Goal: Task Accomplishment & Management: Use online tool/utility

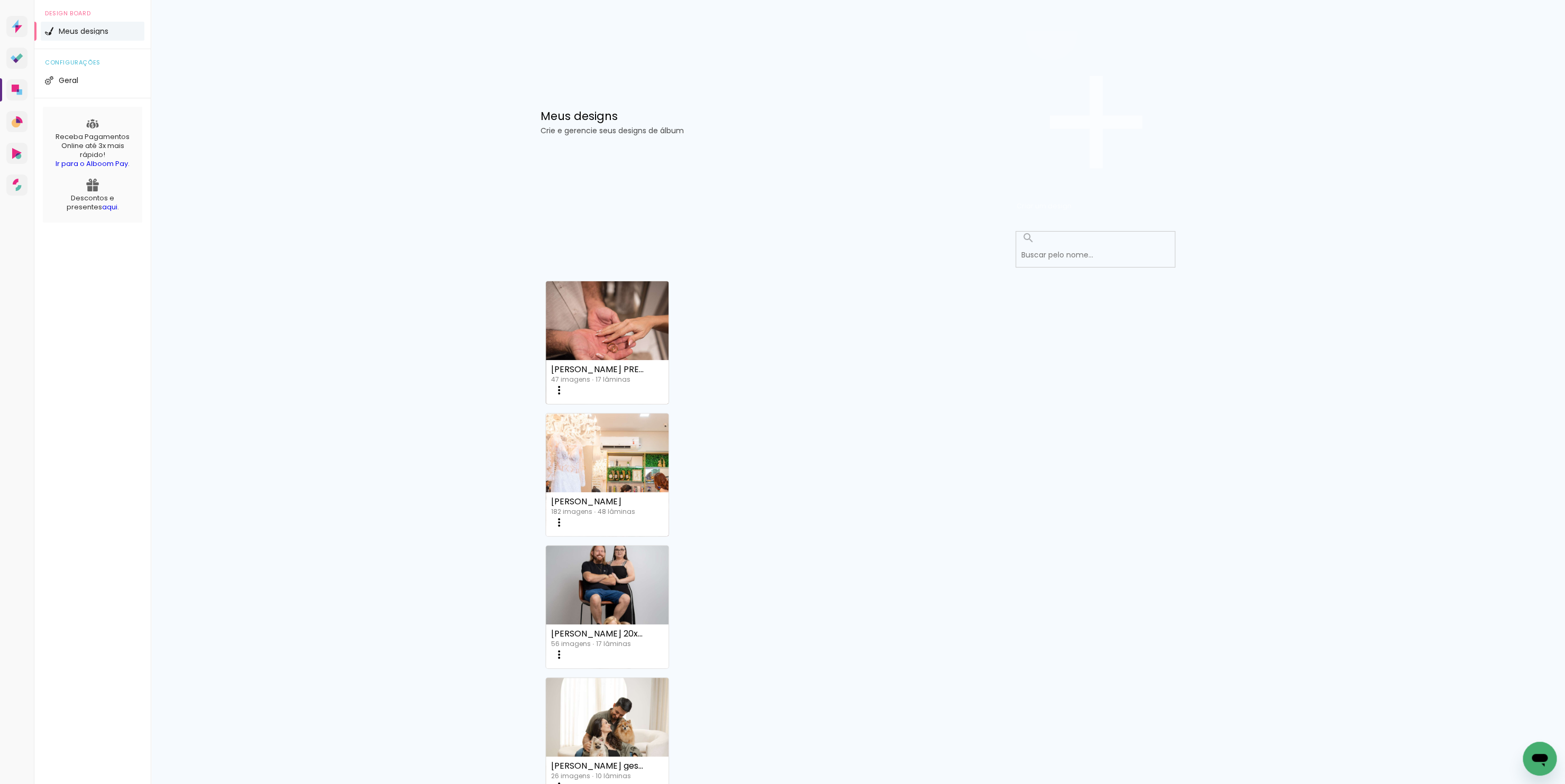
click at [1120, 64] on paper-button "Criar um design" at bounding box center [1096, 122] width 159 height 183
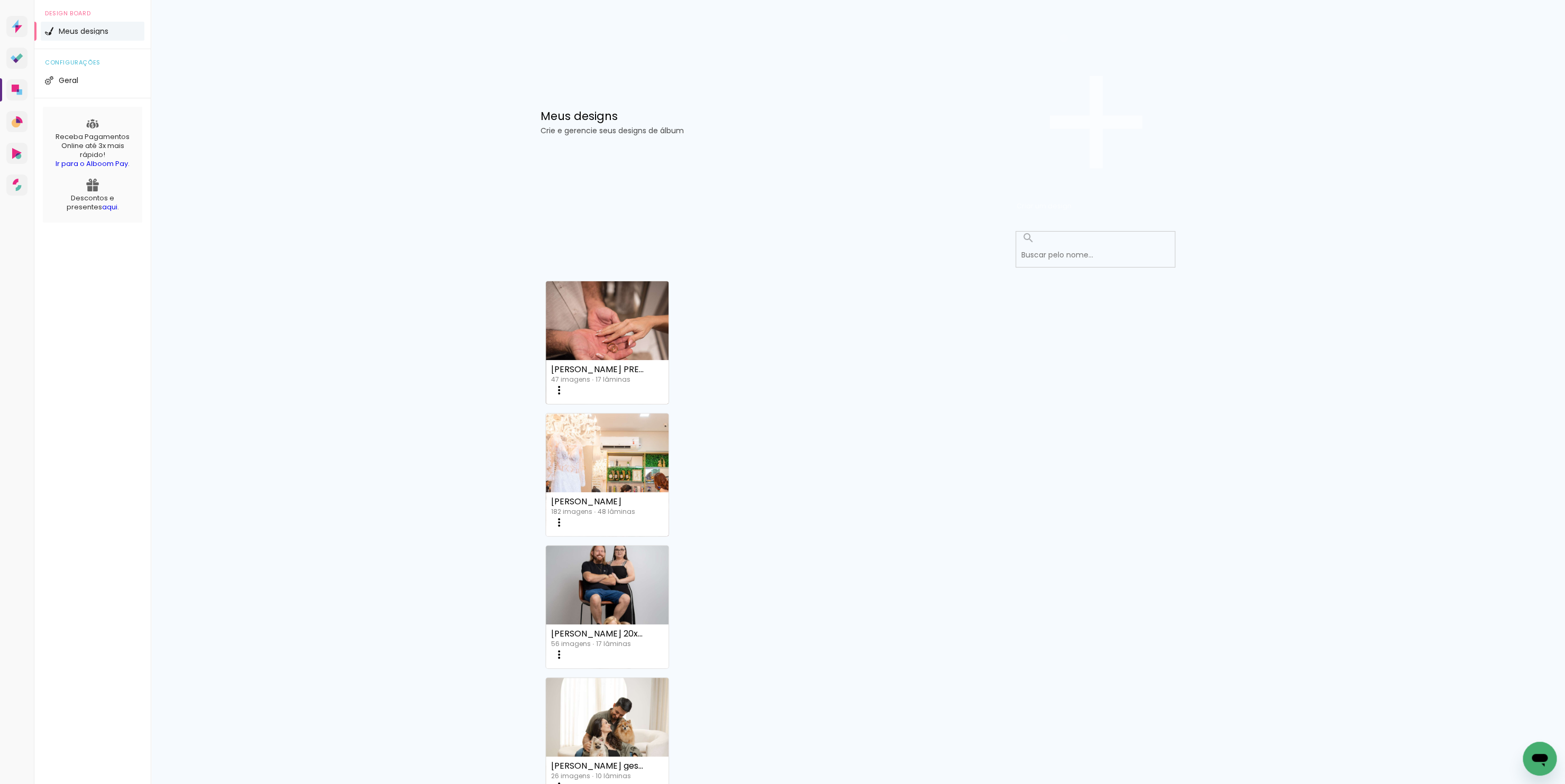
click at [1071, 201] on span "Criar um design" at bounding box center [1043, 206] width 55 height 10
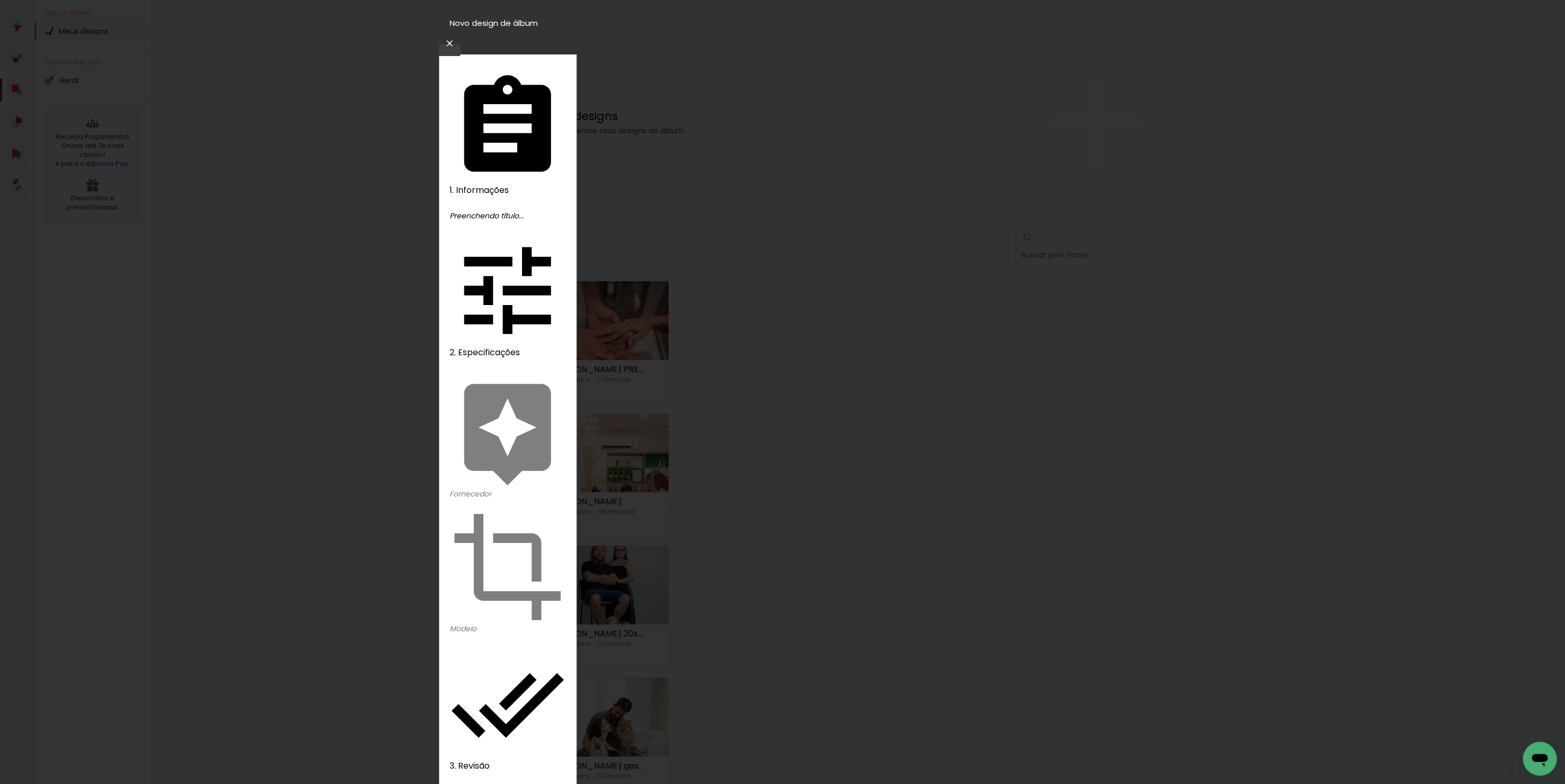
type input "Khauna e Galego"
type paper-input "Khauna e Galego"
click at [0, 0] on slot "Avançar" at bounding box center [0, 0] width 0 height 0
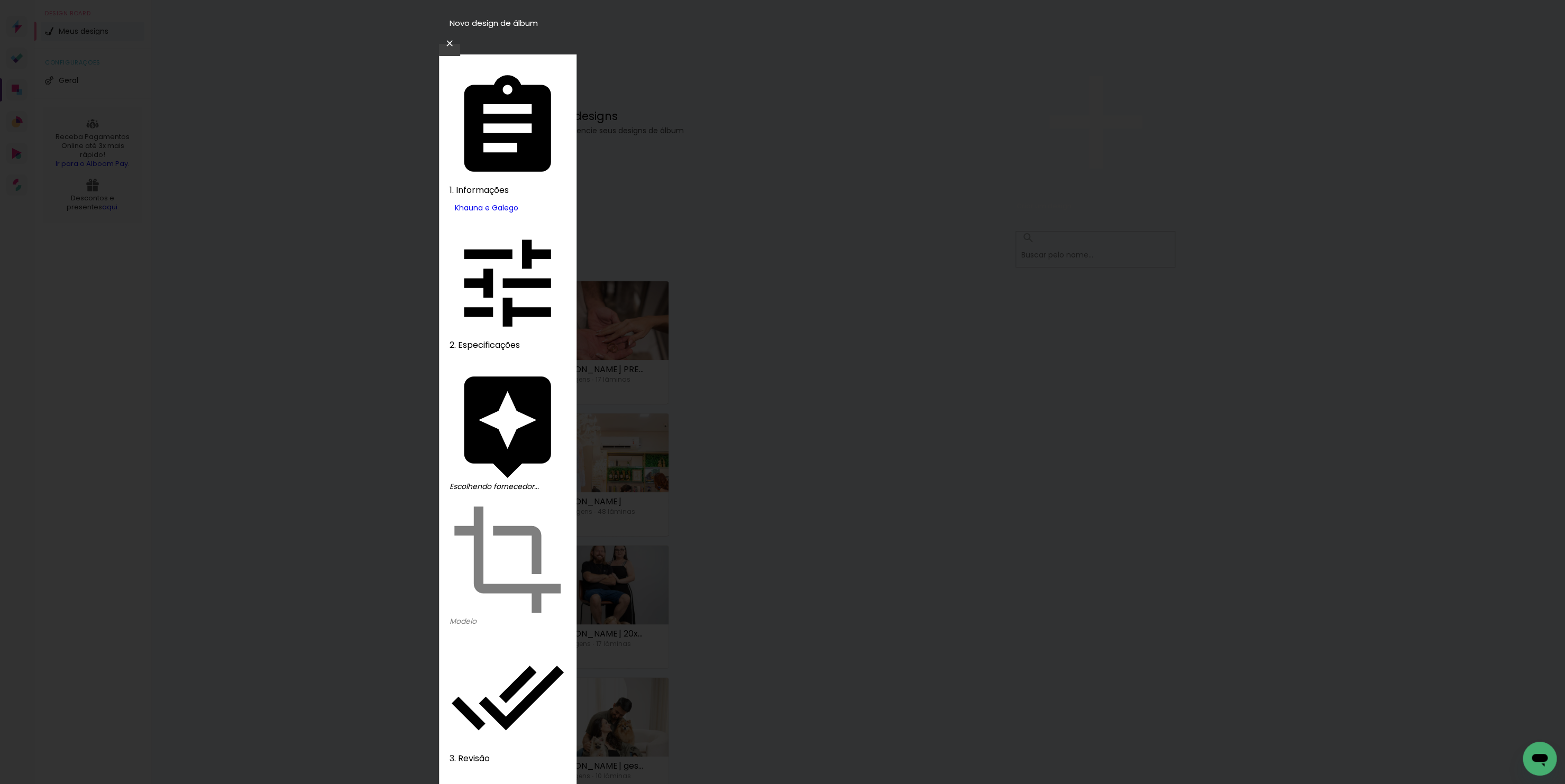
type input "dream"
type paper-input "dream"
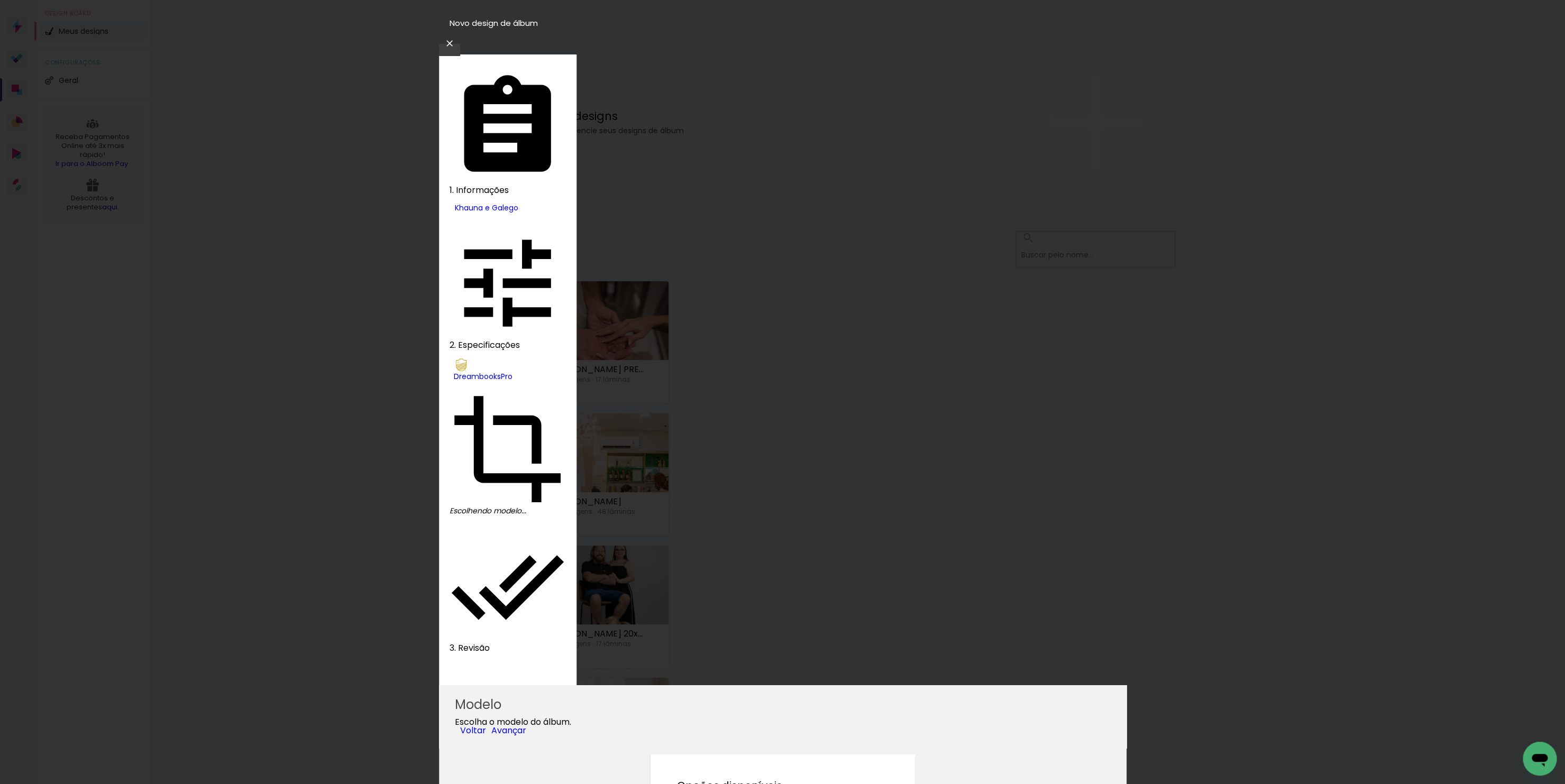
click at [794, 177] on paper-item "Álbum" at bounding box center [772, 169] width 54 height 15
type input "Álbum"
click at [0, 0] on slot "Avançar" at bounding box center [0, 0] width 0 height 0
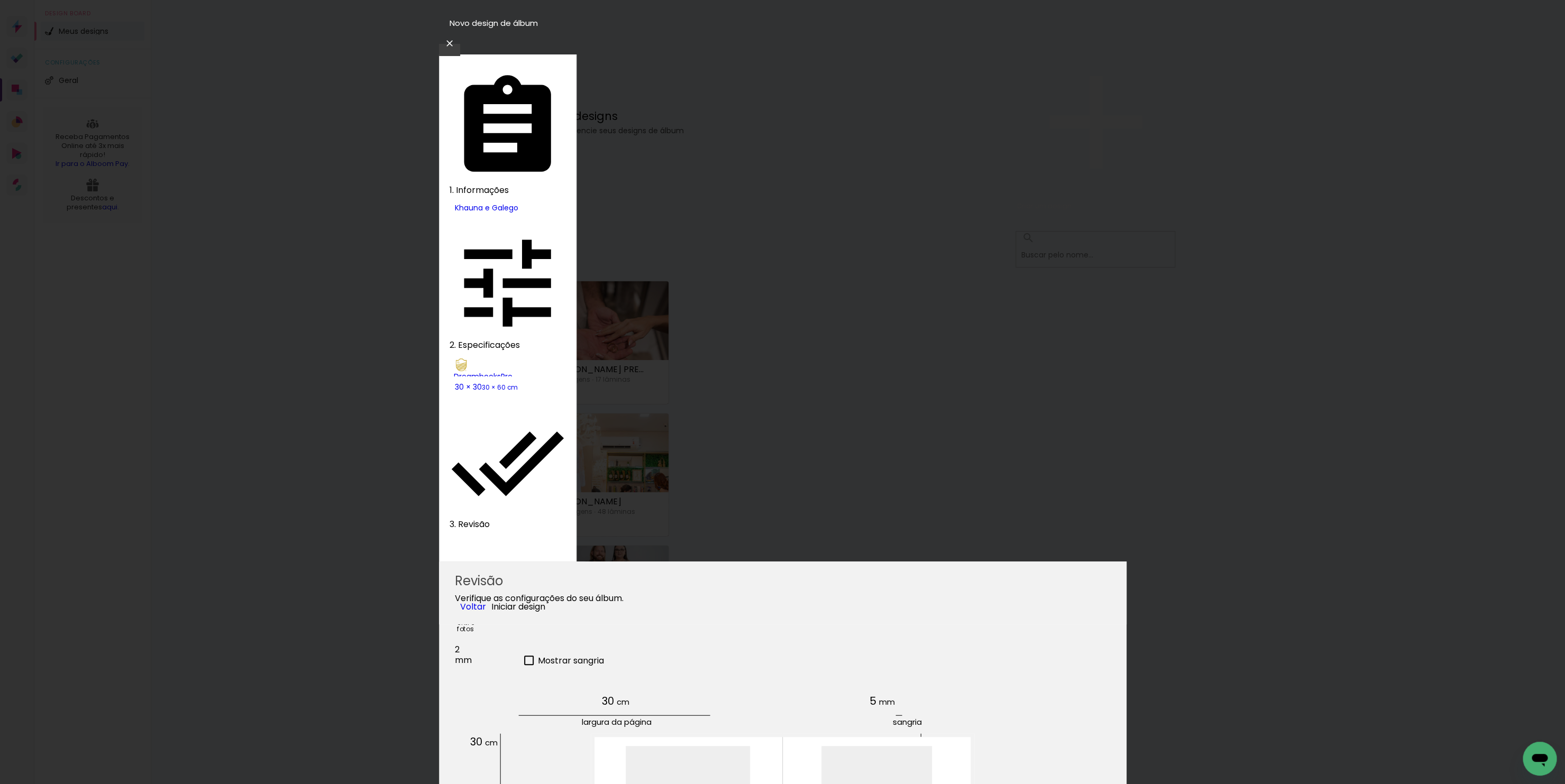
click at [545, 600] on span "Iniciar design" at bounding box center [518, 606] width 54 height 12
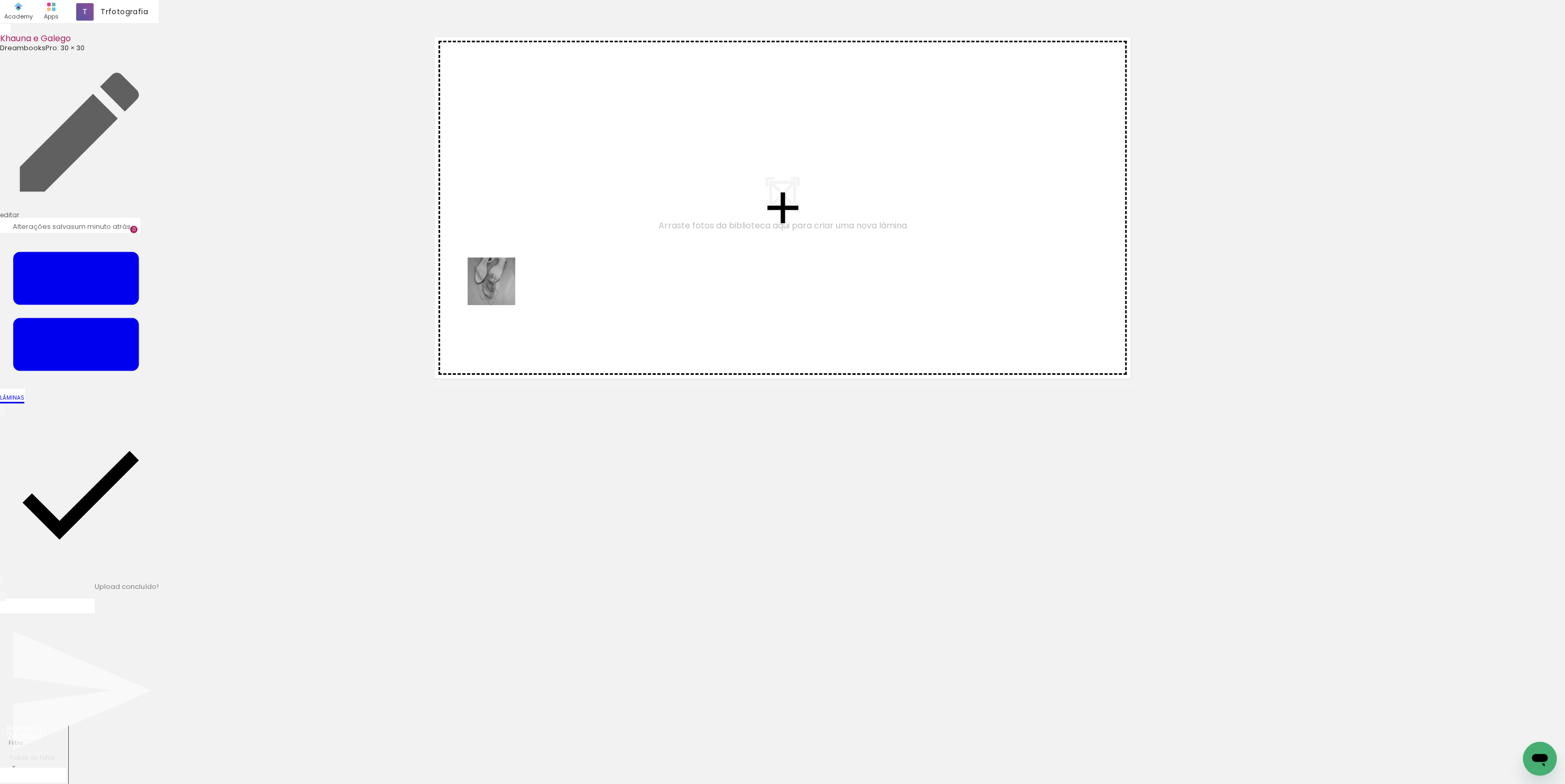
drag, startPoint x: 450, startPoint y: 340, endPoint x: 514, endPoint y: 276, distance: 90.5
click at [514, 276] on quentale-workspace at bounding box center [782, 392] width 1565 height 784
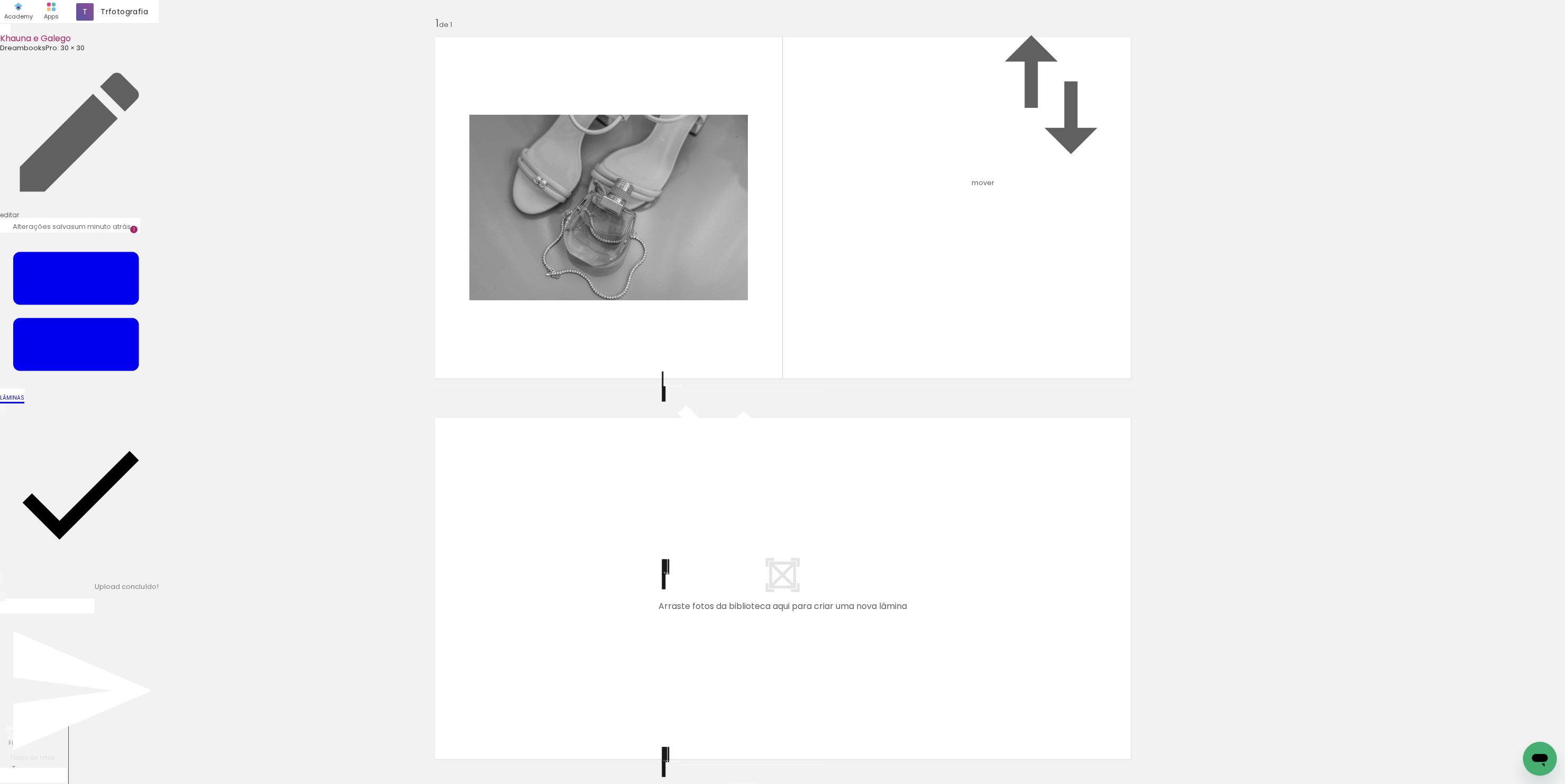
drag, startPoint x: 577, startPoint y: 754, endPoint x: 771, endPoint y: 284, distance: 508.5
click at [771, 284] on quentale-workspace at bounding box center [782, 392] width 1565 height 784
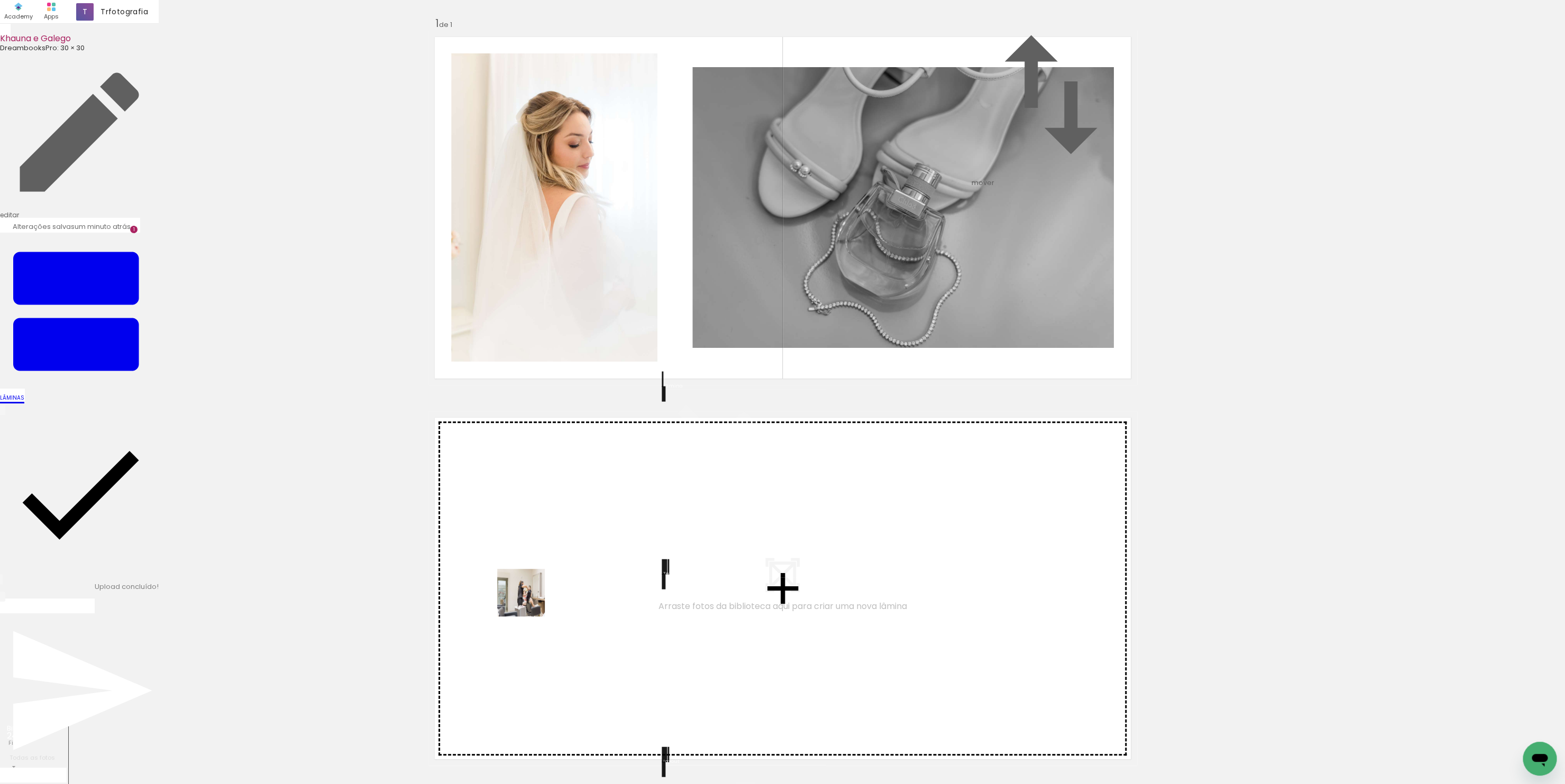
drag, startPoint x: 166, startPoint y: 753, endPoint x: 529, endPoint y: 600, distance: 393.9
click at [529, 600] on quentale-workspace at bounding box center [782, 392] width 1565 height 784
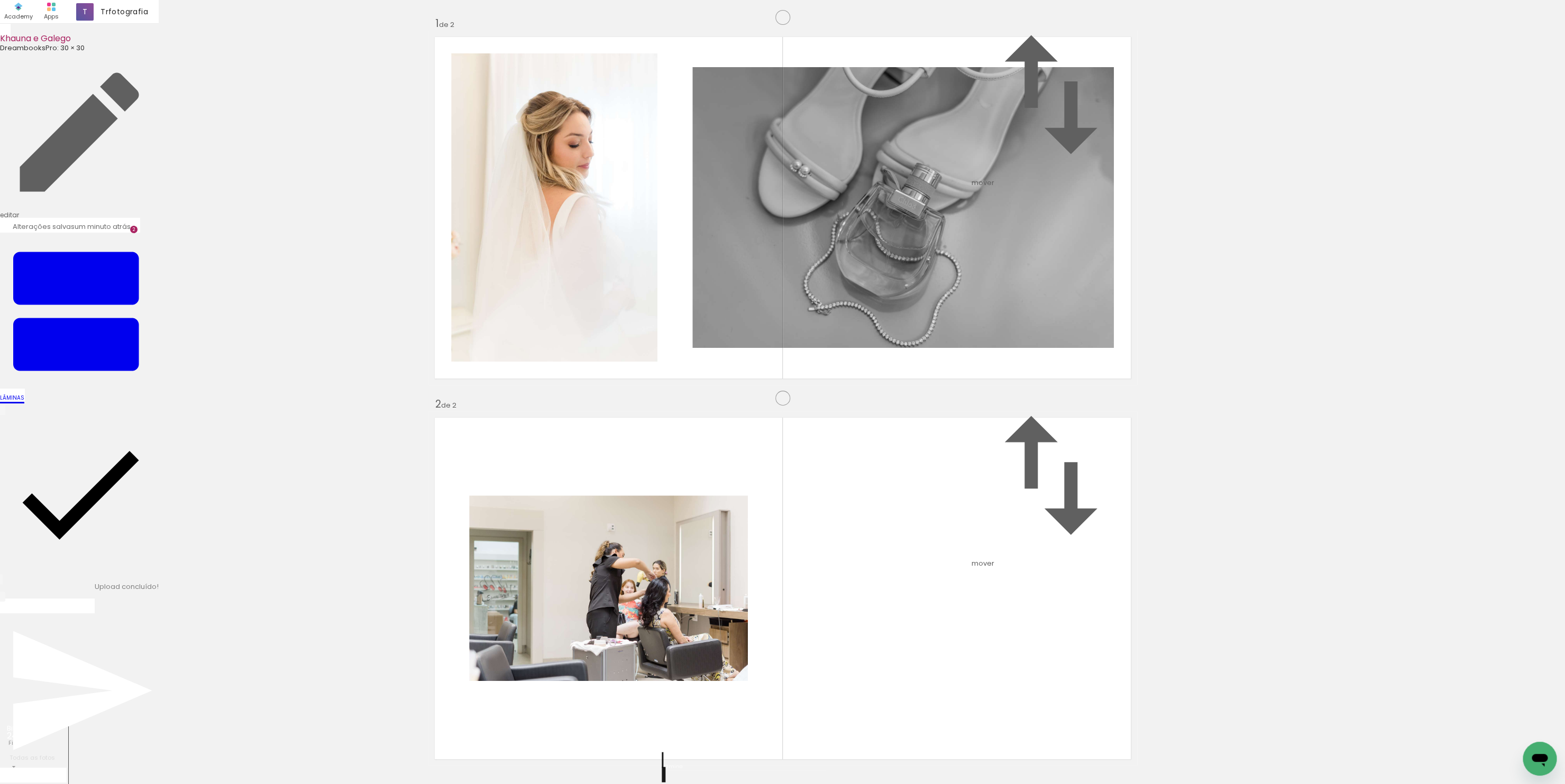
scroll to position [256, 0]
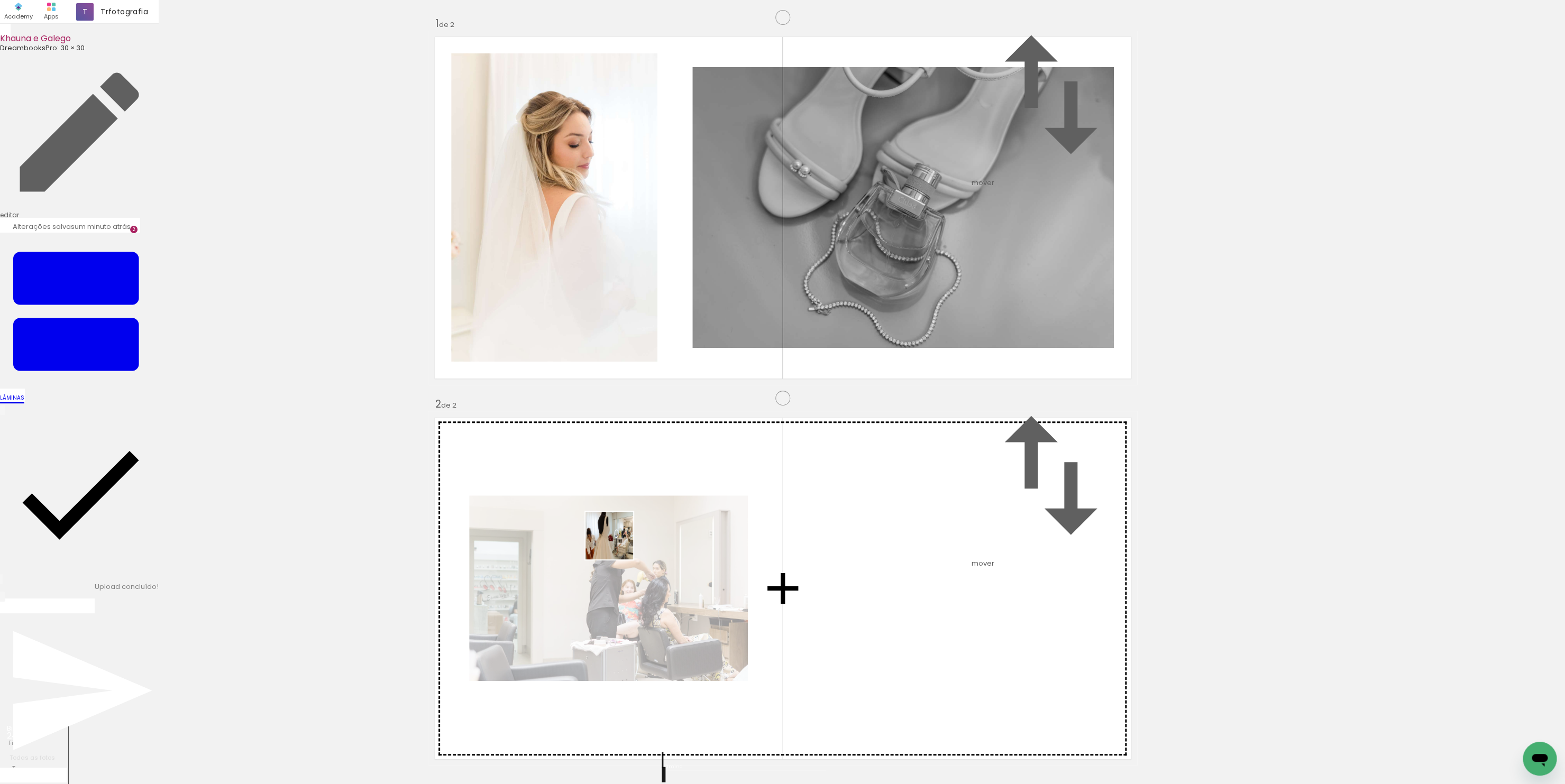
drag, startPoint x: 247, startPoint y: 751, endPoint x: 734, endPoint y: 482, distance: 556.4
click at [734, 482] on quentale-workspace at bounding box center [782, 392] width 1565 height 784
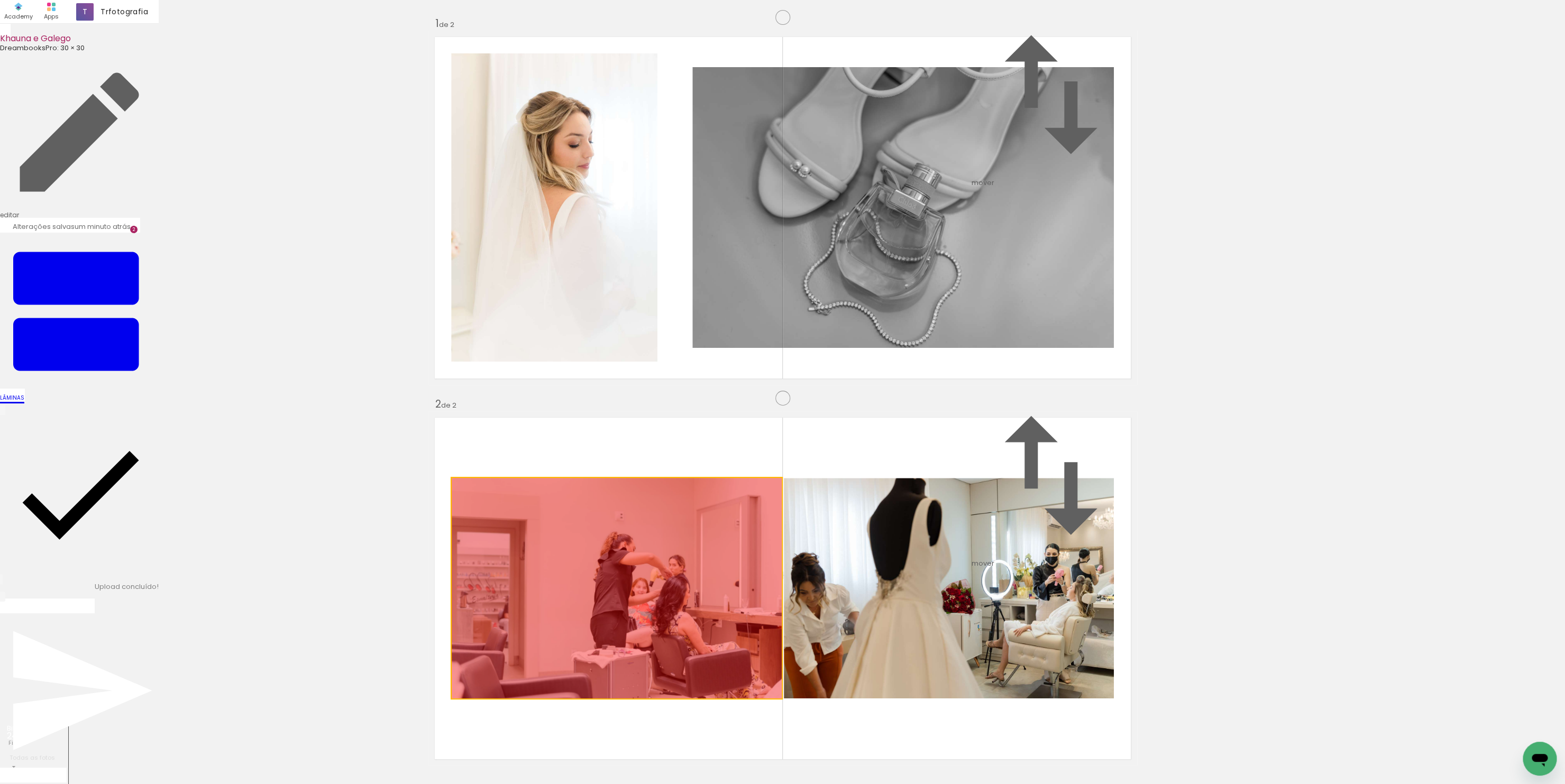
drag, startPoint x: 635, startPoint y: 380, endPoint x: 162, endPoint y: 458, distance: 479.4
click at [160, 455] on div "Inserir lâmina 1 de 2 Inserir lâmina 2 de 2" at bounding box center [782, 575] width 1565 height 1142
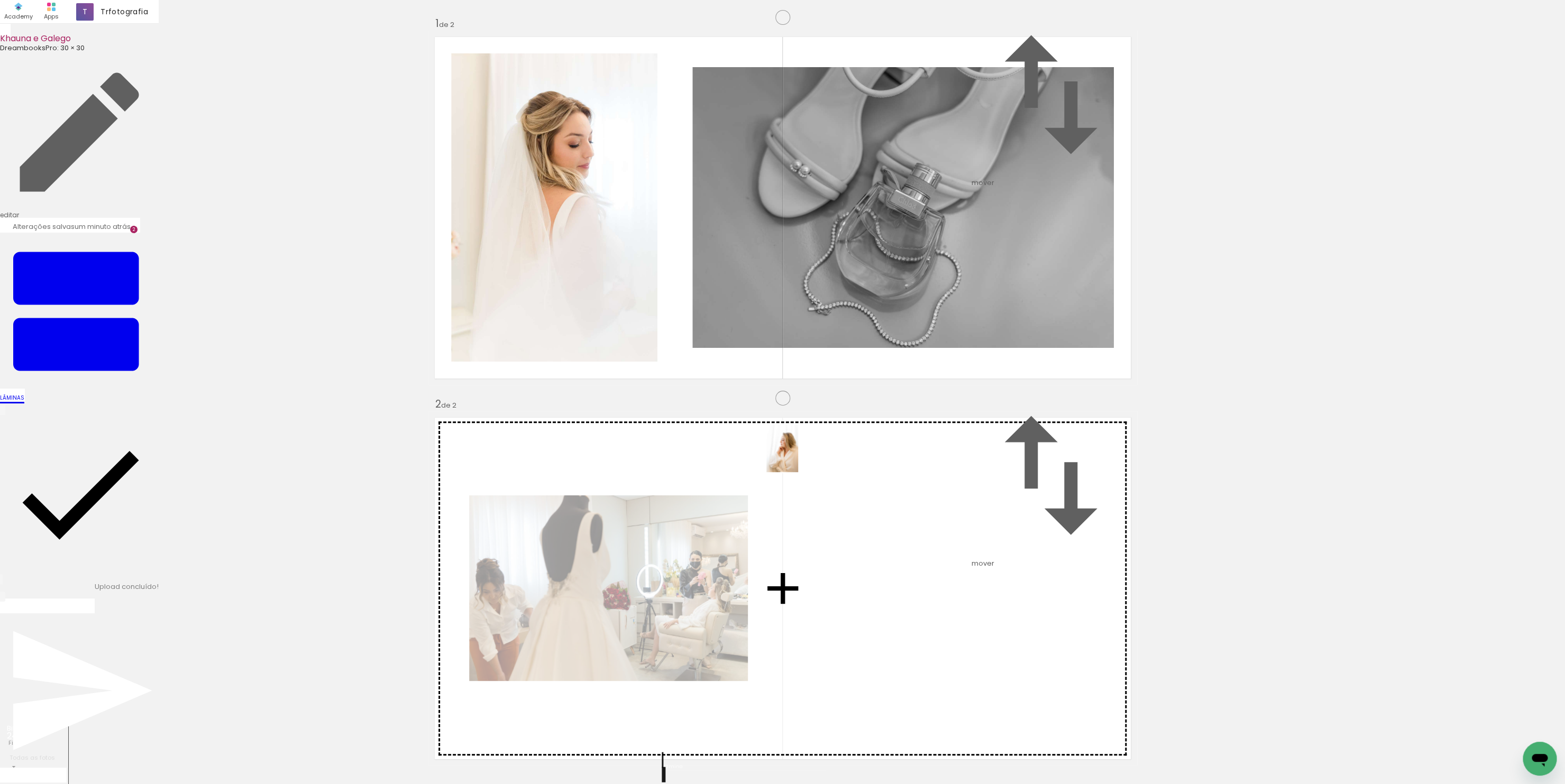
drag, startPoint x: 297, startPoint y: 754, endPoint x: 798, endPoint y: 456, distance: 582.9
click at [798, 456] on quentale-workspace at bounding box center [782, 392] width 1565 height 784
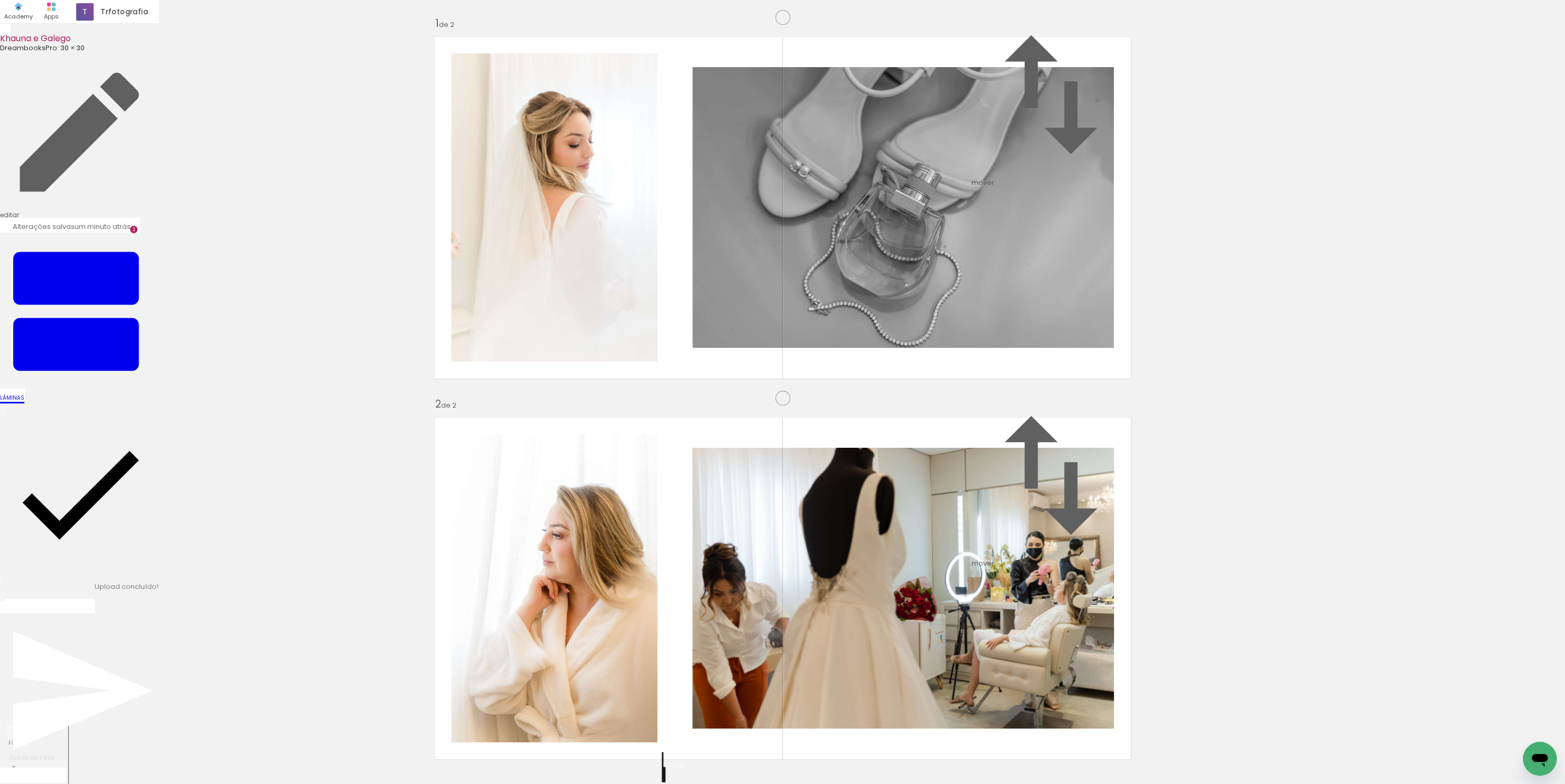
scroll to position [253, 0]
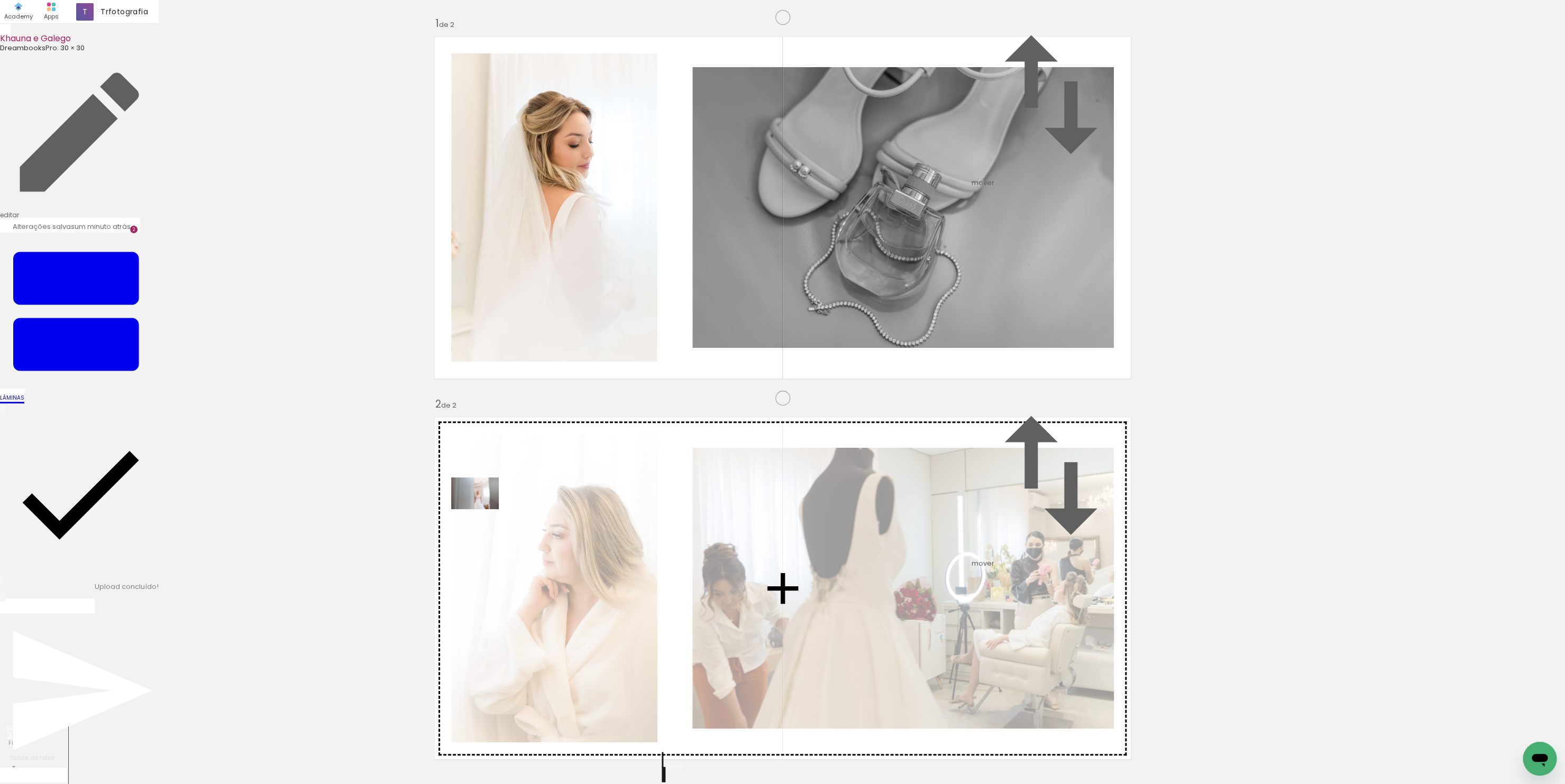
drag, startPoint x: 343, startPoint y: 746, endPoint x: 482, endPoint y: 503, distance: 279.9
click at [482, 503] on quentale-workspace at bounding box center [782, 392] width 1565 height 784
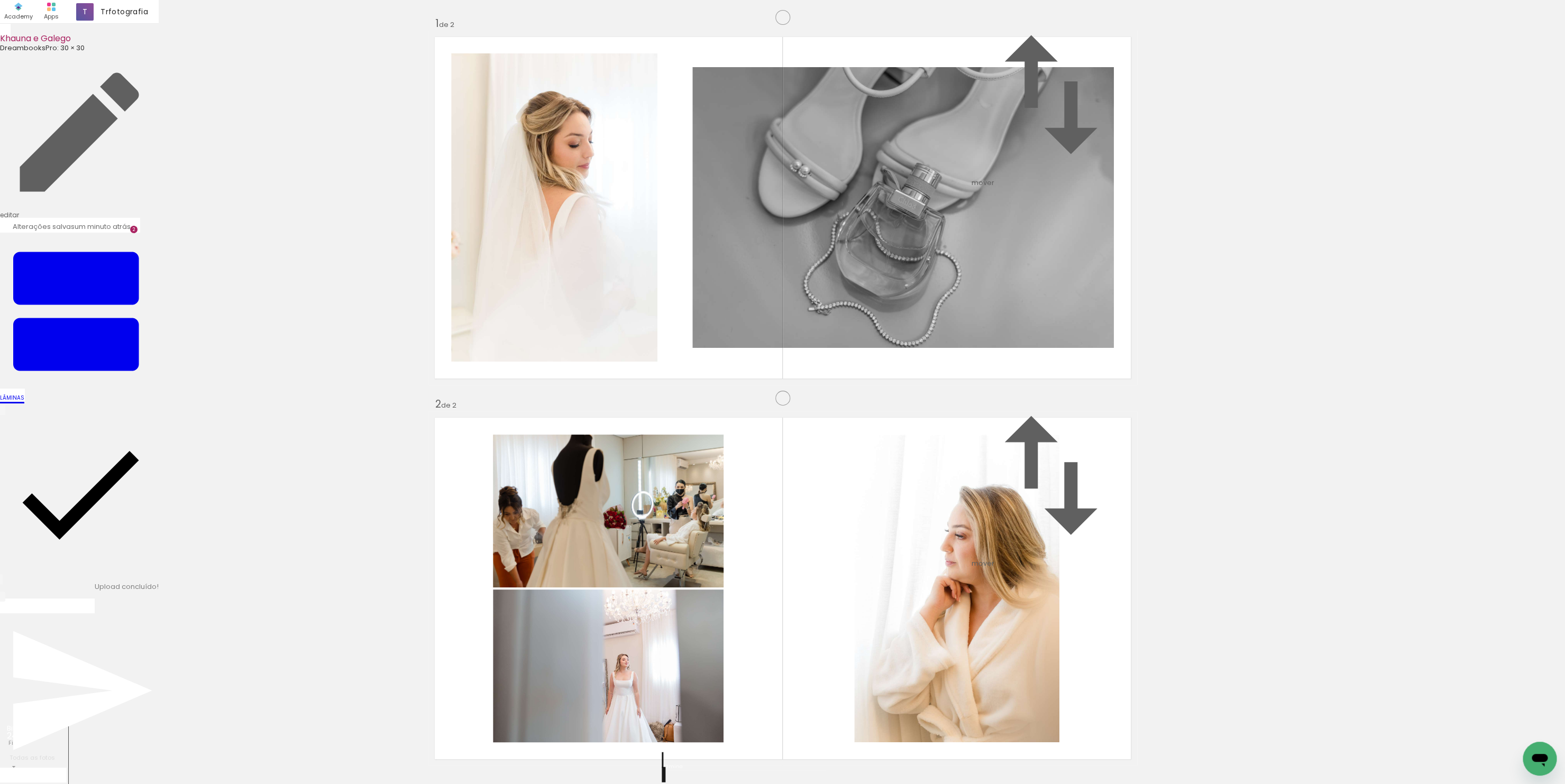
scroll to position [87, 0]
click at [994, 558] on span "mover" at bounding box center [982, 562] width 23 height 10
click at [1097, 369] on paper-item "antes da 1" at bounding box center [1072, 369] width 50 height 13
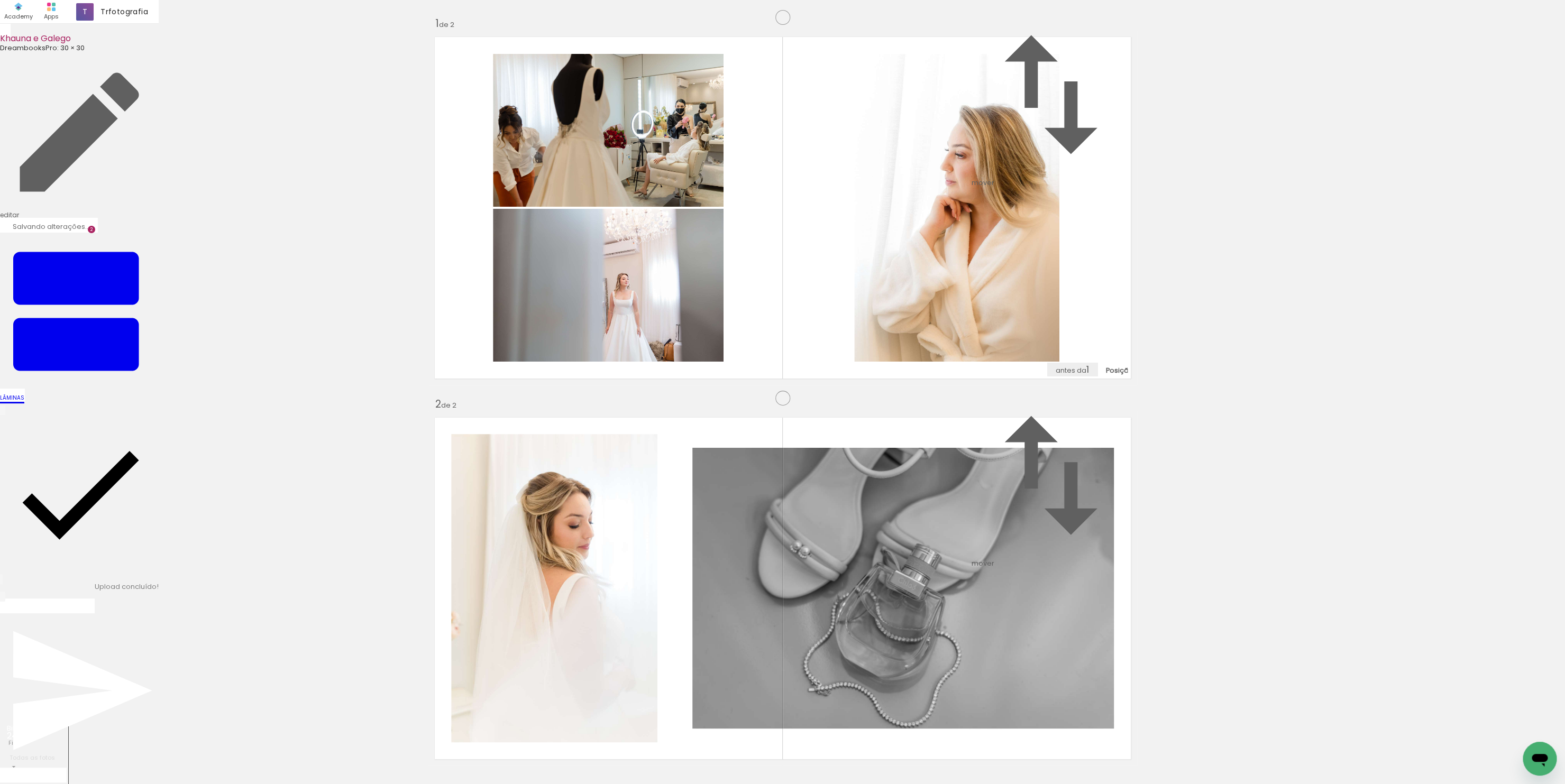
scroll to position [0, 0]
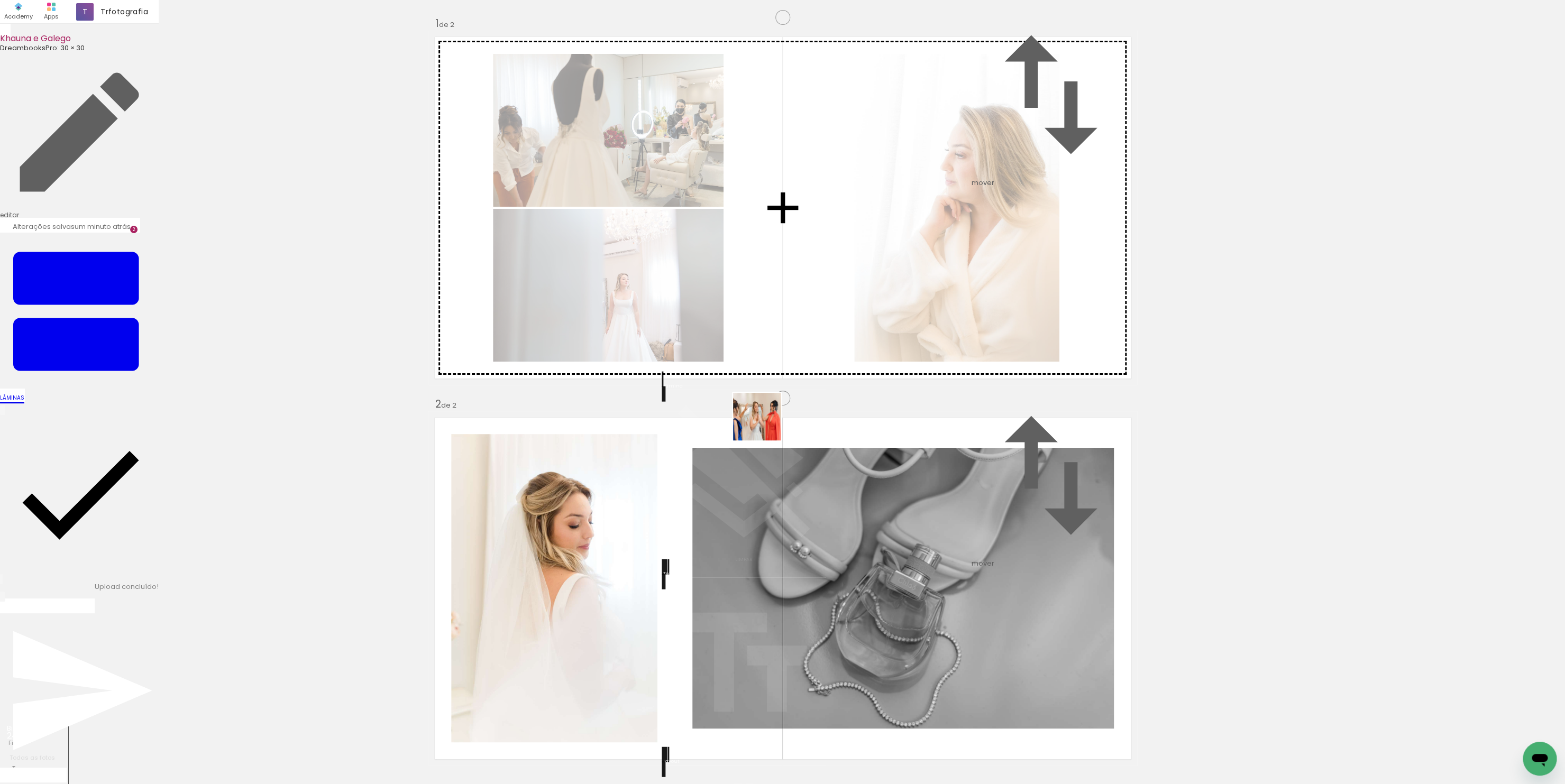
drag, startPoint x: 479, startPoint y: 756, endPoint x: 766, endPoint y: 420, distance: 441.9
click at [766, 420] on quentale-workspace at bounding box center [782, 392] width 1565 height 784
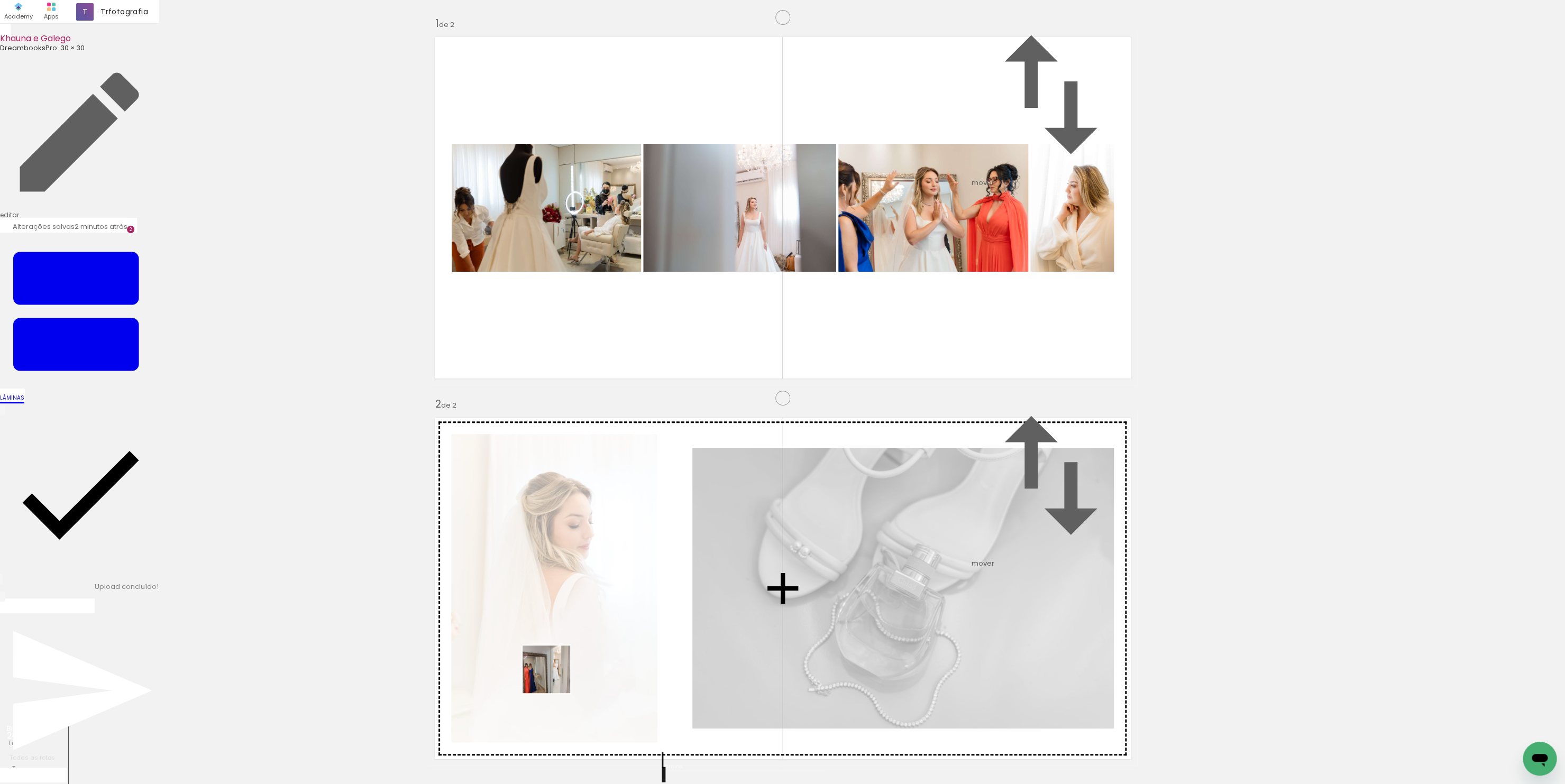
drag, startPoint x: 526, startPoint y: 754, endPoint x: 707, endPoint y: 293, distance: 495.3
click at [707, 293] on quentale-workspace at bounding box center [782, 392] width 1565 height 784
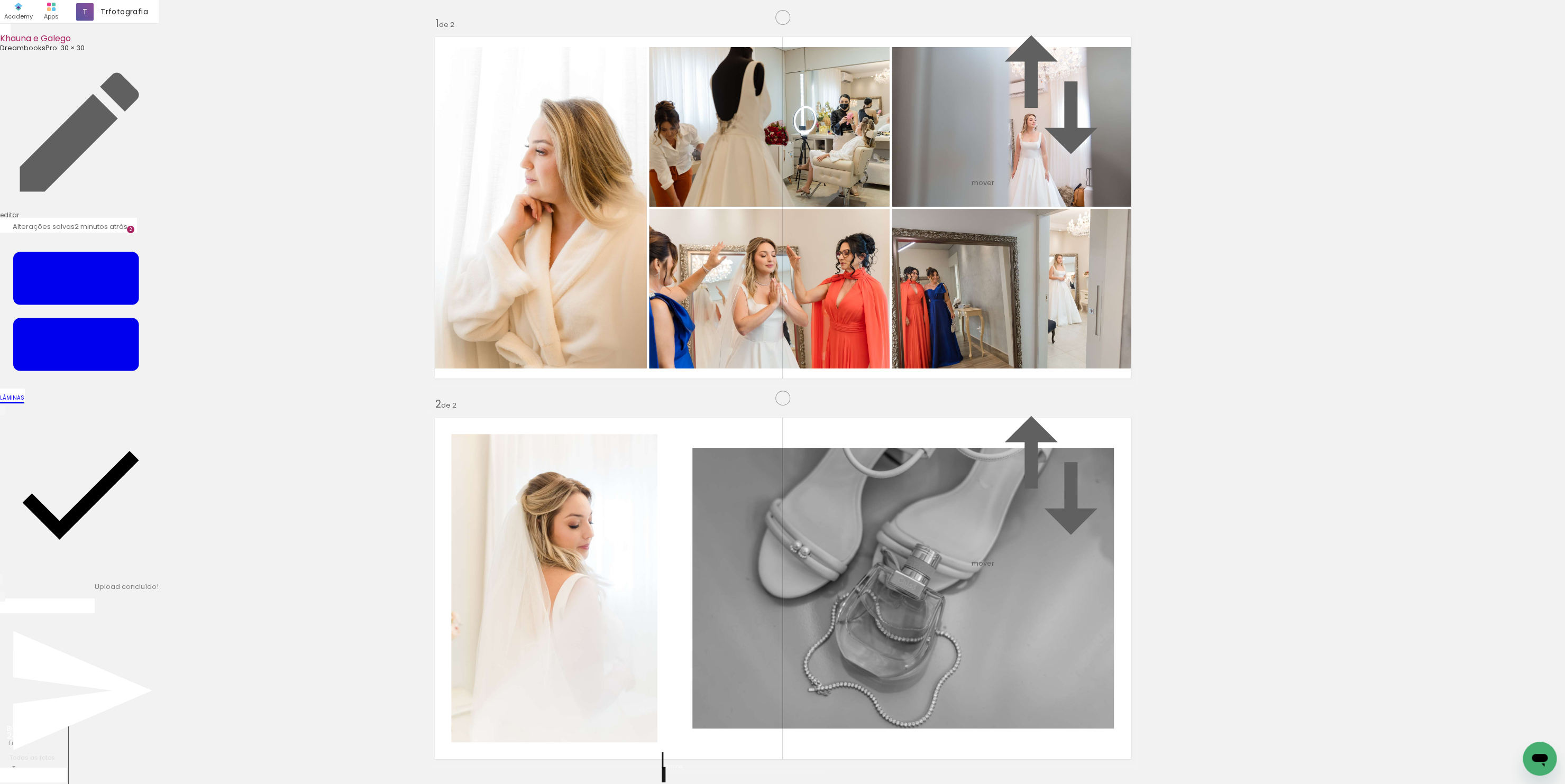
scroll to position [519, 0]
drag, startPoint x: 657, startPoint y: 650, endPoint x: 645, endPoint y: 568, distance: 82.9
click at [645, 568] on quentale-workspace at bounding box center [782, 392] width 1565 height 784
click at [853, 443] on quentale-workspace at bounding box center [782, 392] width 1565 height 784
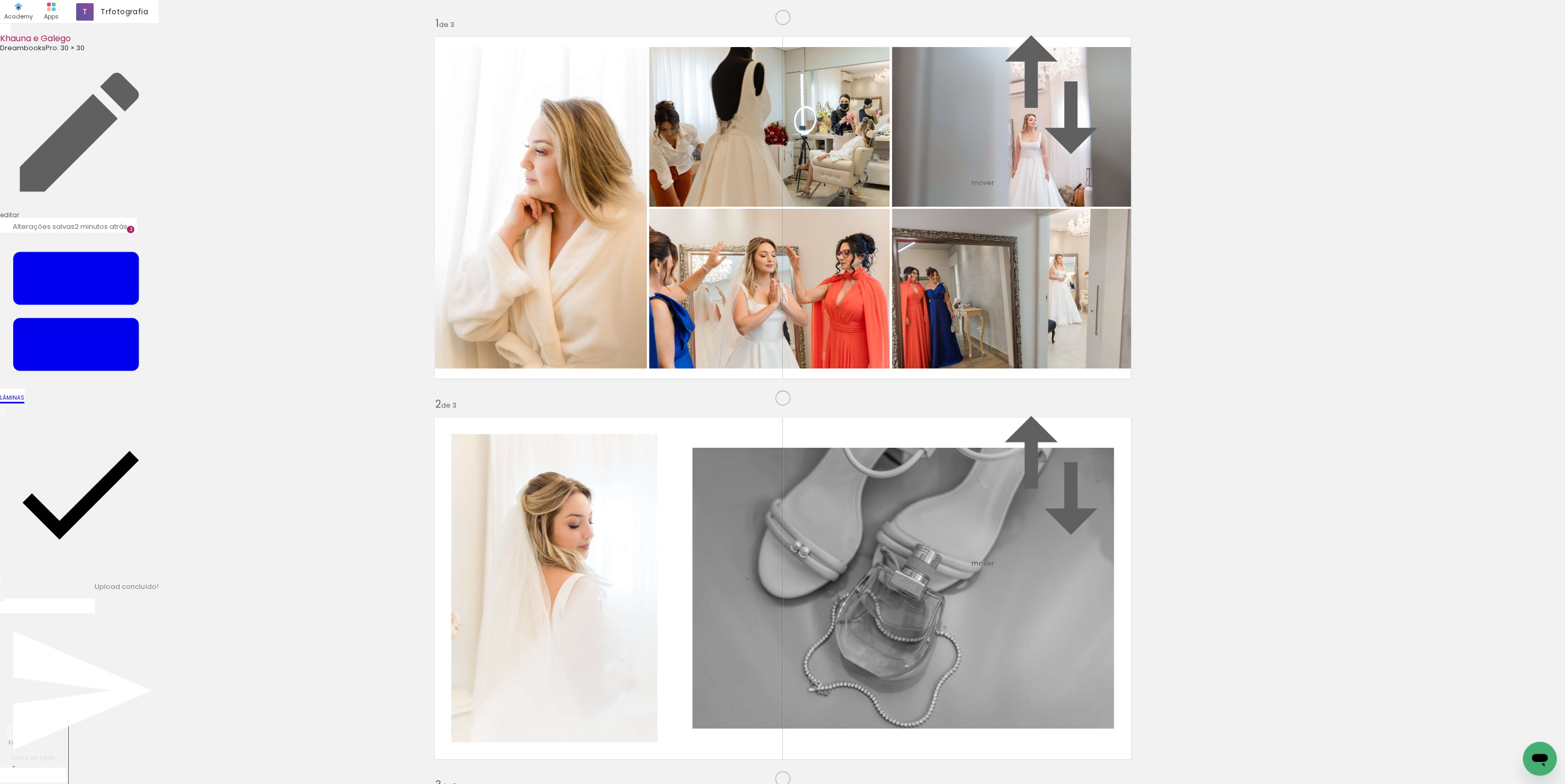
drag, startPoint x: 822, startPoint y: 724, endPoint x: 821, endPoint y: 533, distance: 191.0
click at [821, 533] on quentale-workspace at bounding box center [782, 392] width 1565 height 784
drag, startPoint x: 771, startPoint y: 750, endPoint x: 818, endPoint y: 580, distance: 176.4
click at [818, 581] on quentale-workspace at bounding box center [782, 392] width 1565 height 784
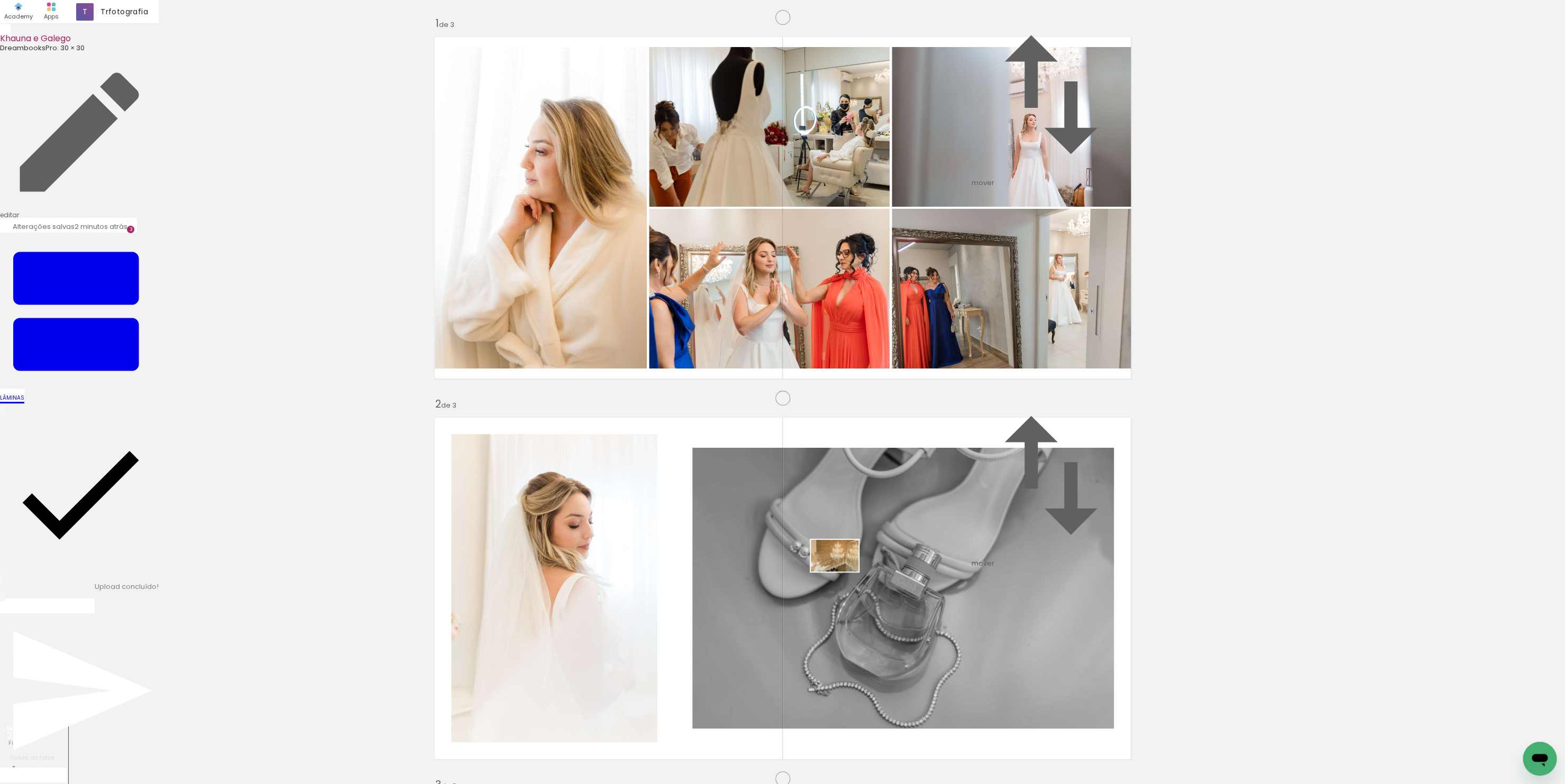
drag, startPoint x: 779, startPoint y: 752, endPoint x: 843, endPoint y: 568, distance: 194.8
click at [843, 569] on quentale-workspace at bounding box center [782, 392] width 1565 height 784
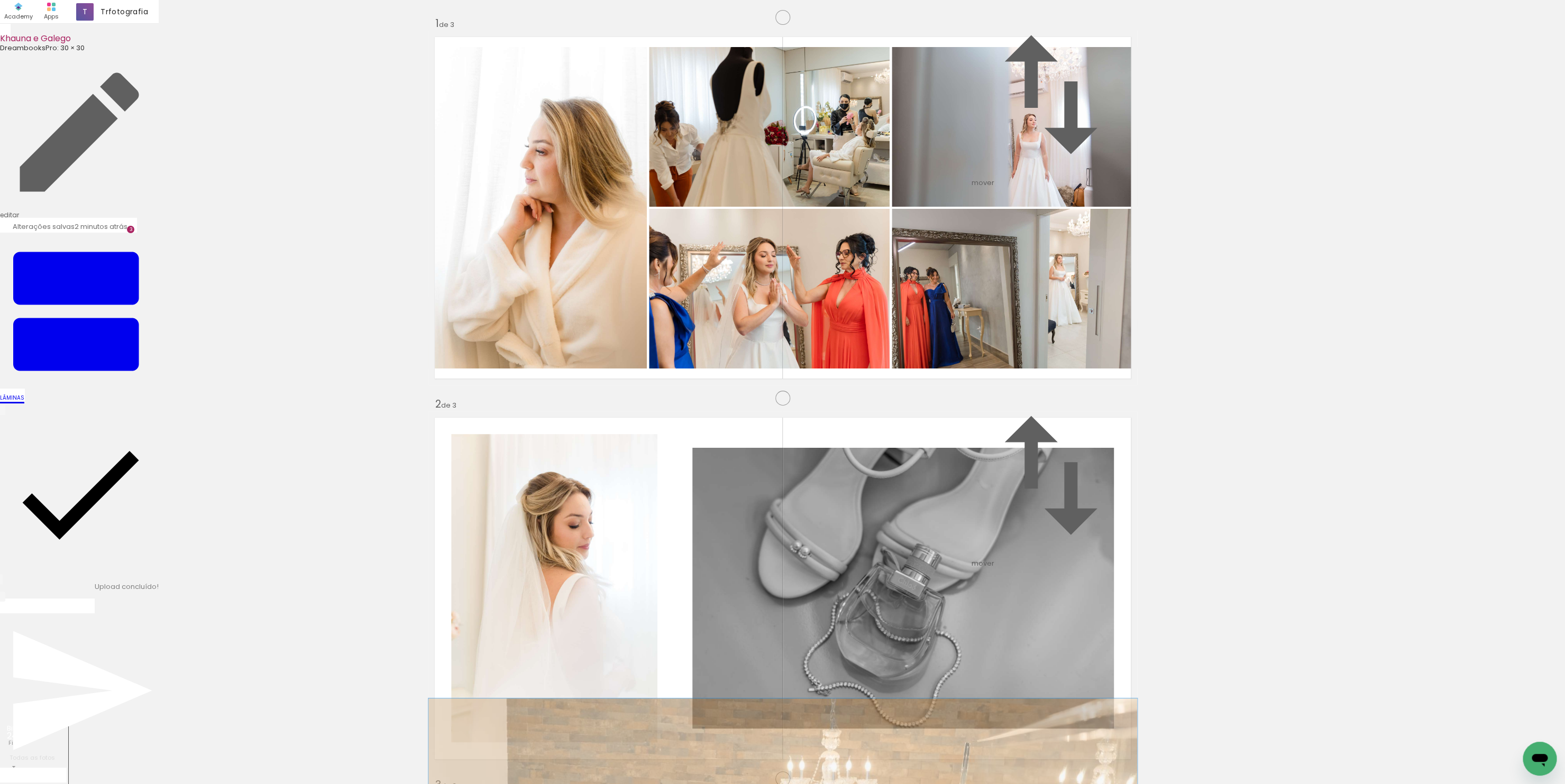
drag, startPoint x: 866, startPoint y: 461, endPoint x: 865, endPoint y: 429, distance: 32.0
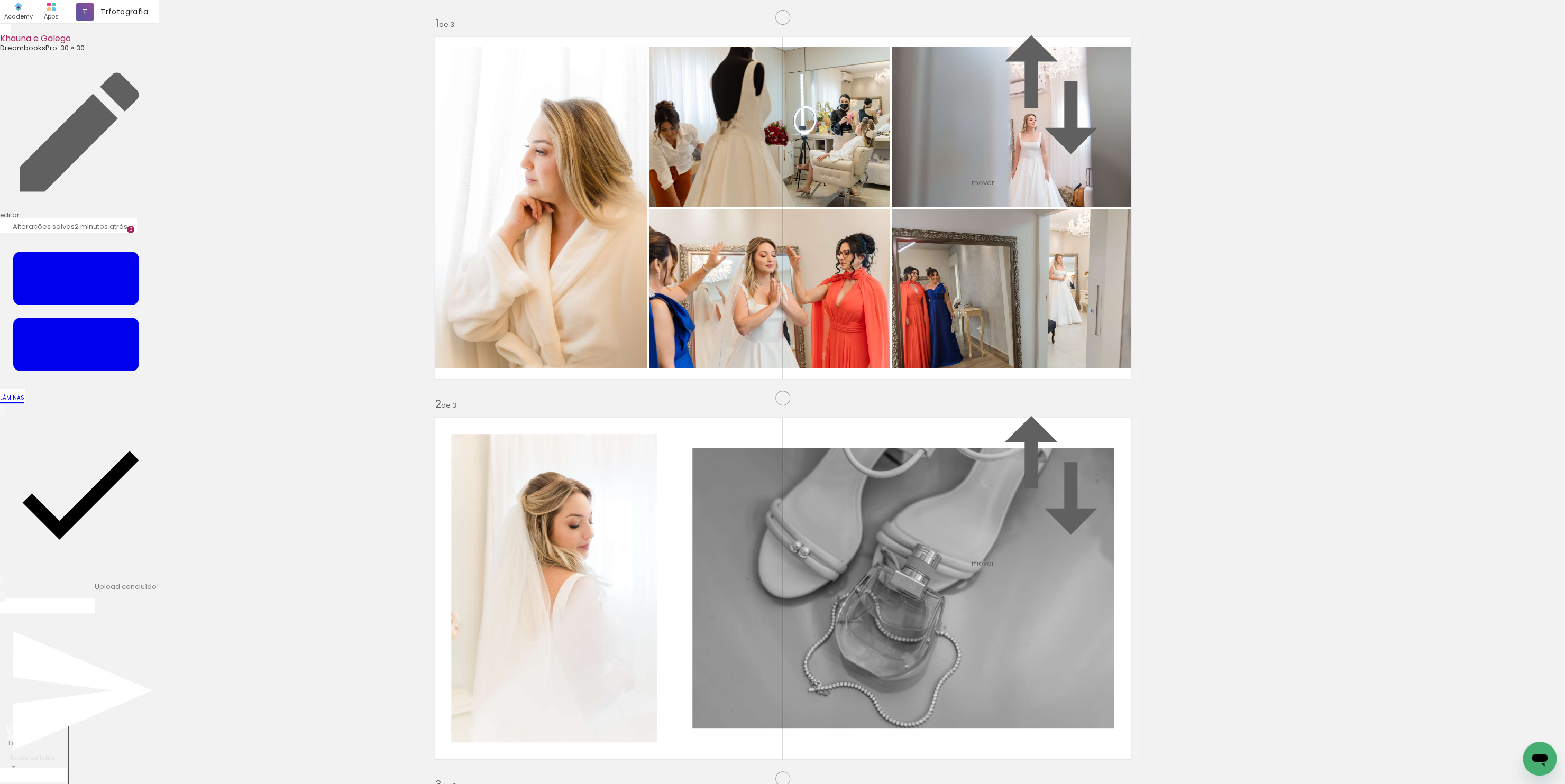
click at [1178, 509] on div "Inserir lâmina 1 de 3 Inserir lâmina 2 de 3 Inserir lâmina 3 de 3 O Designbox p…" at bounding box center [782, 765] width 1565 height 1522
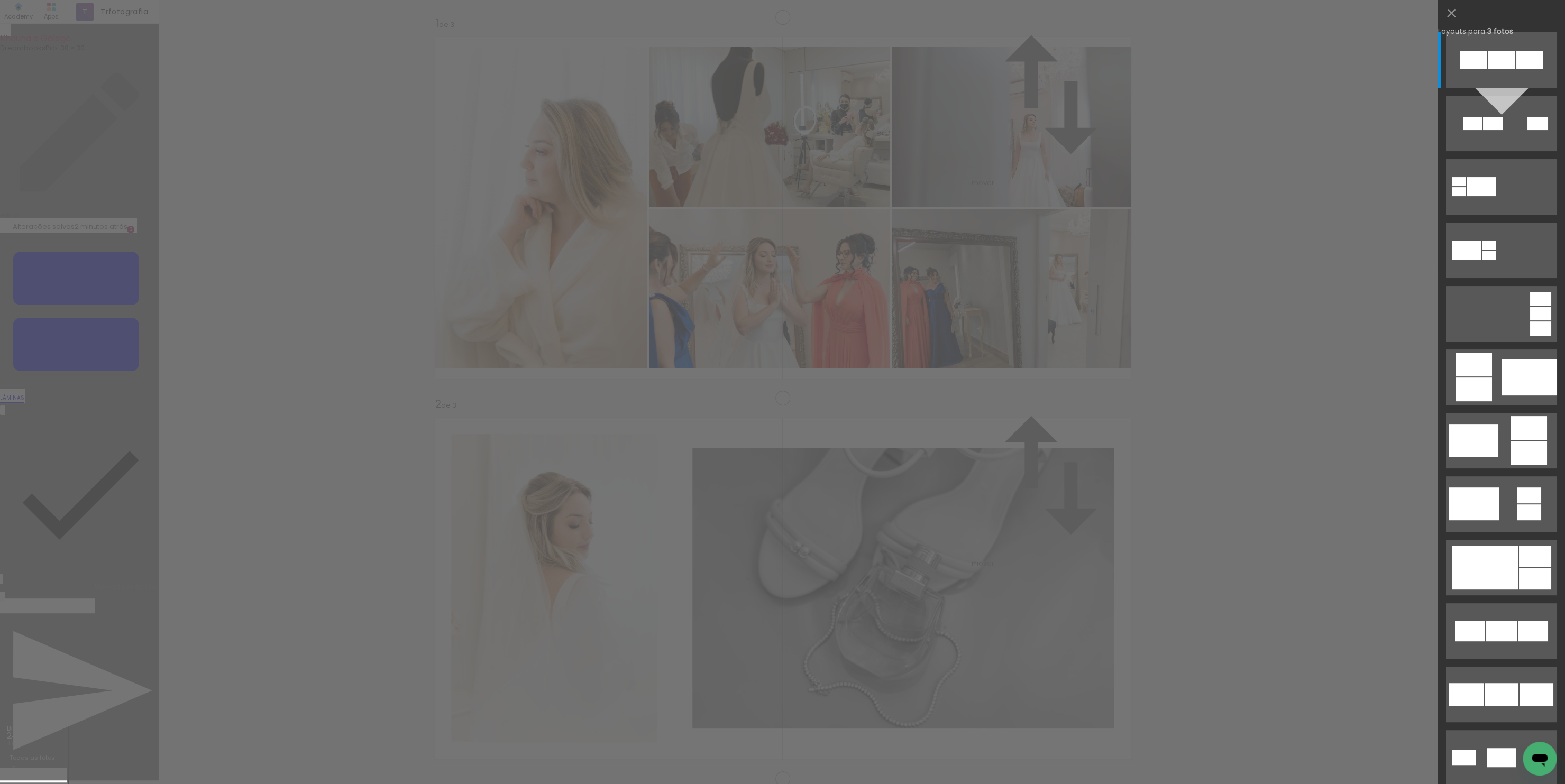
drag, startPoint x: 590, startPoint y: 384, endPoint x: 242, endPoint y: 492, distance: 364.4
click at [243, 490] on div "Inserir lâmina 1 de 3 Inserir lâmina 2 de 3 Inserir lâmina 3 de 3 O Designbox p…" at bounding box center [782, 763] width 1565 height 1526
drag, startPoint x: 590, startPoint y: 380, endPoint x: 1314, endPoint y: 259, distance: 734.0
click at [1314, 259] on div "Inserir lâmina 1 de 3 Inserir lâmina 2 de 3 Inserir lâmina 3 de 3 O Designbox p…" at bounding box center [782, 763] width 1565 height 1526
click at [1312, 260] on div "Confirmar Cancelar" at bounding box center [782, 763] width 1565 height 1526
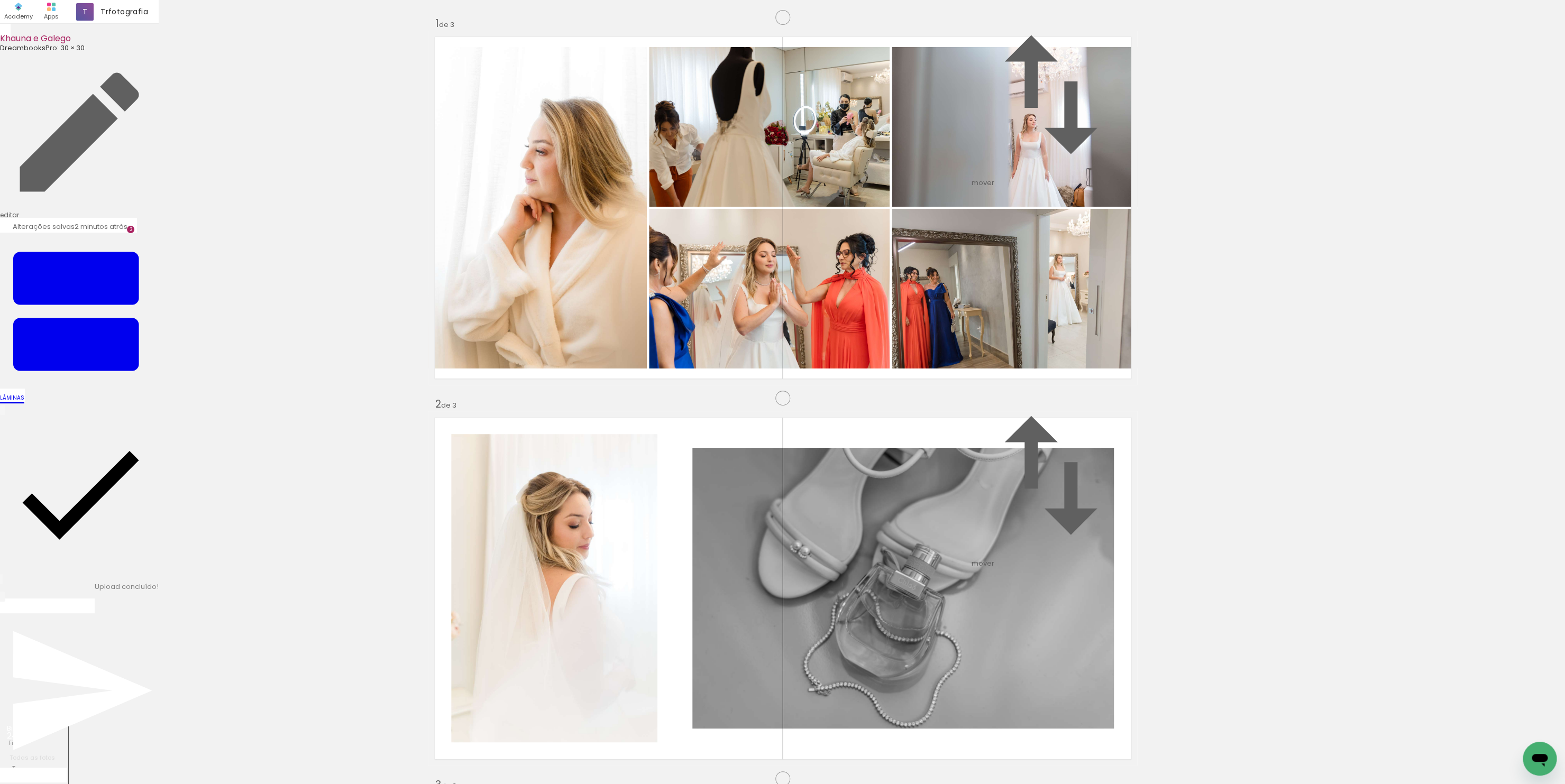
drag, startPoint x: 761, startPoint y: 397, endPoint x: 1219, endPoint y: 258, distance: 478.6
click at [1219, 258] on div "Inserir lâmina 1 de 3 Inserir lâmina 2 de 3 Inserir lâmina 3 de 3 O Designbox p…" at bounding box center [782, 765] width 1565 height 1522
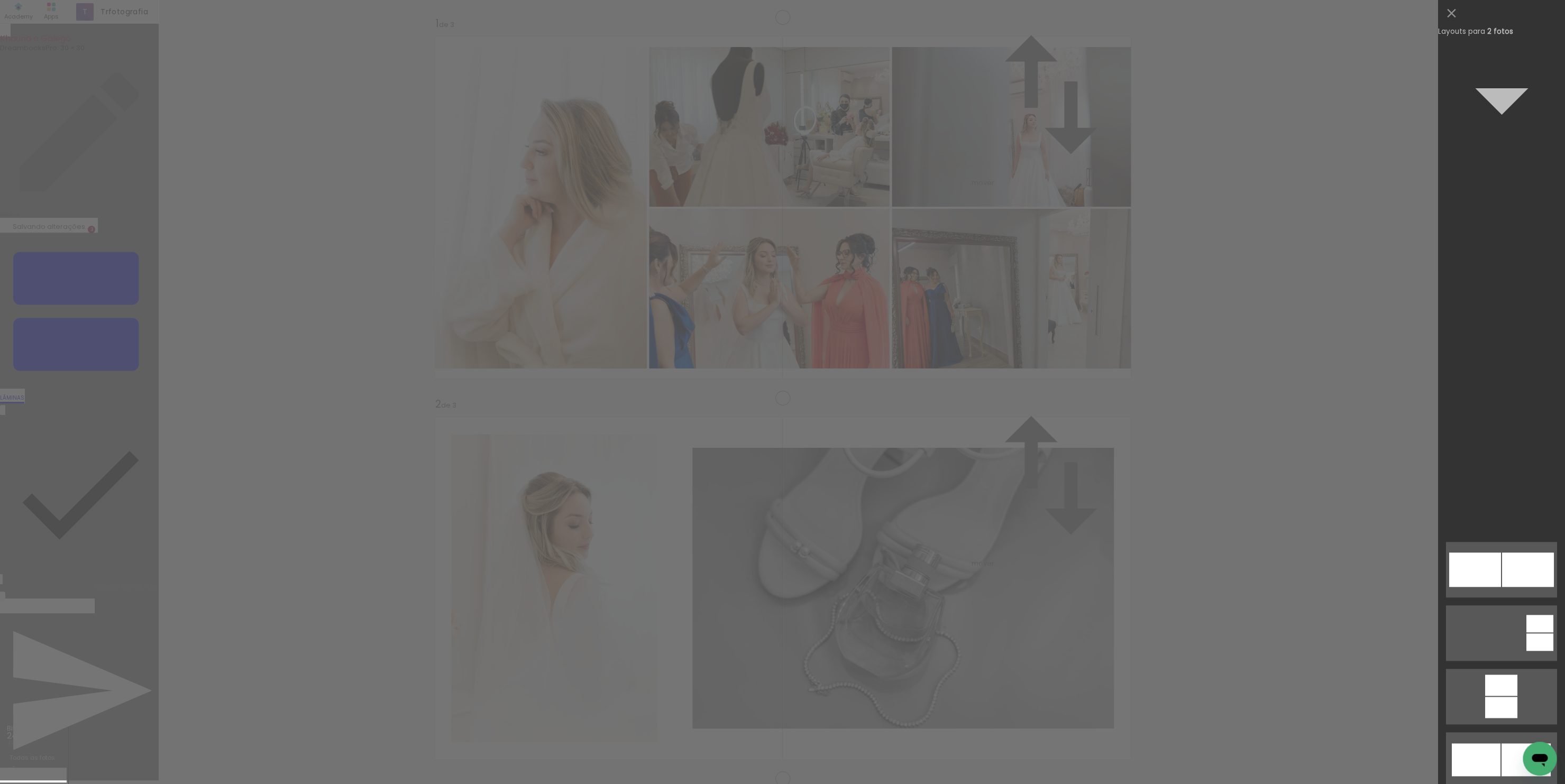
scroll to position [0, 0]
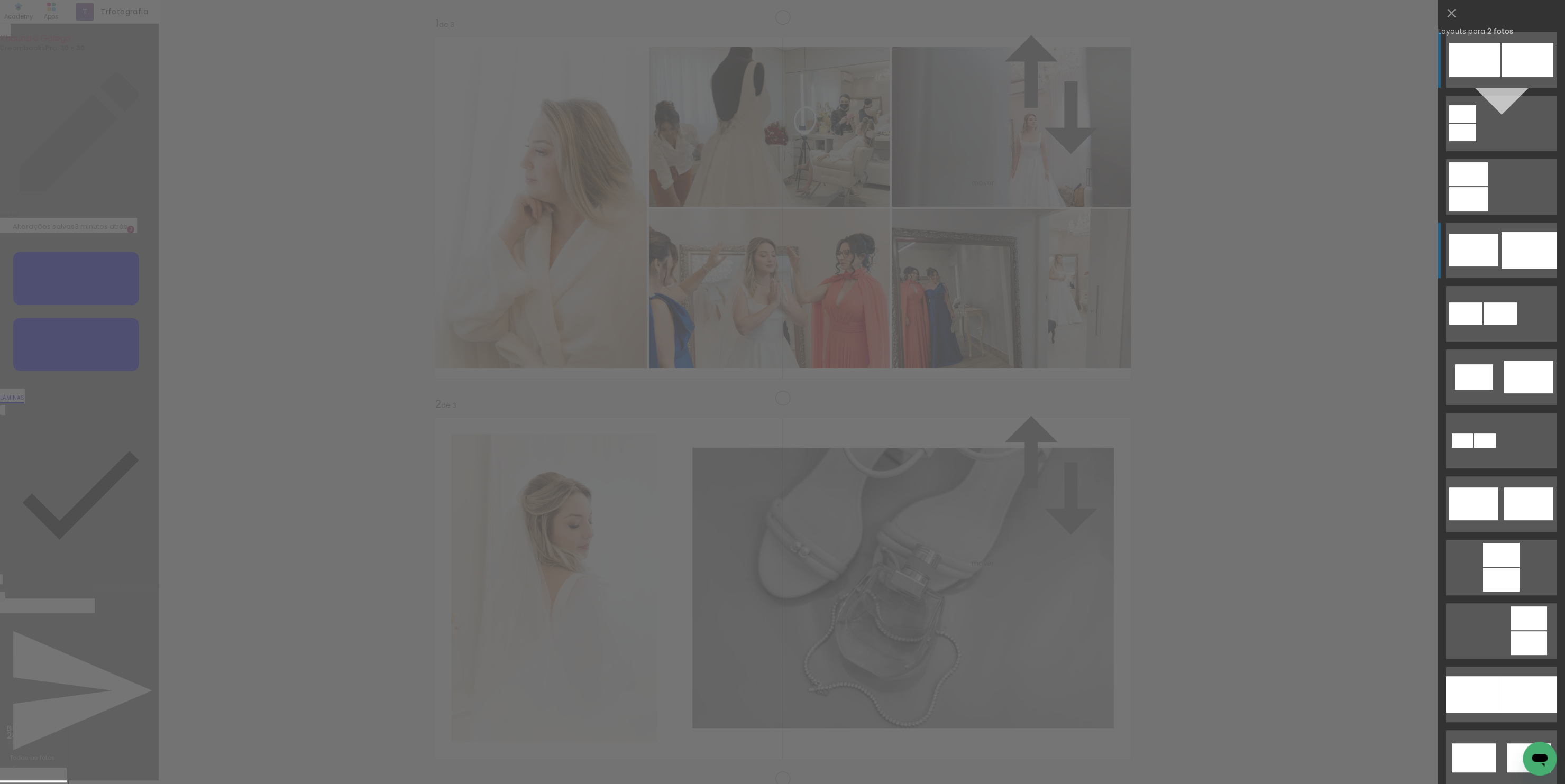
click at [1501, 237] on div at bounding box center [1529, 250] width 56 height 36
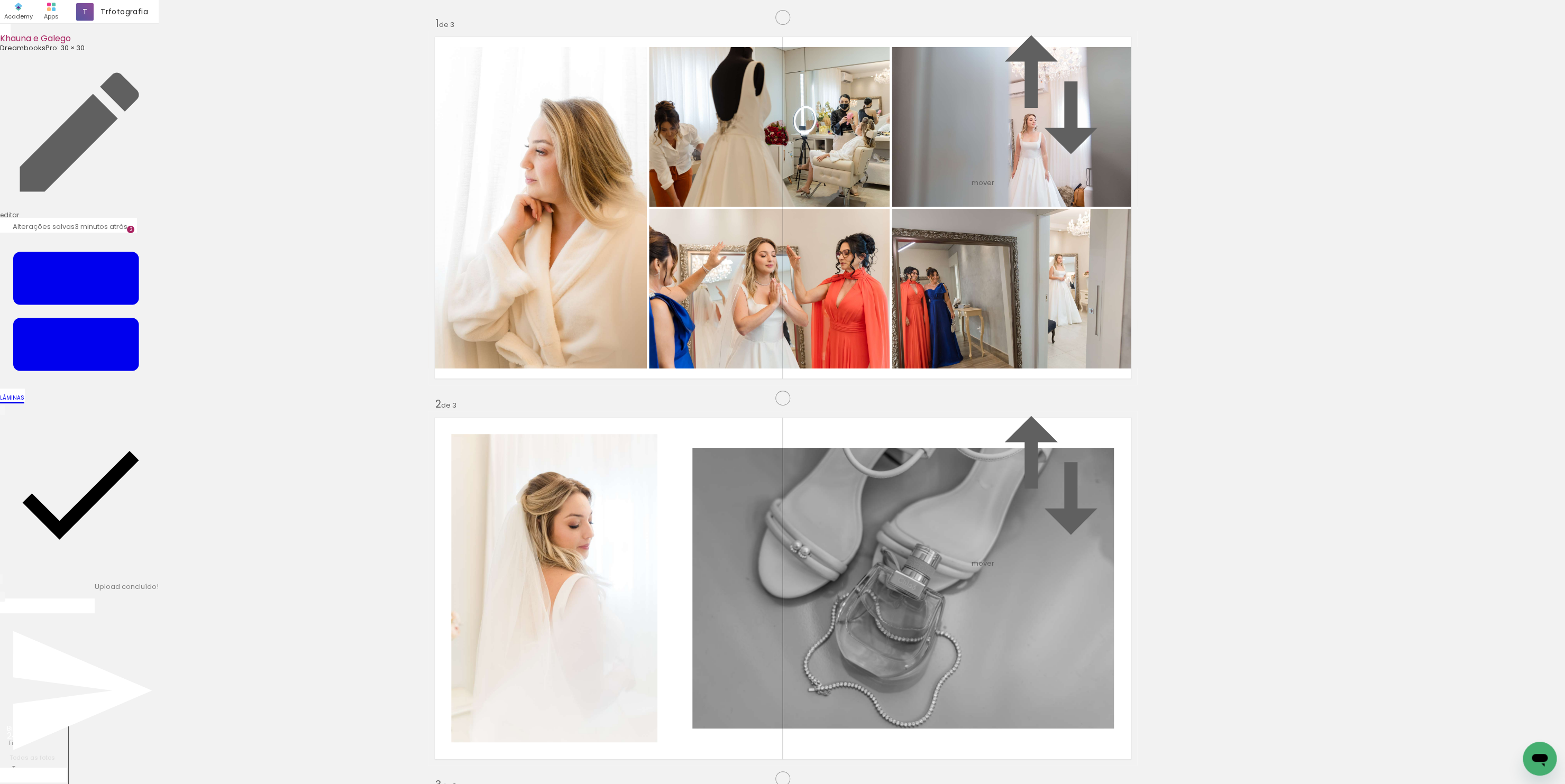
click at [1173, 380] on div "Inserir lâmina 1 de 3 Inserir lâmina 2 de 3 Inserir lâmina 3 de 3 O Designbox p…" at bounding box center [782, 765] width 1565 height 1522
drag, startPoint x: 848, startPoint y: 332, endPoint x: 1162, endPoint y: 336, distance: 314.0
click at [1444, 318] on div "Inserir lâmina 1 de 3 Inserir lâmina 2 de 3 Inserir lâmina 3 de 3 O Designbox p…" at bounding box center [782, 765] width 1565 height 1522
drag, startPoint x: 679, startPoint y: 347, endPoint x: 1253, endPoint y: 309, distance: 575.3
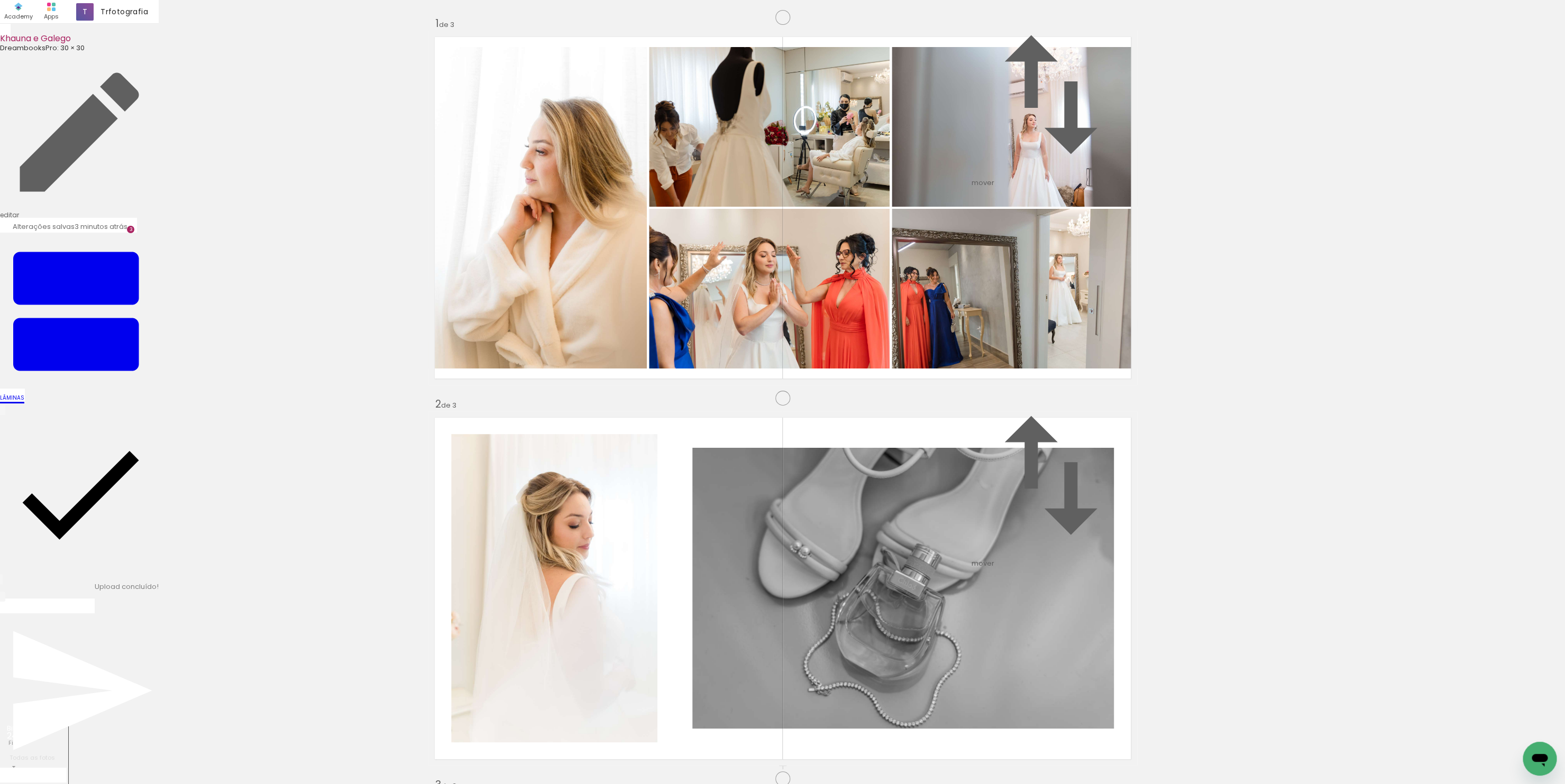
click at [1263, 311] on div "Inserir lâmina 1 de 3 Inserir lâmina 2 de 3 Inserir lâmina 3 de 3 O Designbox p…" at bounding box center [782, 765] width 1565 height 1522
drag, startPoint x: 1035, startPoint y: 337, endPoint x: 1384, endPoint y: 304, distance: 350.6
click at [1384, 304] on div "Inserir lâmina 1 de 3 Inserir lâmina 2 de 3 Inserir lâmina 3 de 3 O Designbox p…" at bounding box center [782, 765] width 1565 height 1522
drag, startPoint x: 616, startPoint y: 508, endPoint x: 523, endPoint y: 537, distance: 97.4
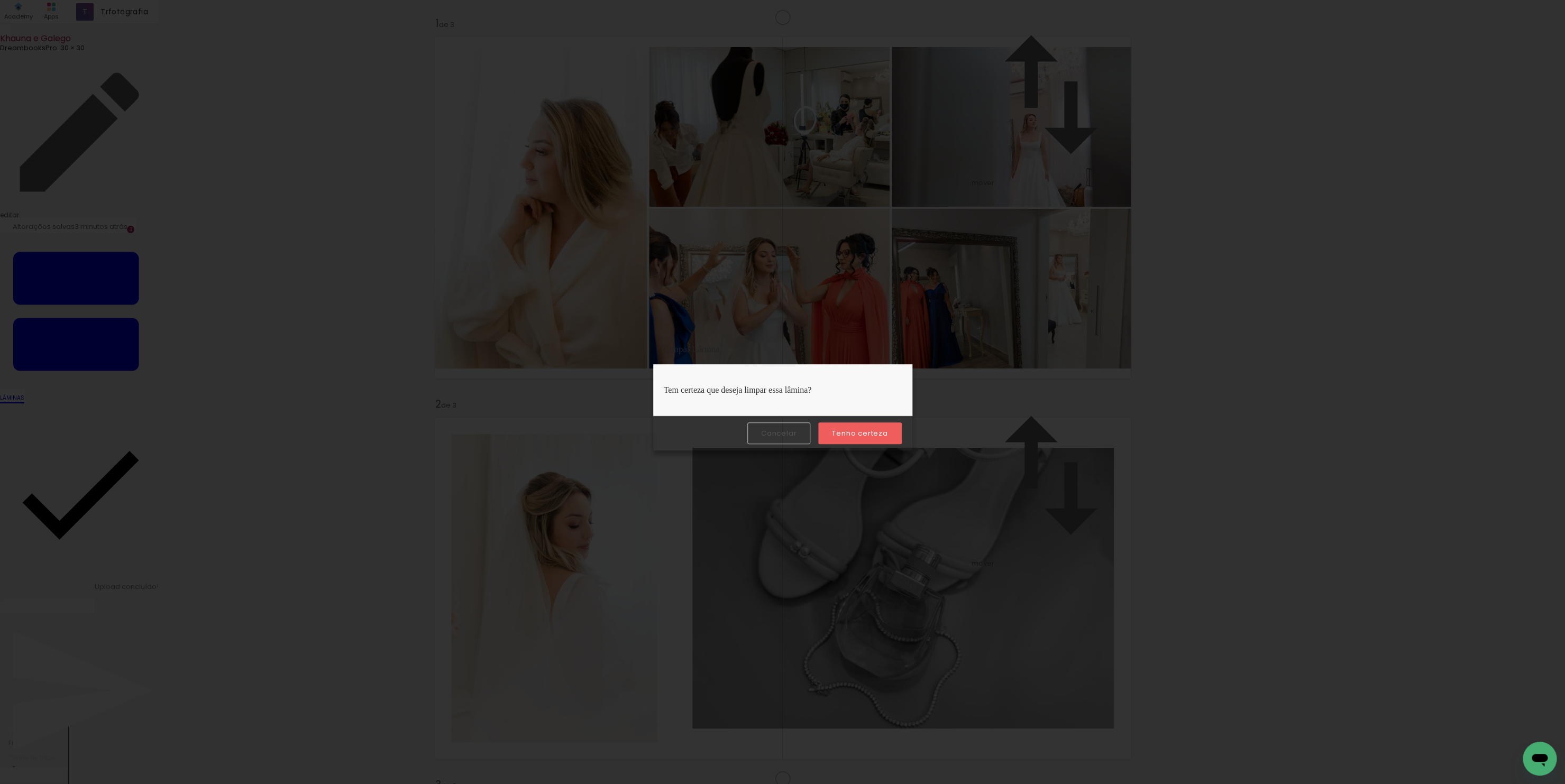
click at [0, 0] on slot "Tenho certeza" at bounding box center [0, 0] width 0 height 0
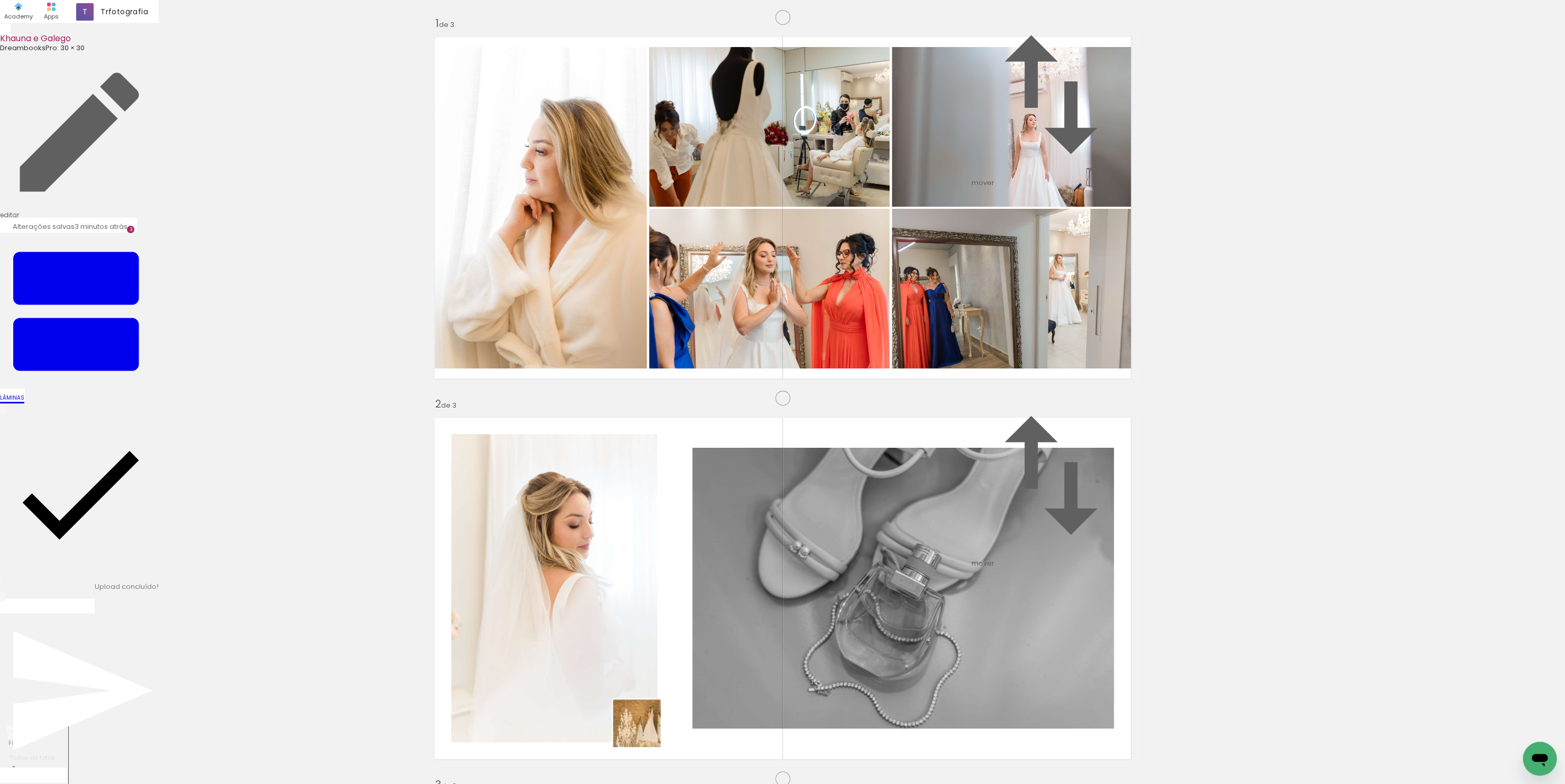
click at [658, 439] on quentale-workspace at bounding box center [782, 392] width 1565 height 784
click at [914, 359] on quentale-workspace at bounding box center [782, 392] width 1565 height 784
drag, startPoint x: 647, startPoint y: 441, endPoint x: 256, endPoint y: 437, distance: 391.0
click at [259, 437] on div "Inserir lâmina 1 de 3 Inserir lâmina 2 de 3 Inserir lâmina 3 de 3 O Designbox p…" at bounding box center [782, 765] width 1565 height 1522
drag, startPoint x: 866, startPoint y: 568, endPoint x: 890, endPoint y: 421, distance: 148.9
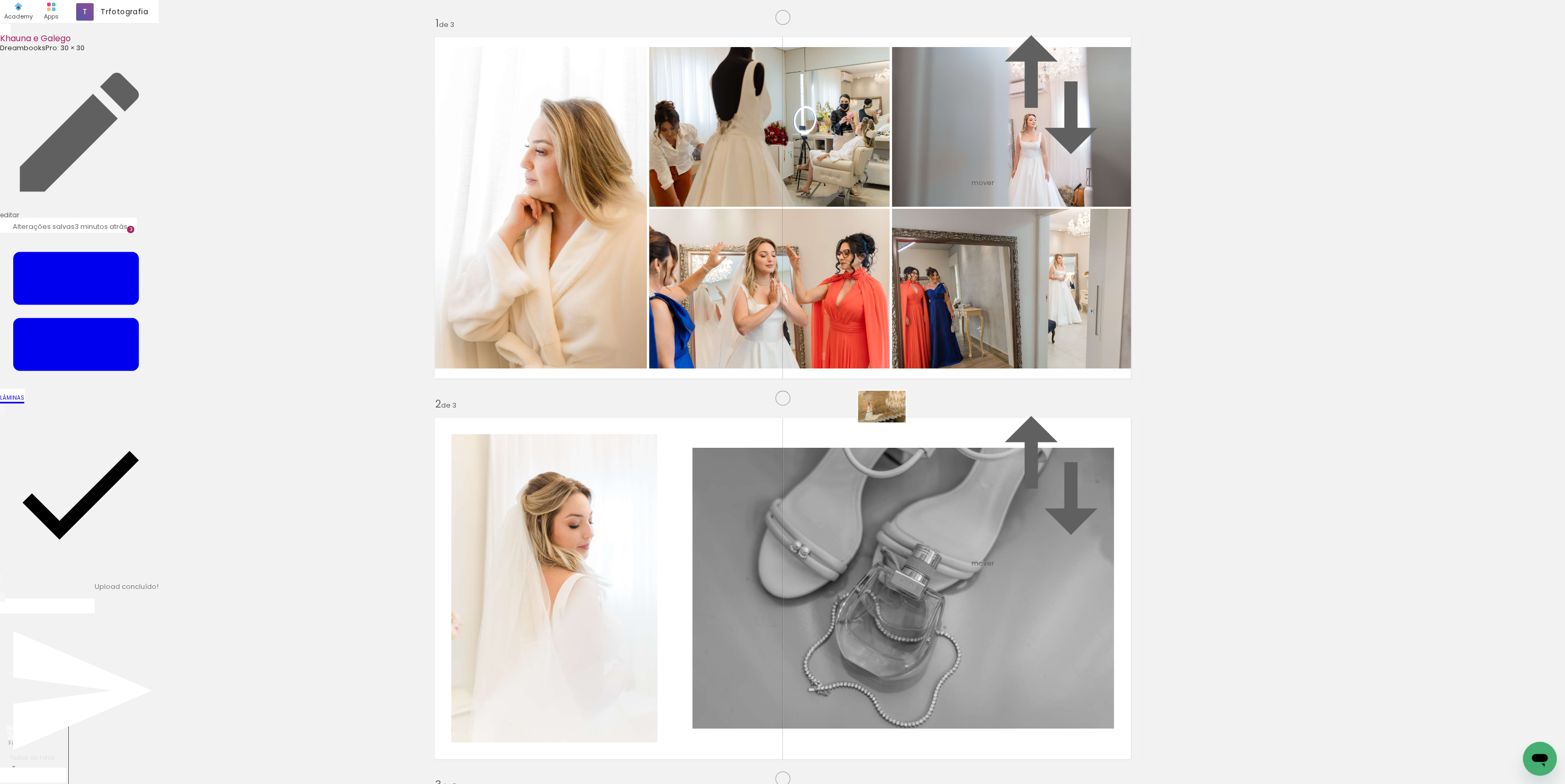
click at [890, 421] on quentale-workspace at bounding box center [782, 392] width 1565 height 784
drag, startPoint x: 722, startPoint y: 358, endPoint x: 207, endPoint y: 516, distance: 538.7
click at [207, 516] on div "Inserir lâmina 1 de 3 Inserir lâmina 2 de 3 Inserir lâmina 3 de 3 O Designbox p…" at bounding box center [782, 765] width 1565 height 1522
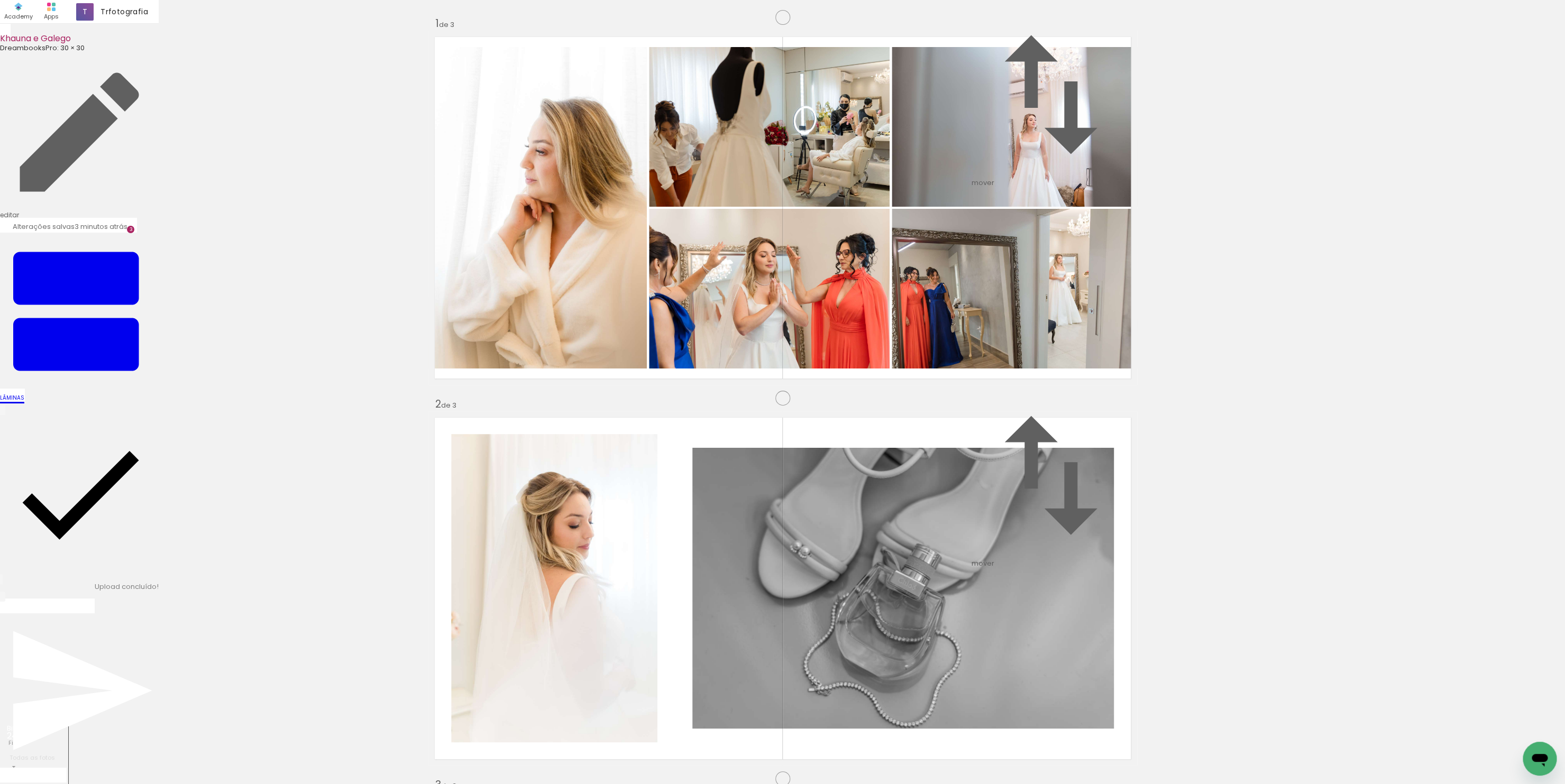
drag, startPoint x: 741, startPoint y: 568, endPoint x: 751, endPoint y: 574, distance: 11.7
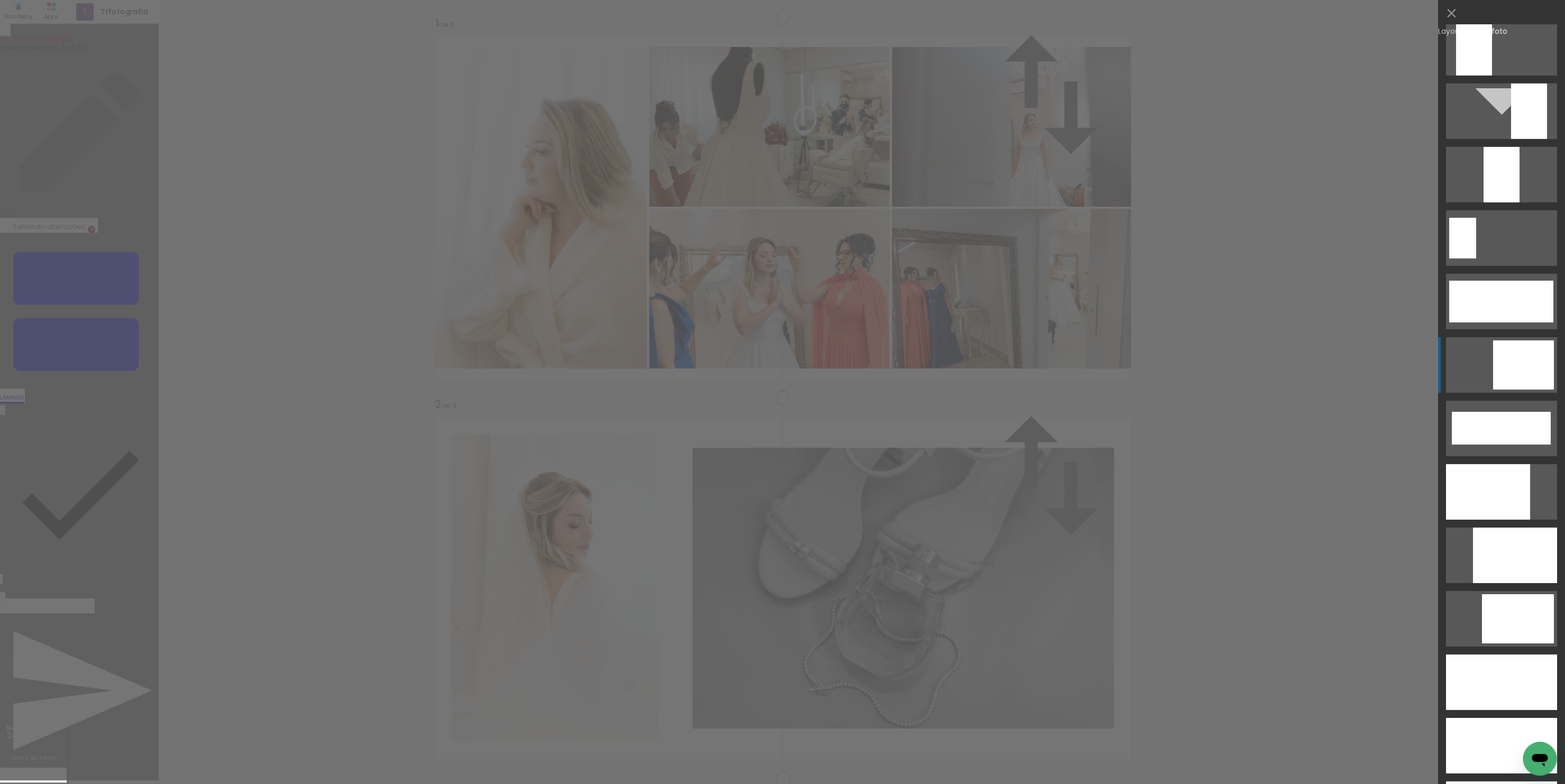
scroll to position [2663, 0]
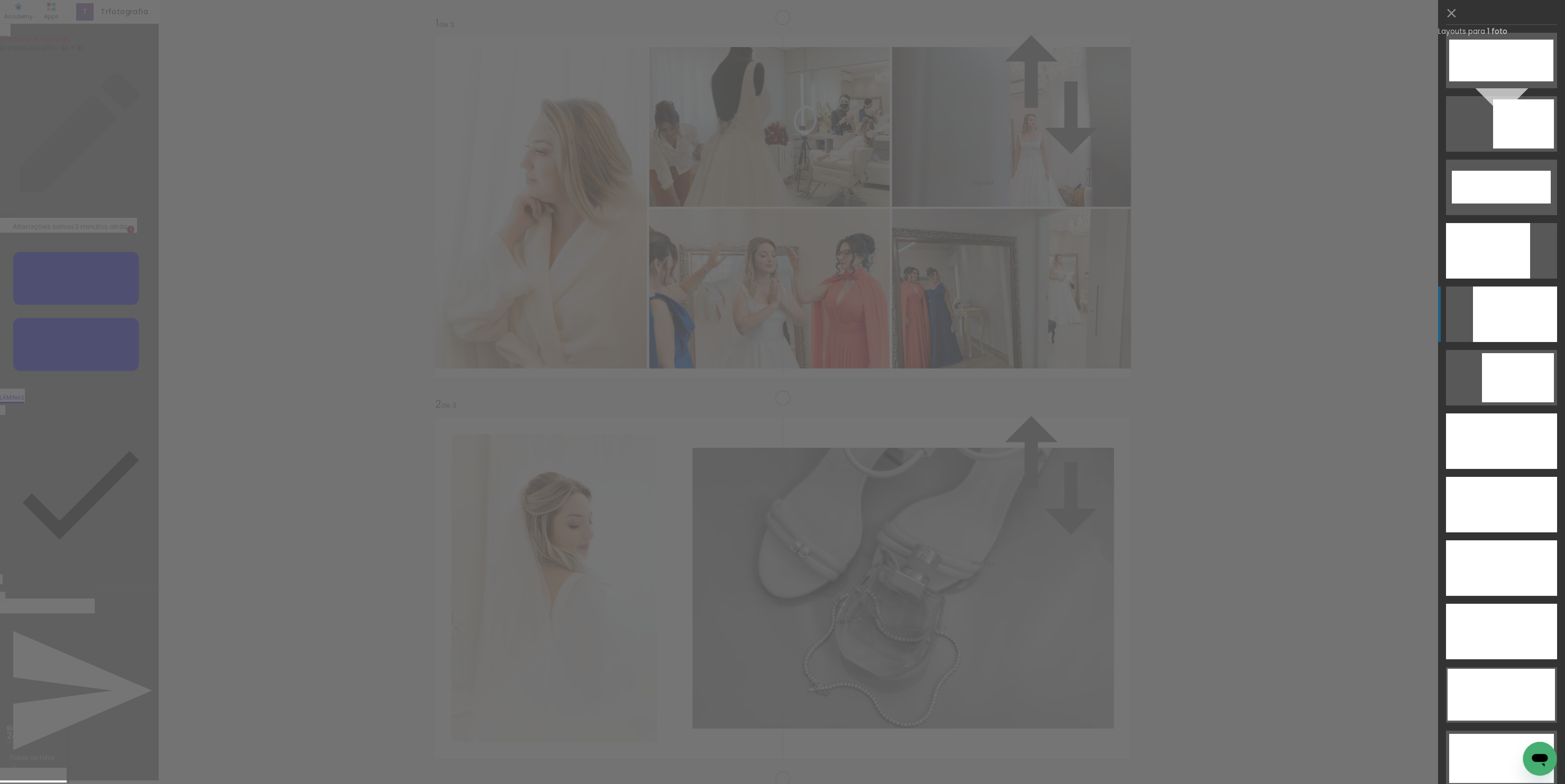
click at [1486, 310] on div at bounding box center [1515, 314] width 84 height 56
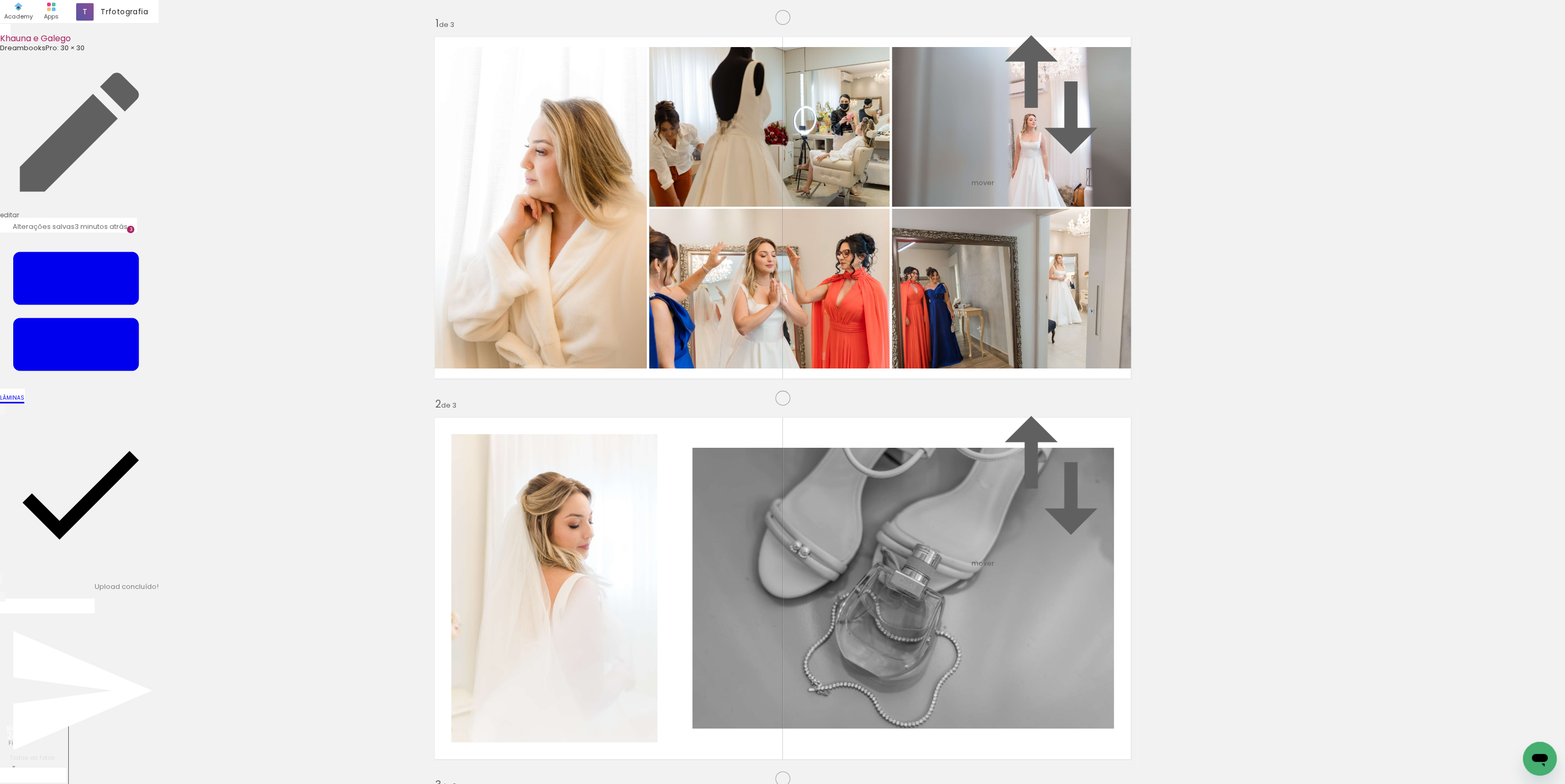
drag, startPoint x: 816, startPoint y: 503, endPoint x: 814, endPoint y: 527, distance: 24.1
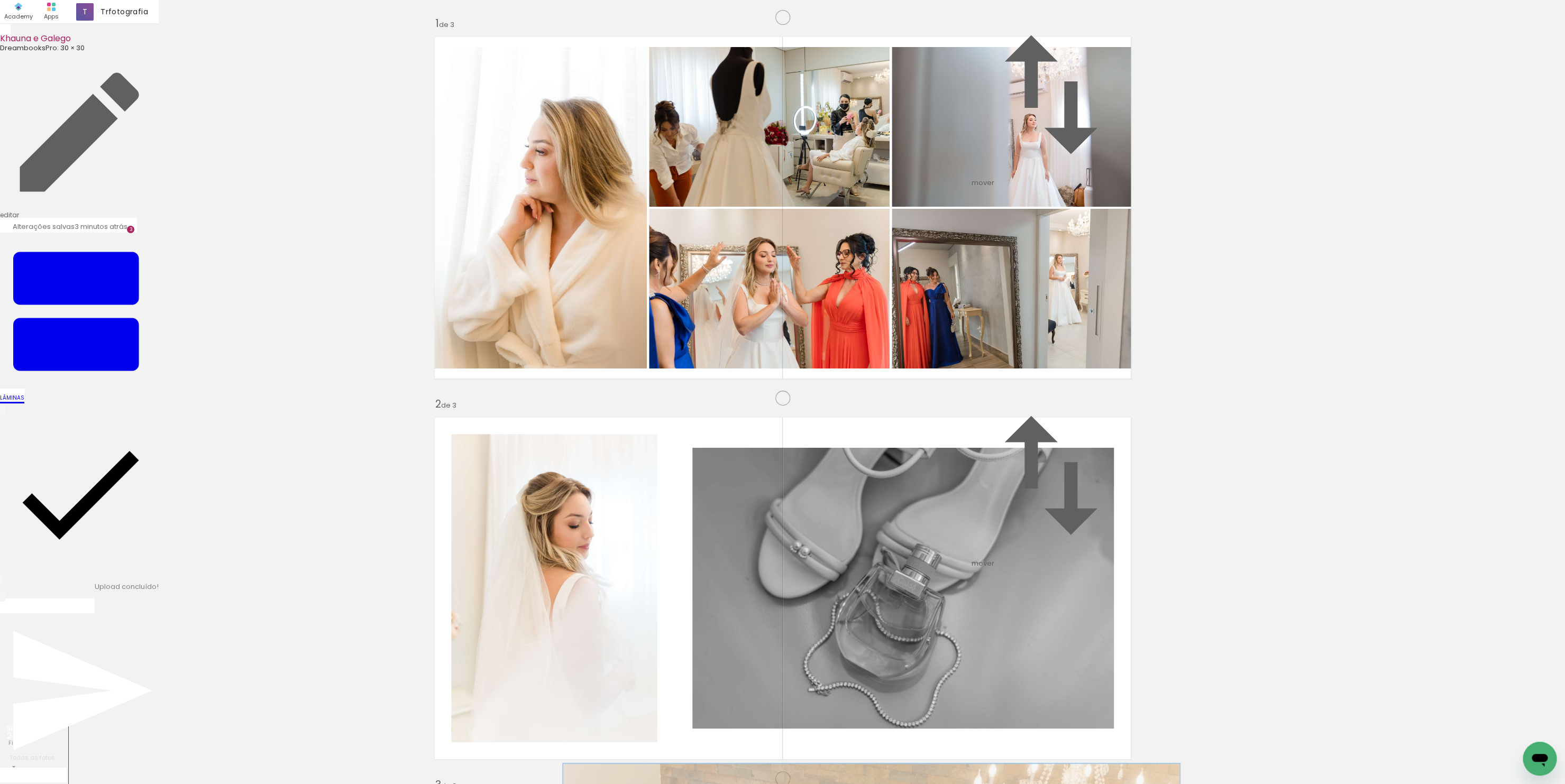
drag, startPoint x: 628, startPoint y: 219, endPoint x: 634, endPoint y: 219, distance: 6.0
type paper-slider "116"
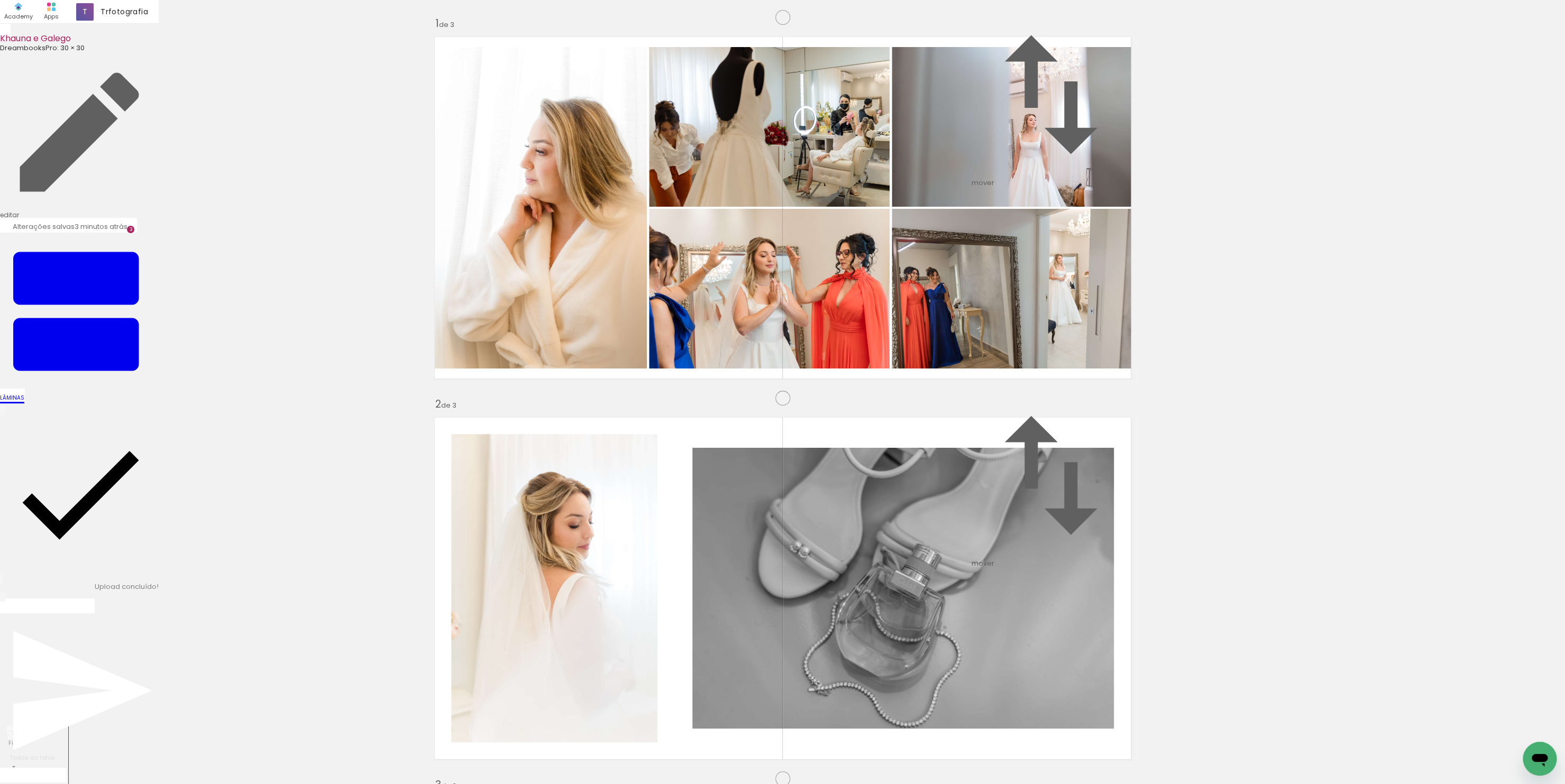
click at [1245, 384] on div "Inserir lâmina 1 de 3 Inserir lâmina 2 de 3 Inserir lâmina 3 de 3 O Designbox p…" at bounding box center [782, 765] width 1565 height 1522
drag, startPoint x: 880, startPoint y: 753, endPoint x: 677, endPoint y: 570, distance: 273.3
click at [677, 570] on quentale-workspace at bounding box center [782, 392] width 1565 height 784
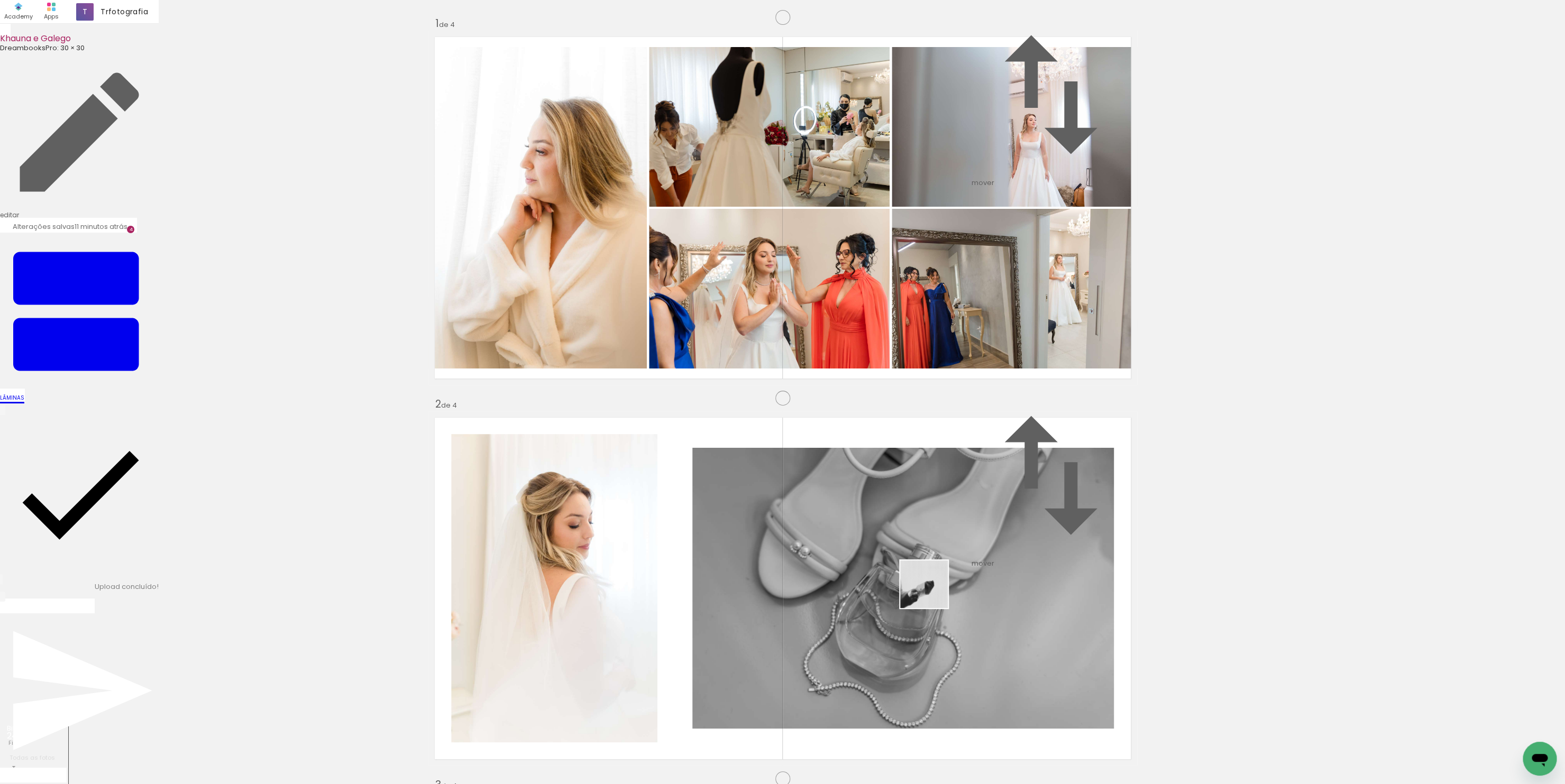
drag, startPoint x: 1000, startPoint y: 733, endPoint x: 898, endPoint y: 499, distance: 255.3
click at [898, 499] on quentale-workspace at bounding box center [782, 392] width 1565 height 784
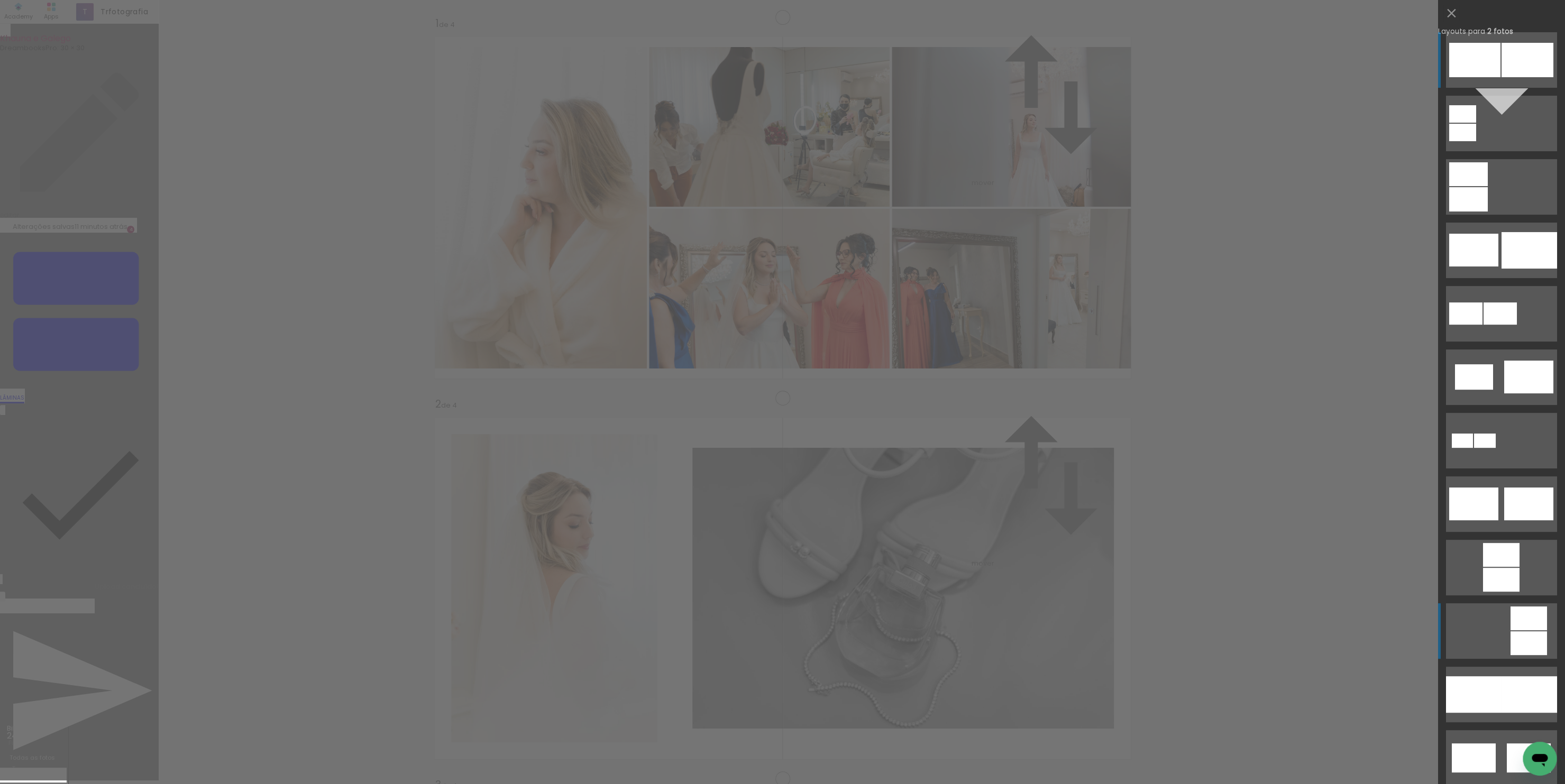
scroll to position [1017, 0]
click at [1507, 692] on div at bounding box center [1529, 694] width 56 height 36
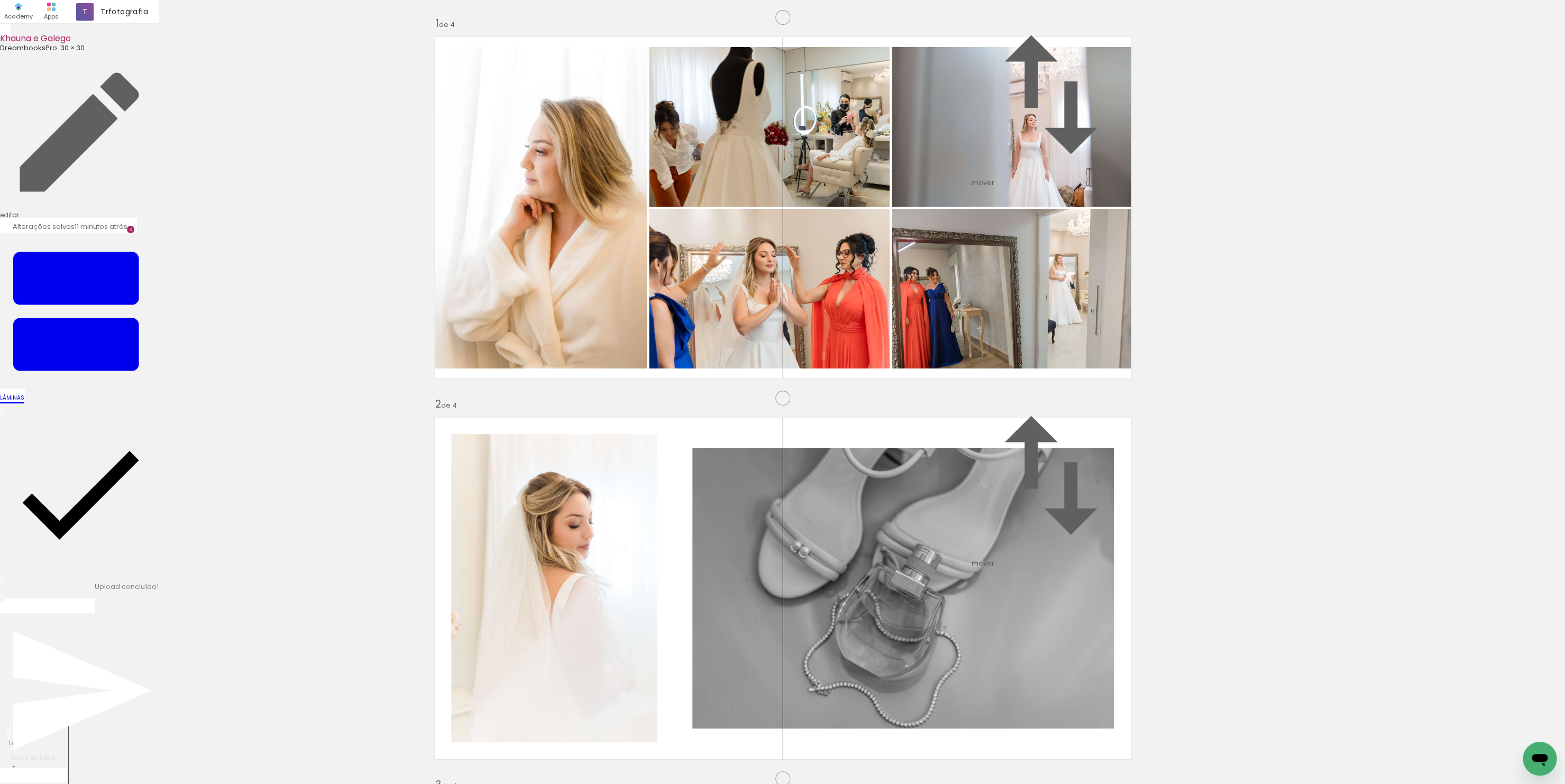
scroll to position [1280, 0]
drag, startPoint x: 1058, startPoint y: 758, endPoint x: 727, endPoint y: 512, distance: 412.4
click at [727, 512] on quentale-workspace at bounding box center [782, 392] width 1565 height 784
click at [790, 458] on quentale-workspace at bounding box center [782, 392] width 1565 height 784
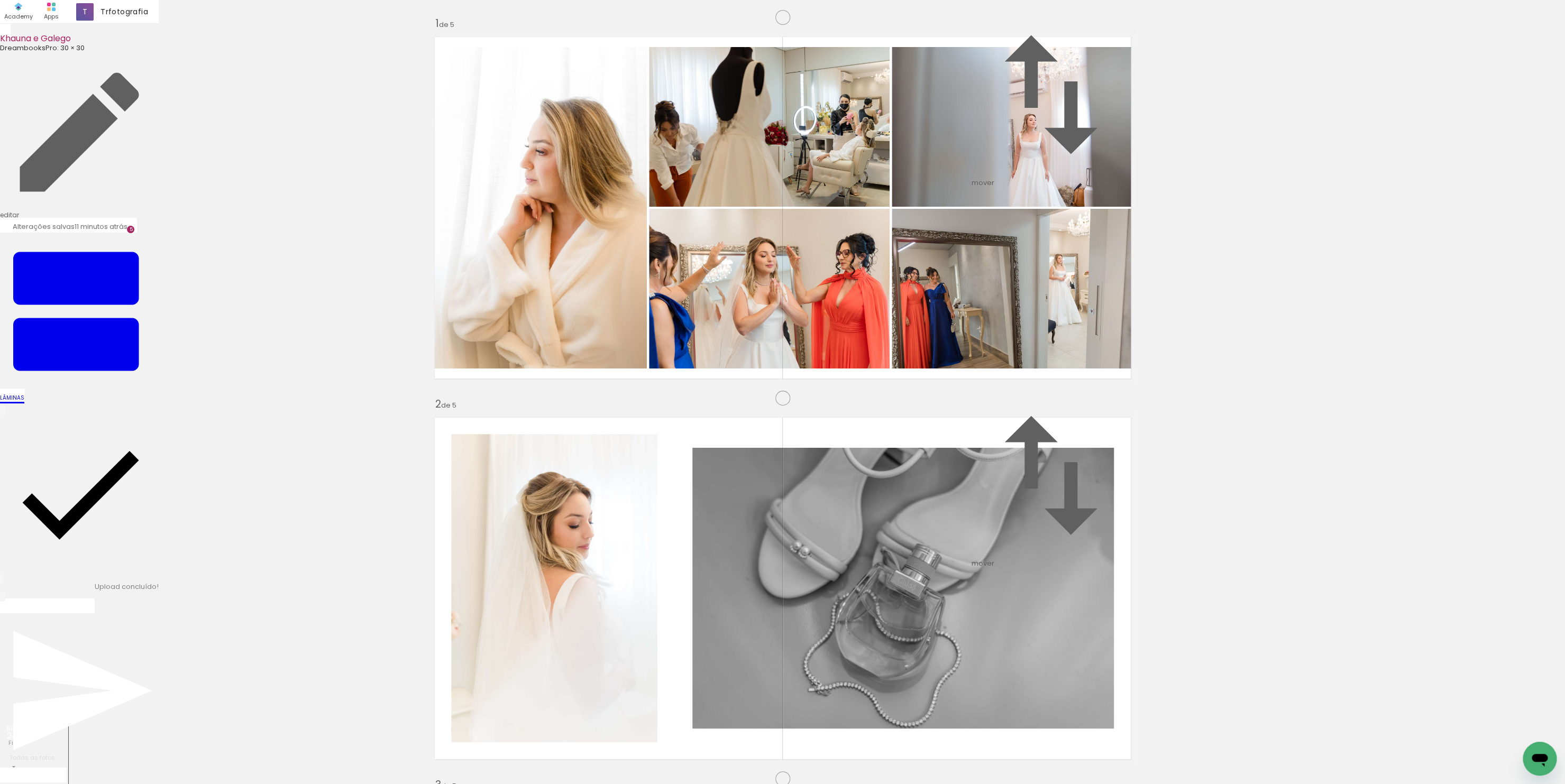
click at [0, 0] on slot "P&B" at bounding box center [0, 0] width 0 height 0
drag, startPoint x: 1176, startPoint y: 748, endPoint x: 897, endPoint y: 540, distance: 348.0
click at [897, 540] on quentale-workspace at bounding box center [782, 392] width 1565 height 784
drag, startPoint x: 1251, startPoint y: 749, endPoint x: 1049, endPoint y: 518, distance: 306.9
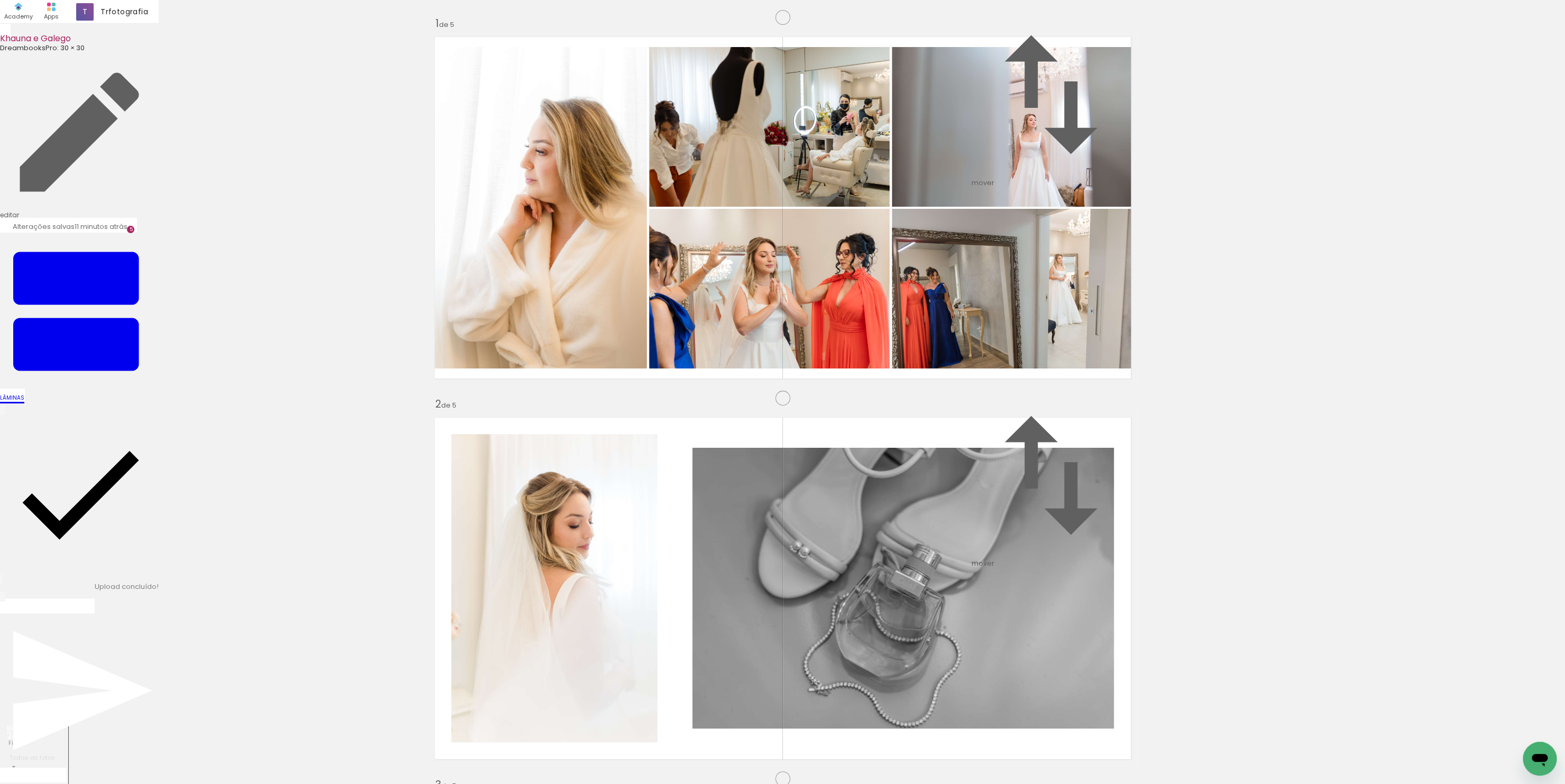
click at [1049, 518] on quentale-workspace at bounding box center [782, 392] width 1565 height 784
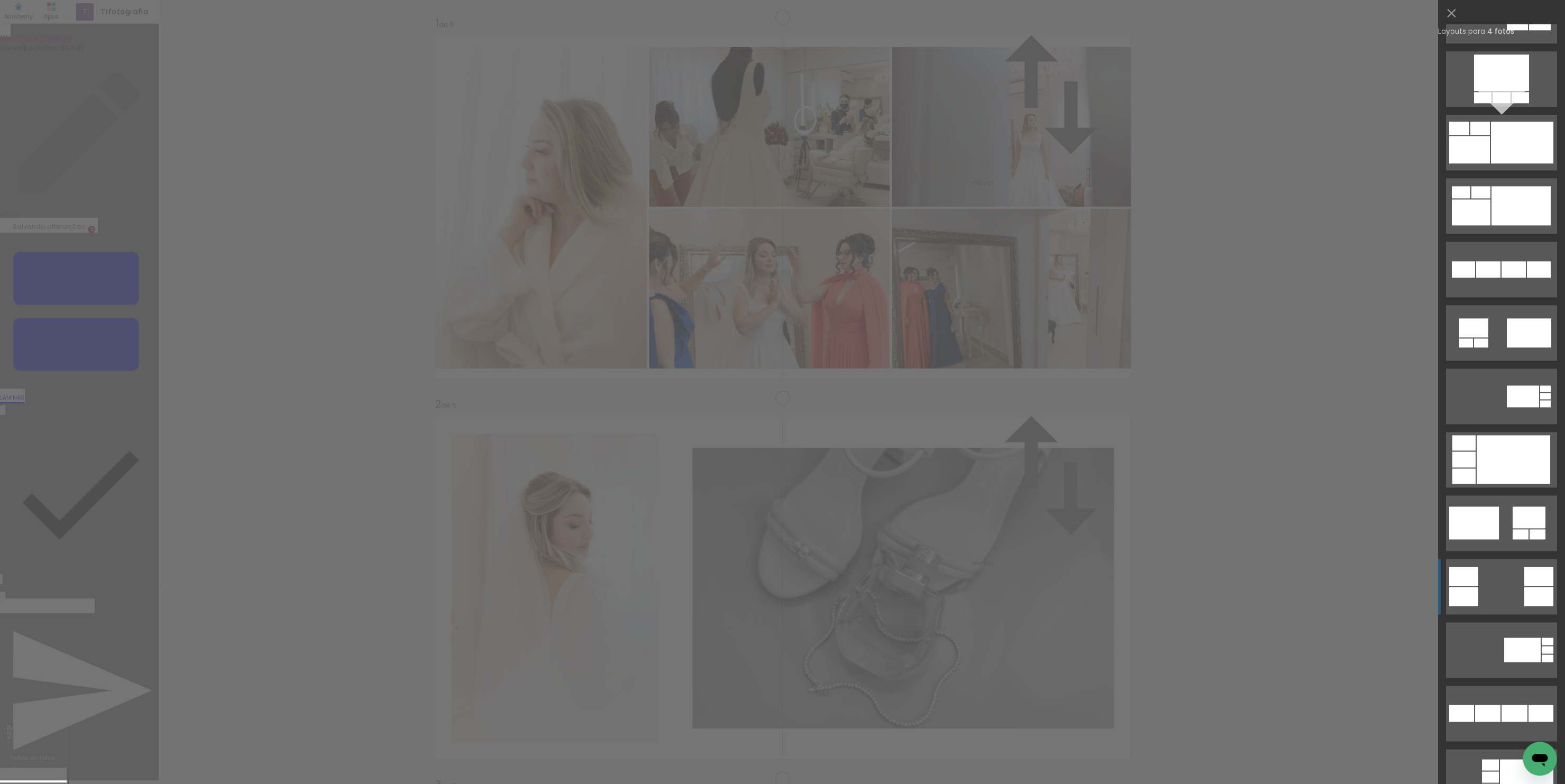
scroll to position [1064, 0]
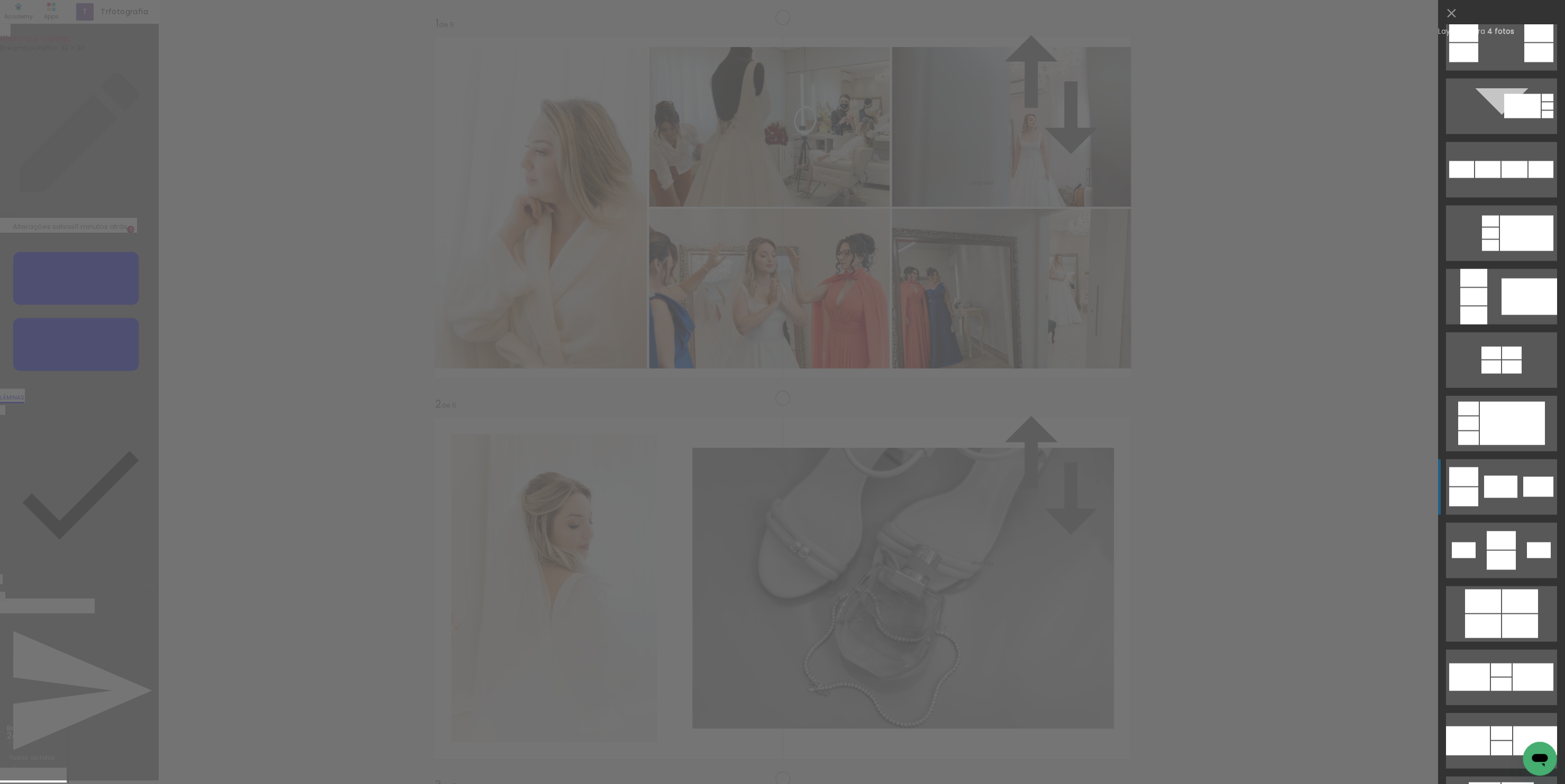
click at [1484, 490] on div at bounding box center [1500, 486] width 33 height 22
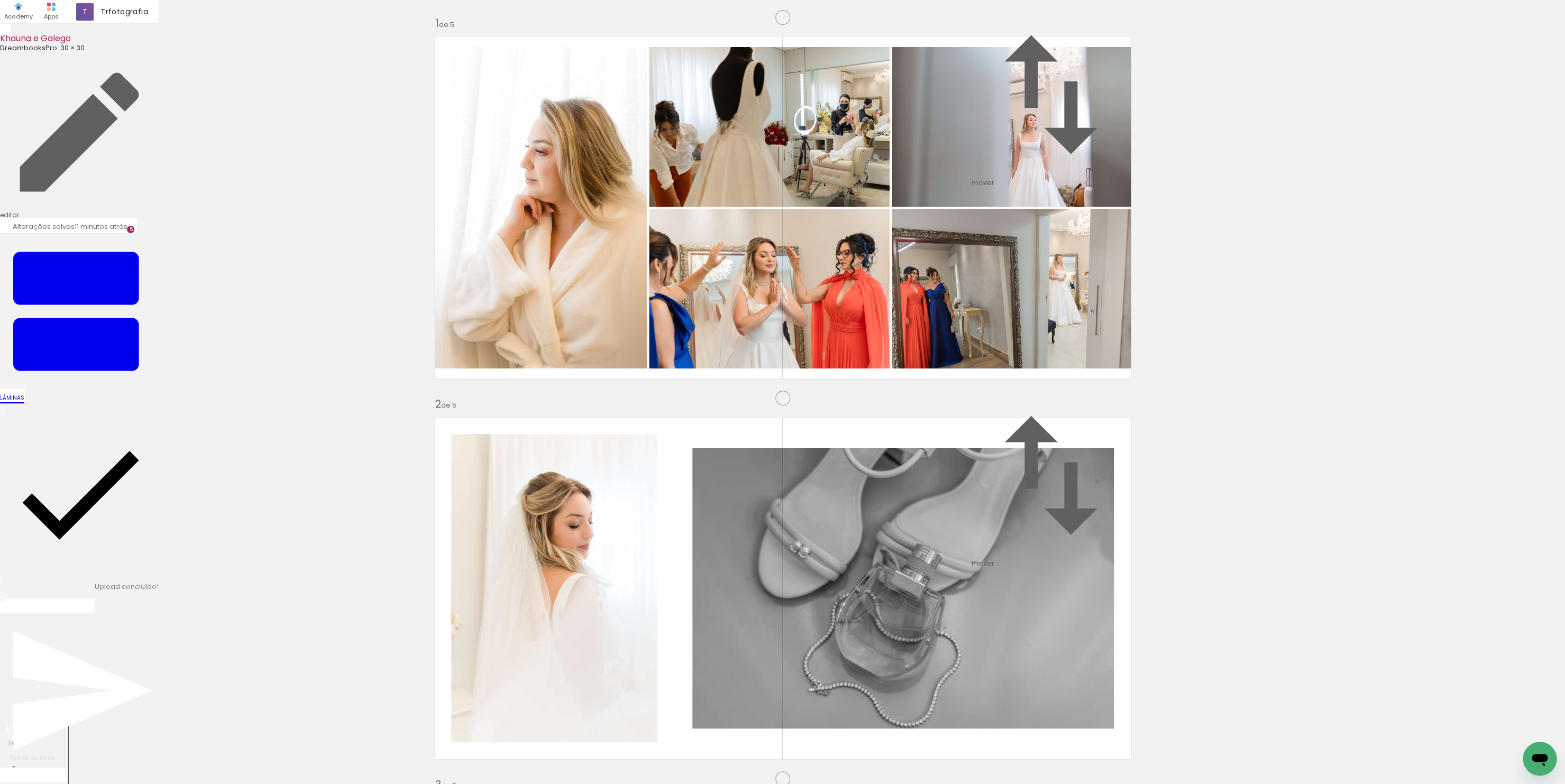
scroll to position [1645, 0]
drag, startPoint x: 1284, startPoint y: 742, endPoint x: 1078, endPoint y: 597, distance: 251.9
click at [1078, 597] on quentale-workspace at bounding box center [782, 392] width 1565 height 784
click at [980, 468] on quentale-workspace at bounding box center [782, 392] width 1565 height 784
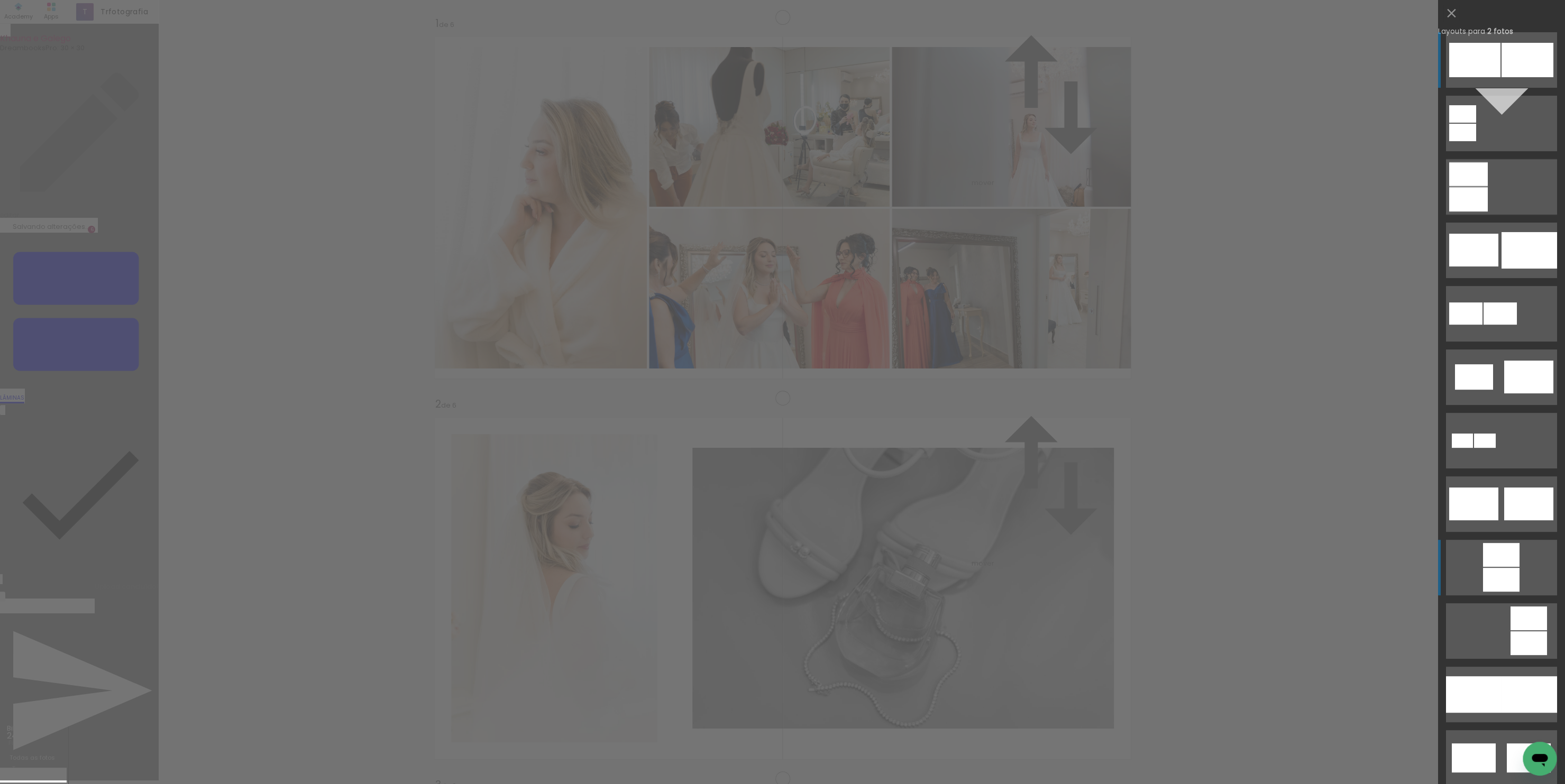
scroll to position [1778, 0]
click at [1470, 693] on div at bounding box center [1474, 694] width 56 height 36
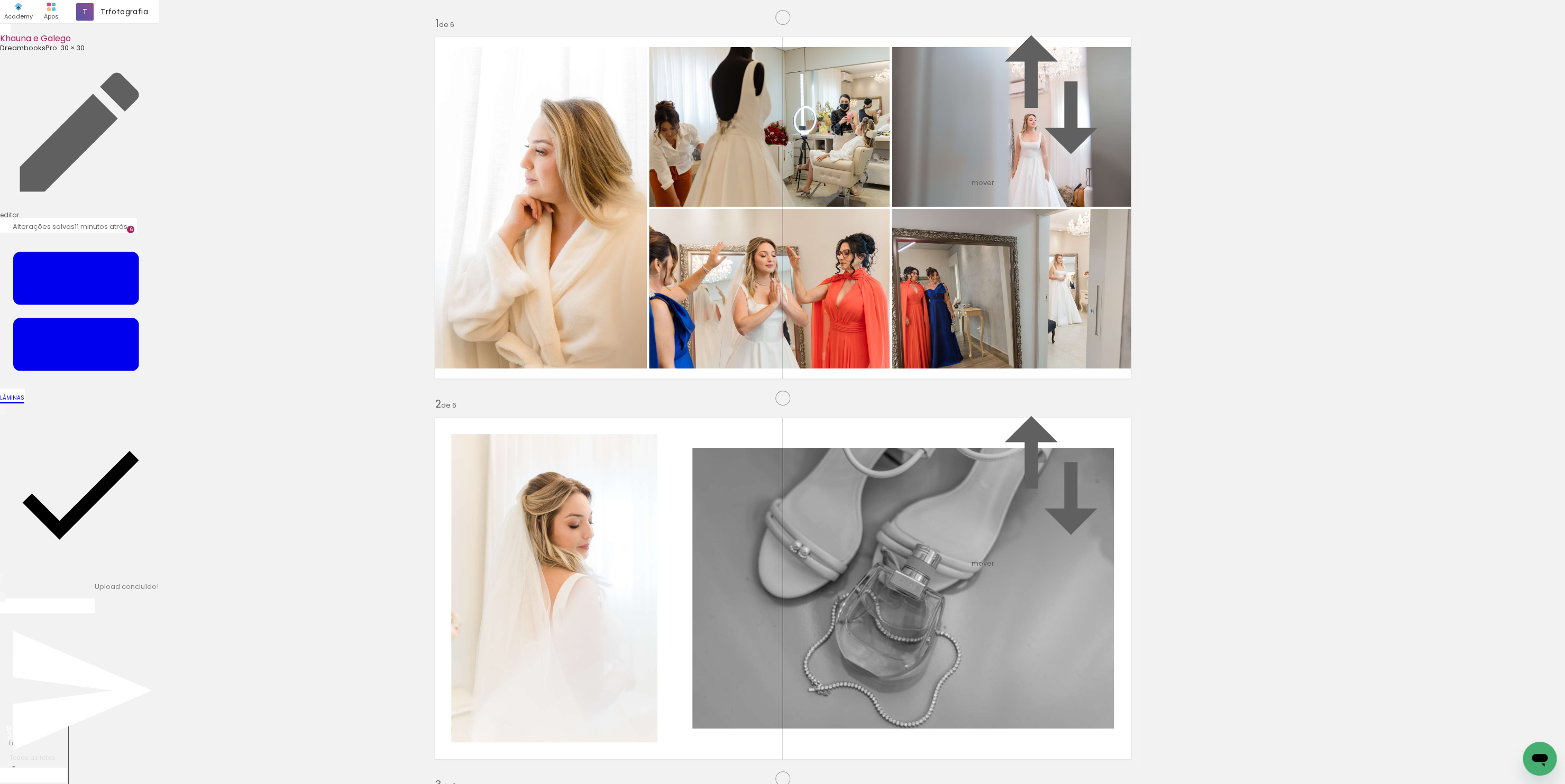
drag, startPoint x: 524, startPoint y: 367, endPoint x: 521, endPoint y: 403, distance: 36.1
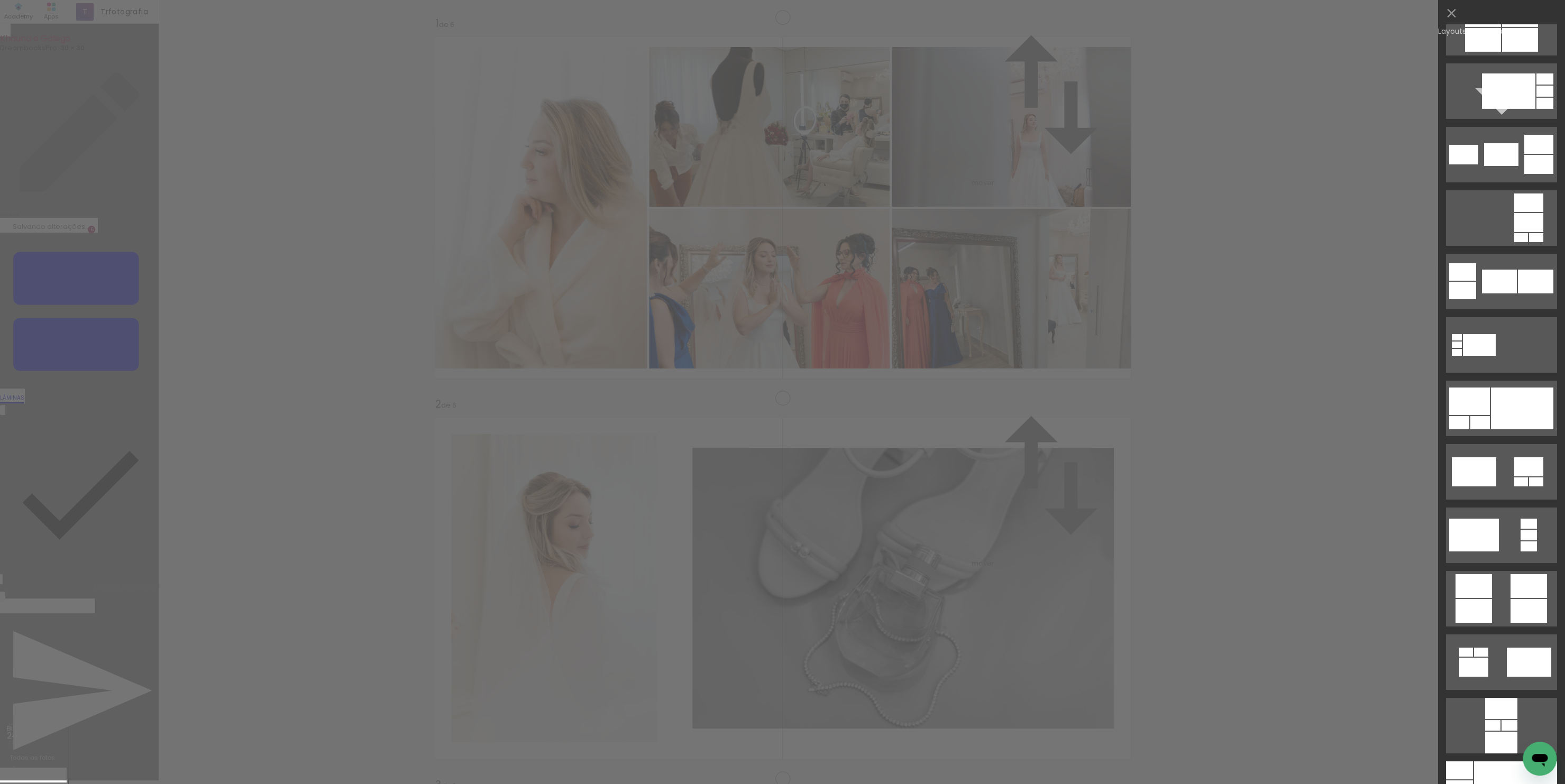
scroll to position [2825, 0]
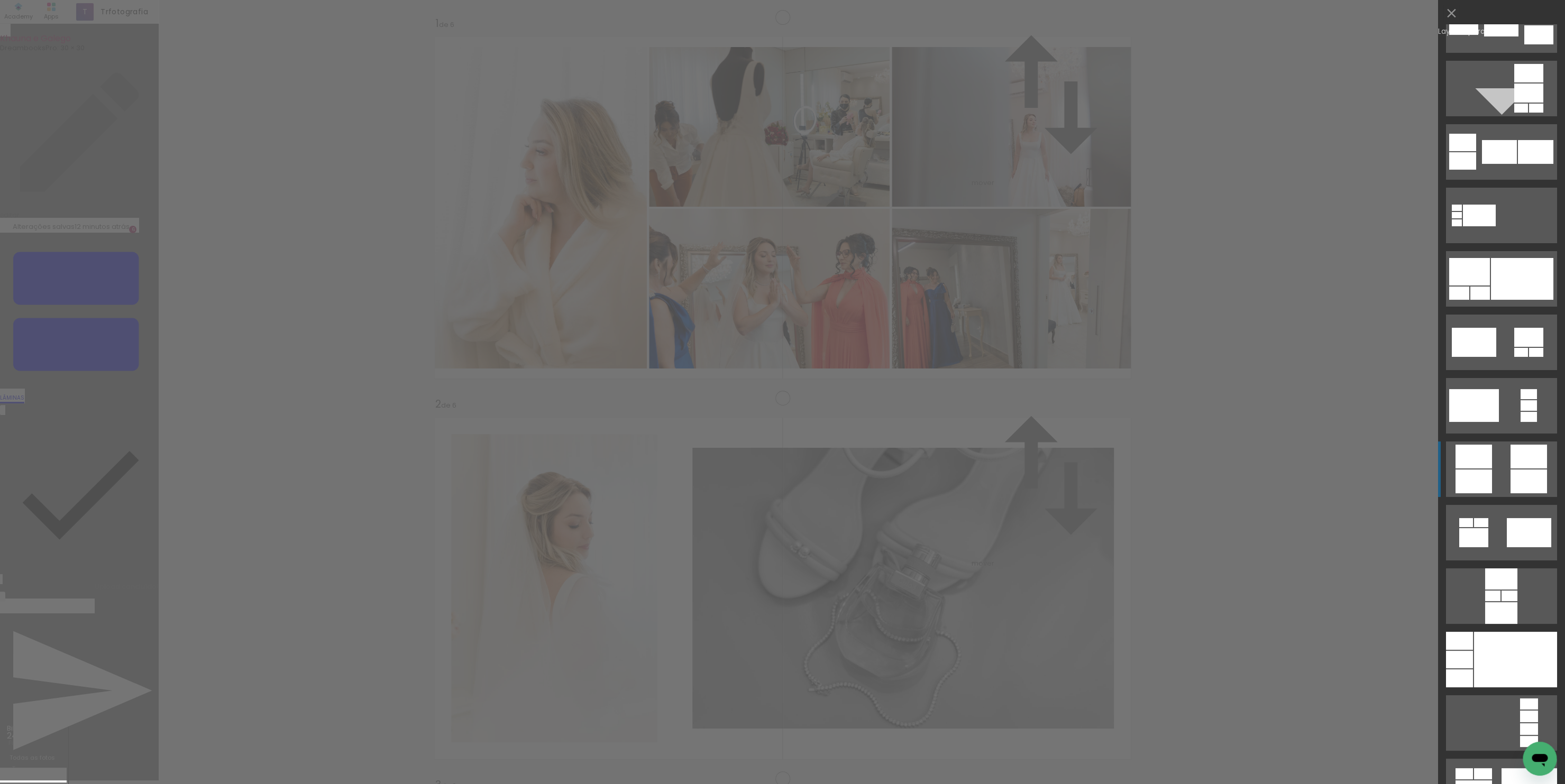
click at [1490, 476] on quentale-layouter at bounding box center [1501, 469] width 111 height 56
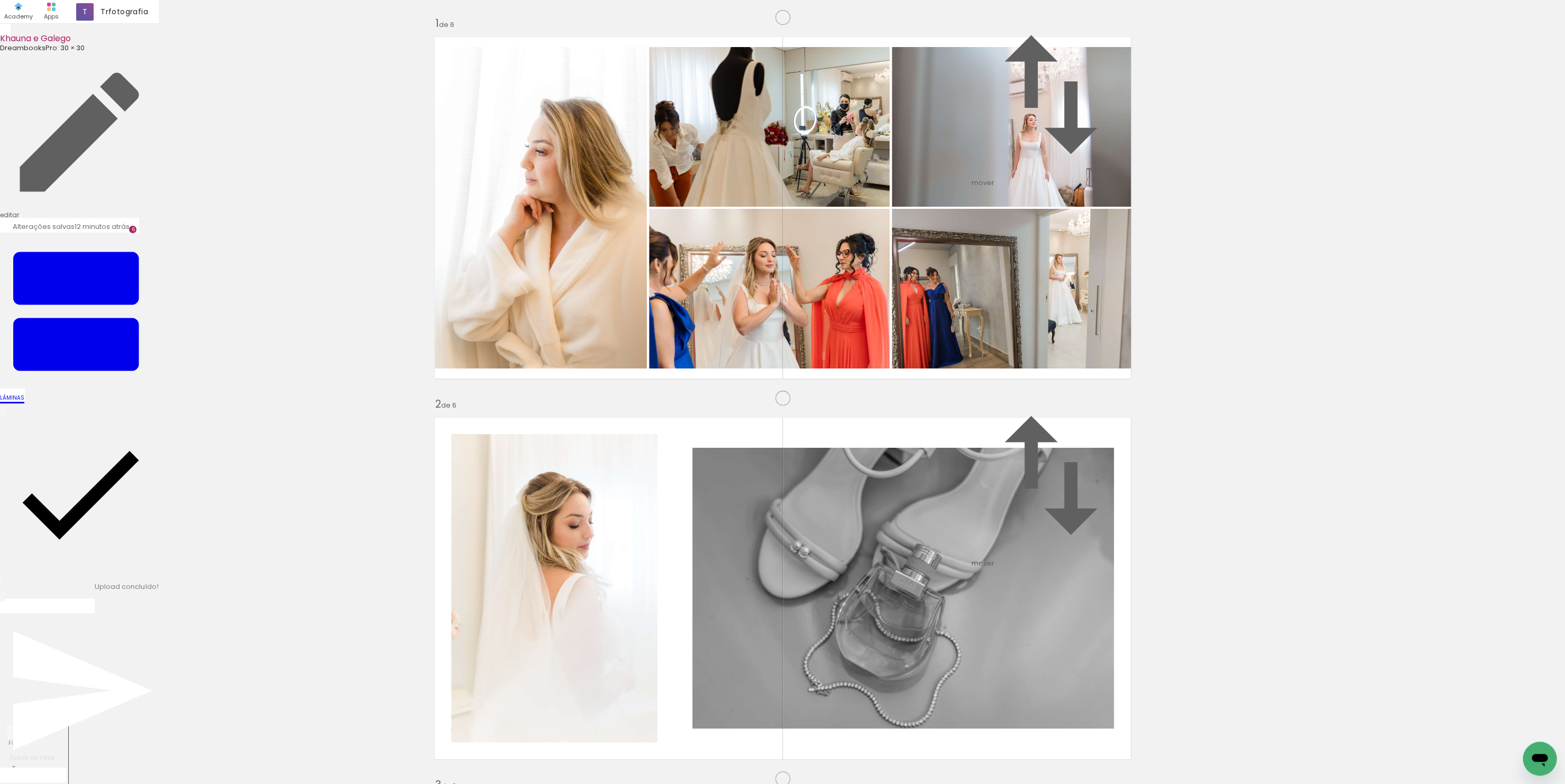
scroll to position [1962, 0]
drag, startPoint x: 953, startPoint y: 758, endPoint x: 759, endPoint y: 318, distance: 480.9
click at [759, 318] on quentale-workspace at bounding box center [782, 392] width 1565 height 784
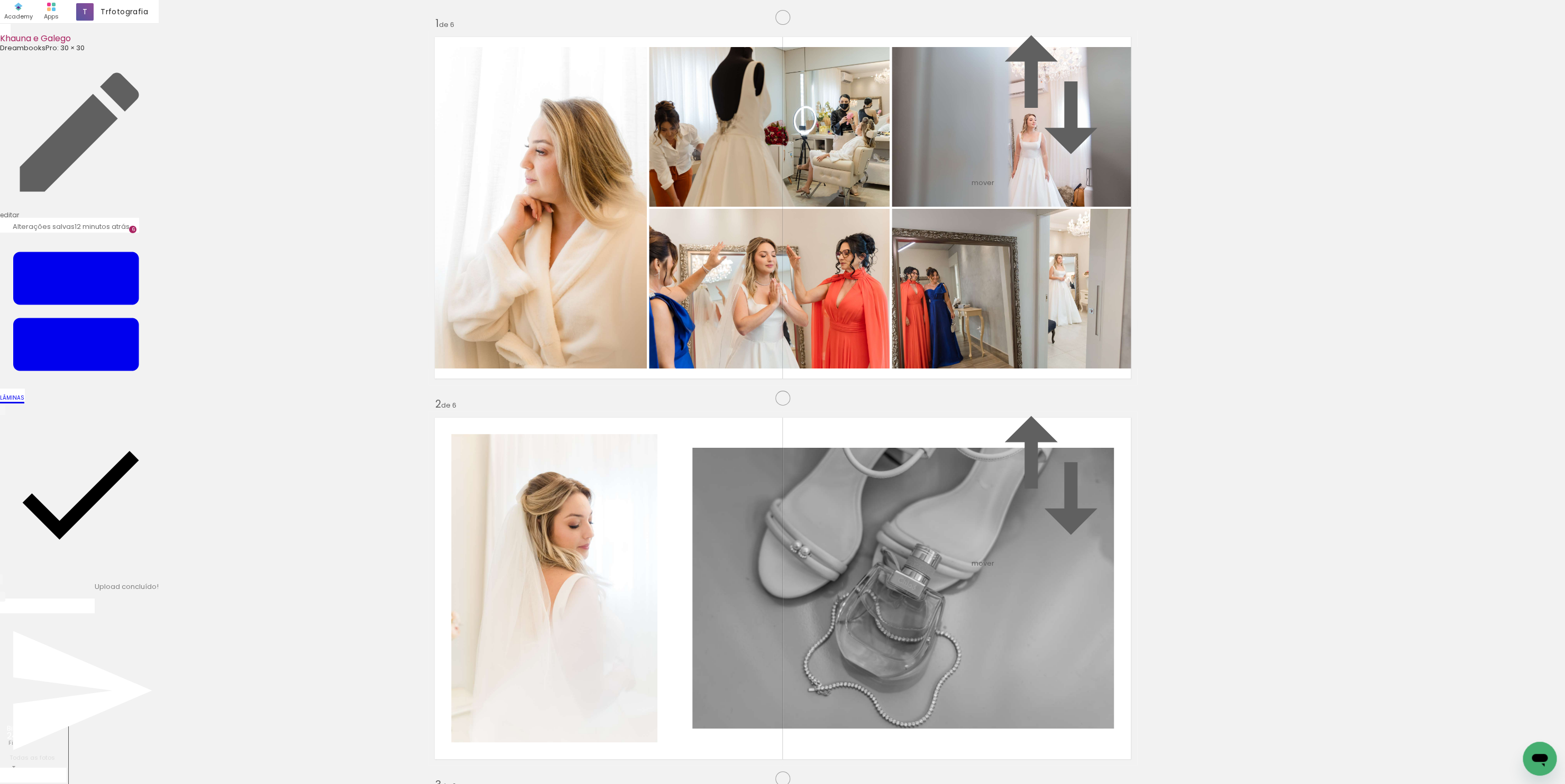
click at [0, 0] on slot "P&B" at bounding box center [0, 0] width 0 height 0
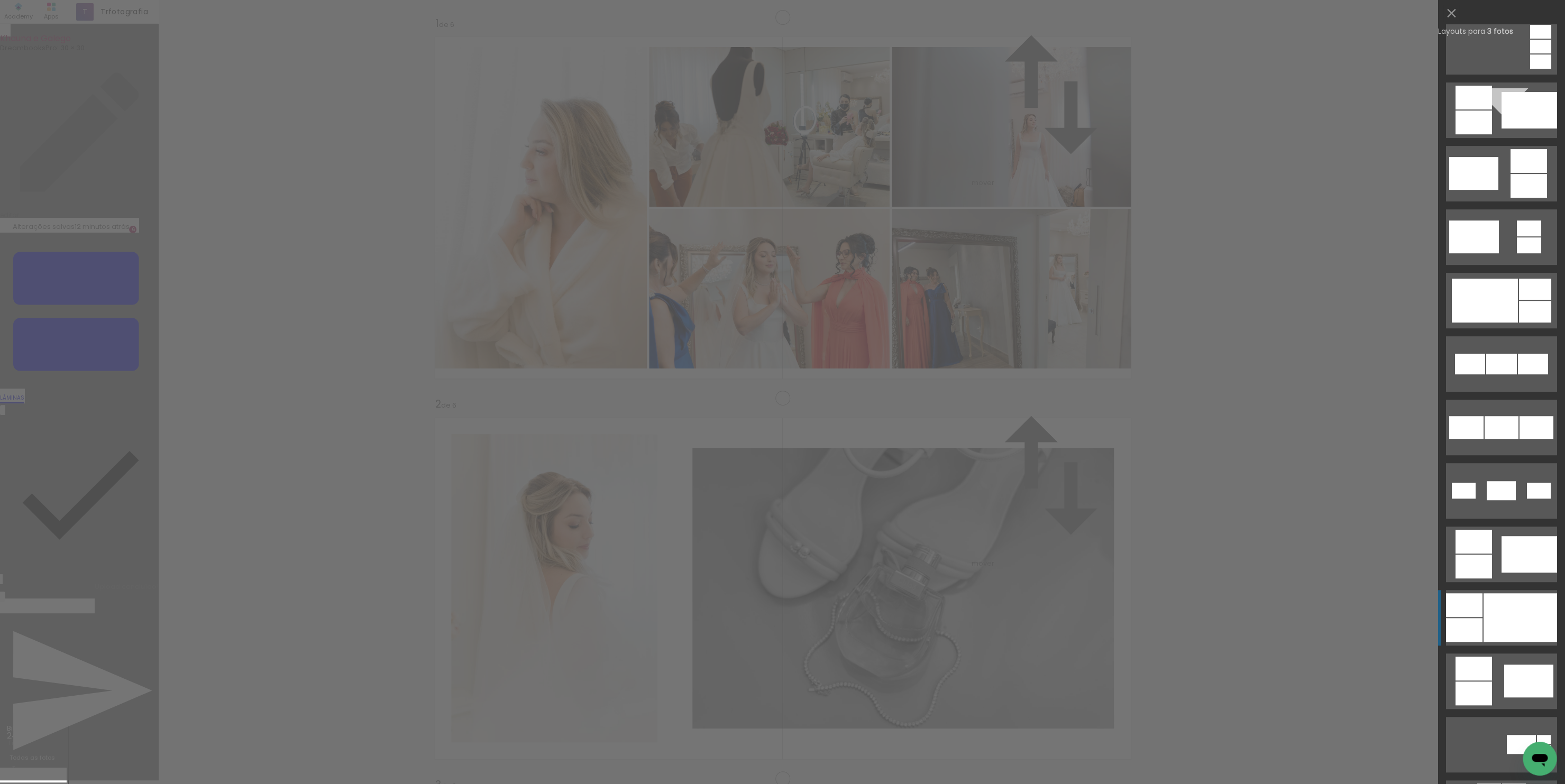
scroll to position [268, 0]
click at [1497, 642] on quentale-layouter at bounding box center [1501, 617] width 111 height 56
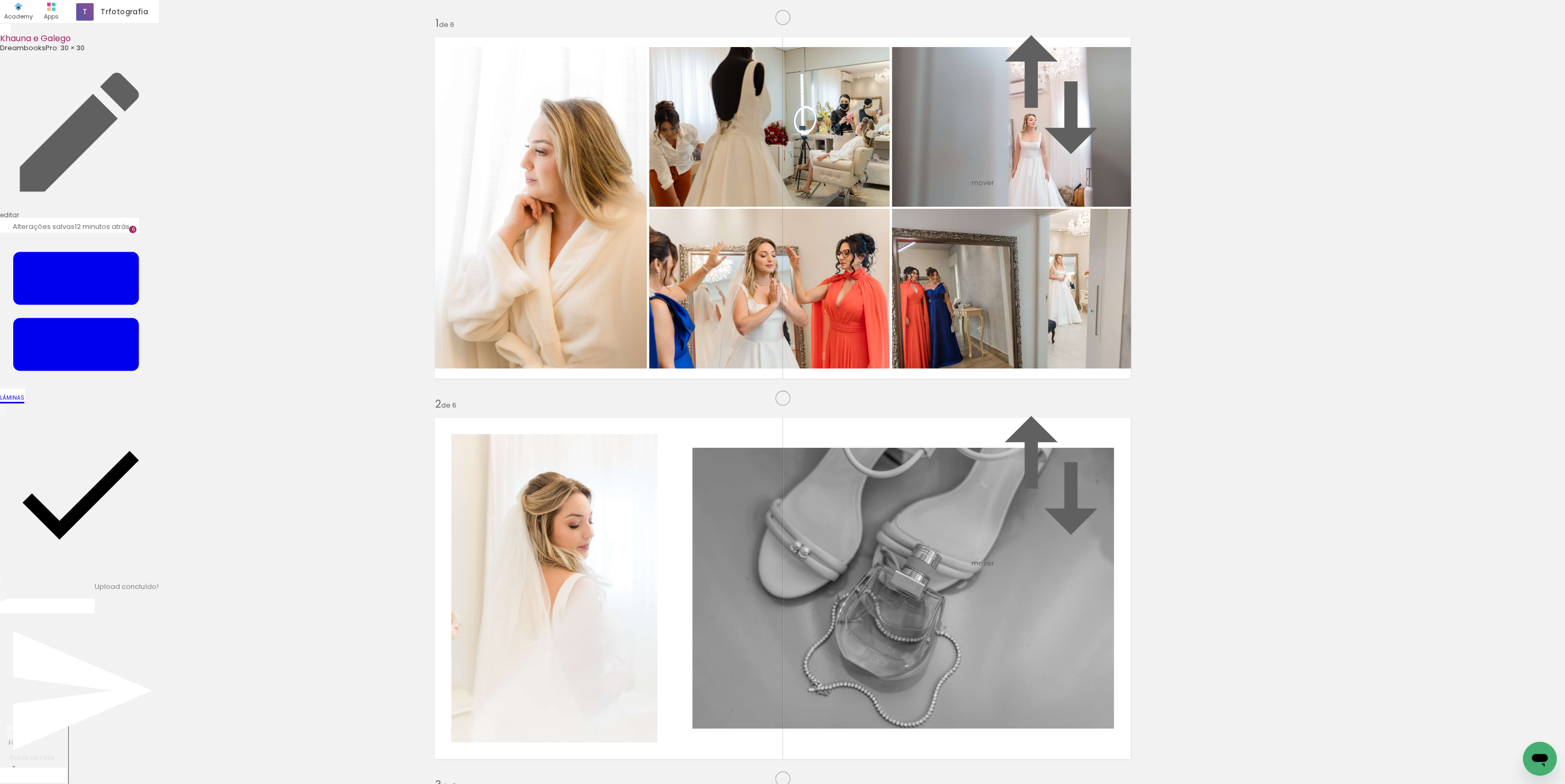
scroll to position [1854, 0]
drag, startPoint x: 654, startPoint y: 750, endPoint x: 797, endPoint y: 369, distance: 407.0
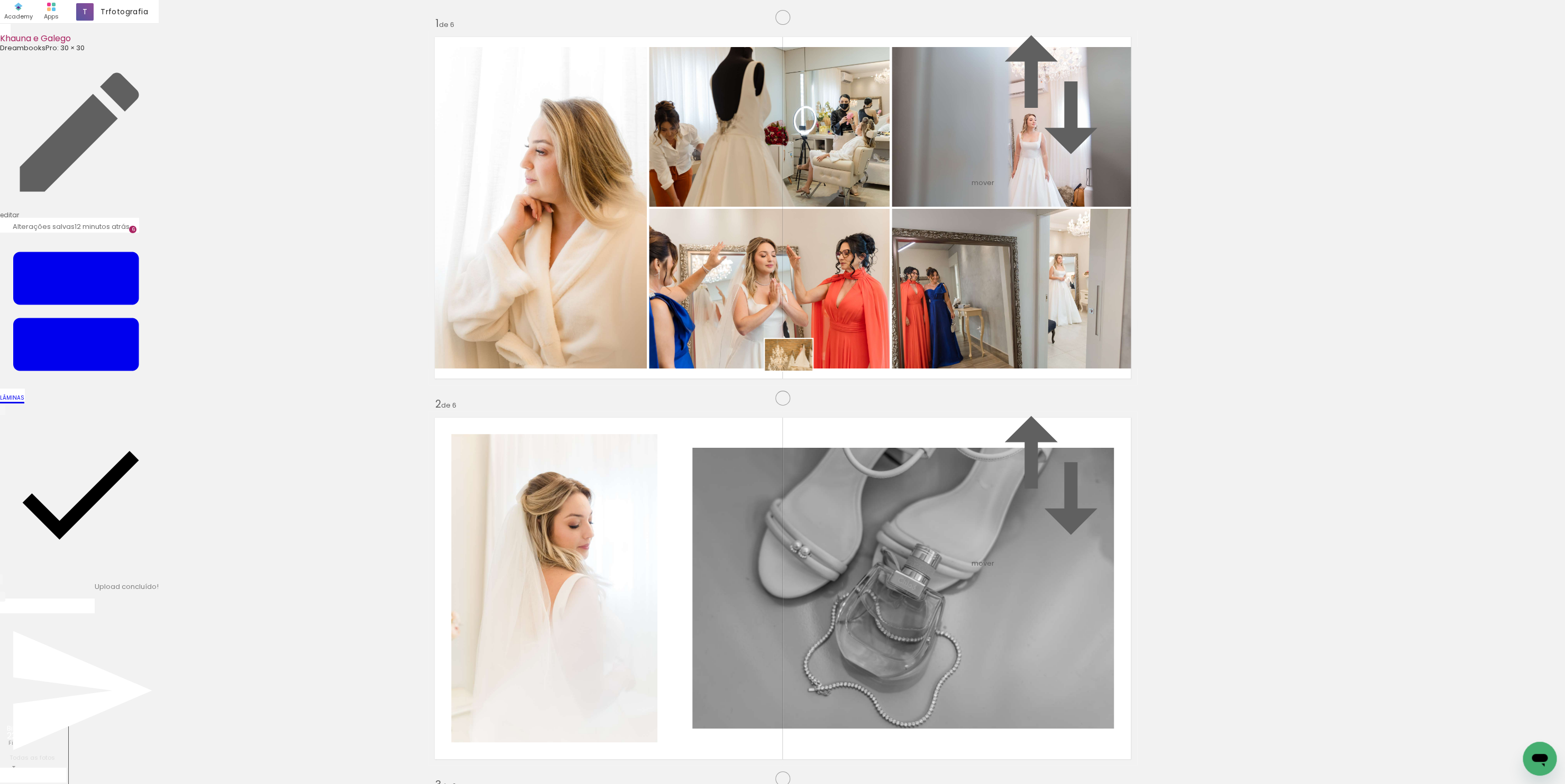
click at [797, 369] on quentale-workspace at bounding box center [782, 392] width 1565 height 784
drag, startPoint x: 600, startPoint y: 314, endPoint x: 522, endPoint y: 386, distance: 106.2
drag, startPoint x: 743, startPoint y: 305, endPoint x: 248, endPoint y: 327, distance: 495.5
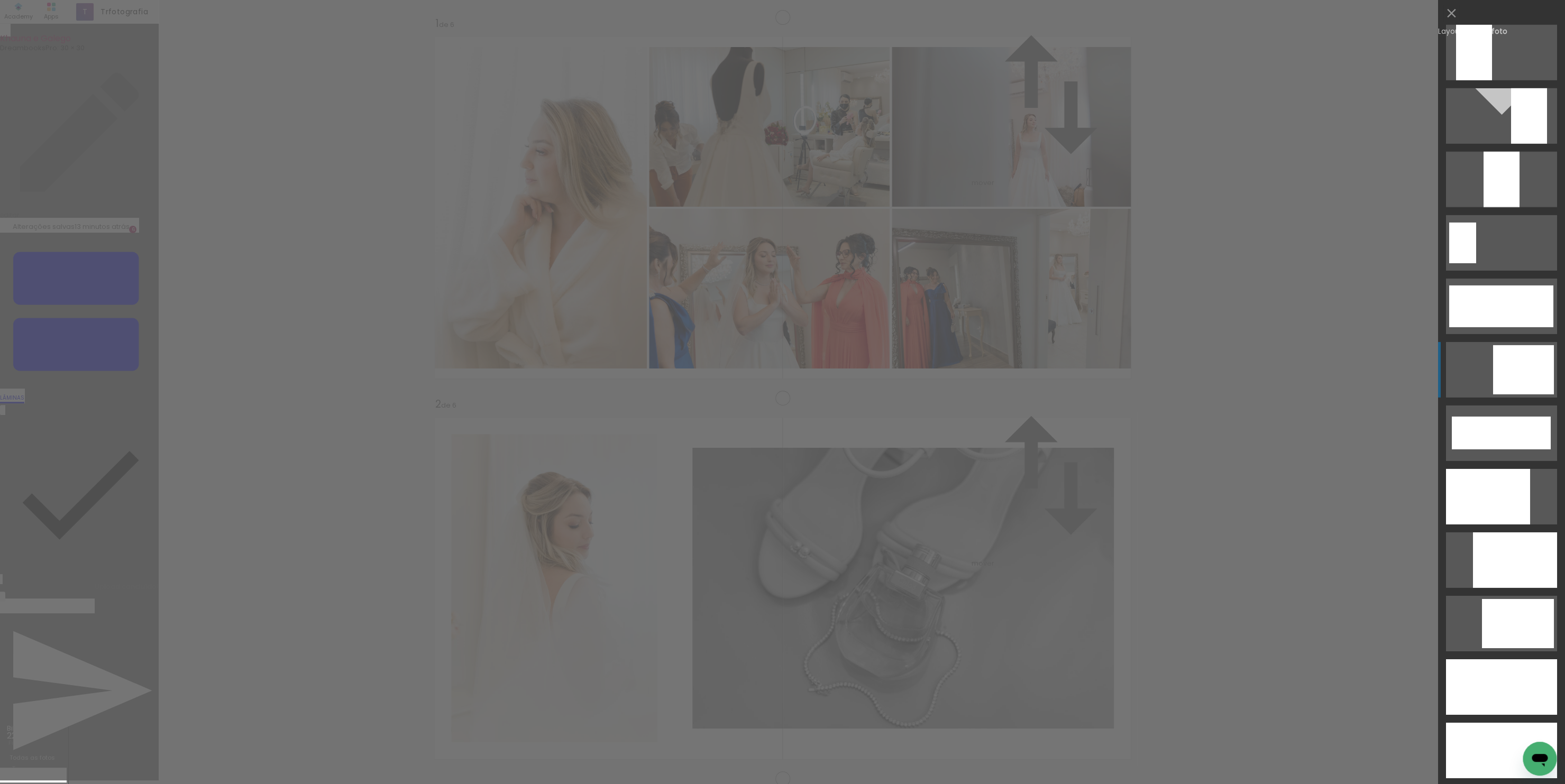
scroll to position [2418, 0]
click at [1492, 551] on div at bounding box center [1515, 559] width 84 height 56
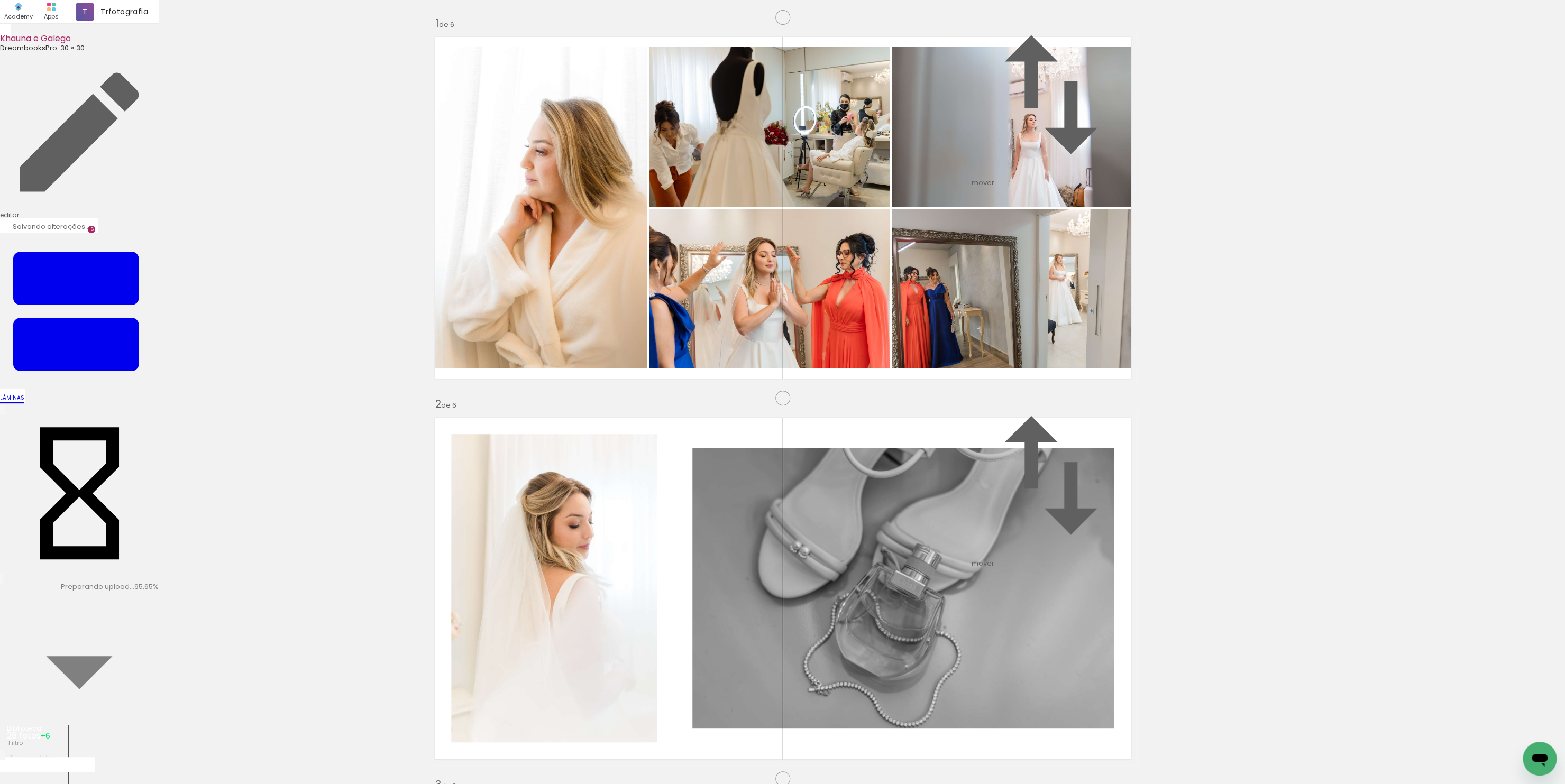
scroll to position [0, 183]
drag, startPoint x: 1296, startPoint y: 748, endPoint x: 908, endPoint y: 521, distance: 449.5
click at [908, 521] on quentale-workspace at bounding box center [782, 392] width 1565 height 784
click at [978, 424] on quentale-workspace at bounding box center [782, 392] width 1565 height 784
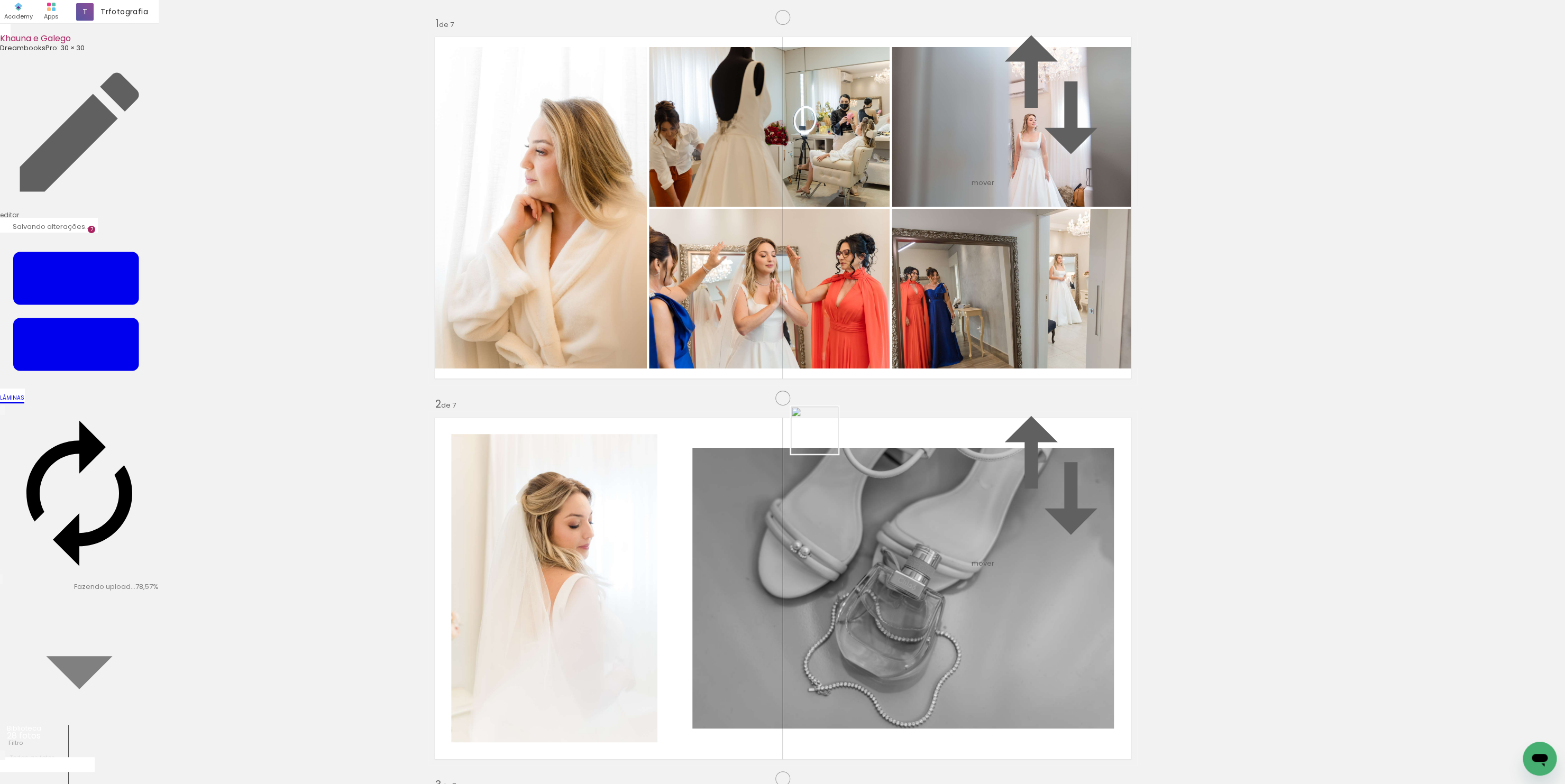
drag, startPoint x: 1388, startPoint y: 746, endPoint x: 814, endPoint y: 433, distance: 653.8
click at [814, 433] on quentale-workspace at bounding box center [782, 392] width 1565 height 784
drag, startPoint x: 1458, startPoint y: 750, endPoint x: 921, endPoint y: 453, distance: 613.7
click at [920, 447] on quentale-workspace at bounding box center [782, 392] width 1565 height 784
click at [950, 514] on quentale-workspace at bounding box center [782, 392] width 1565 height 784
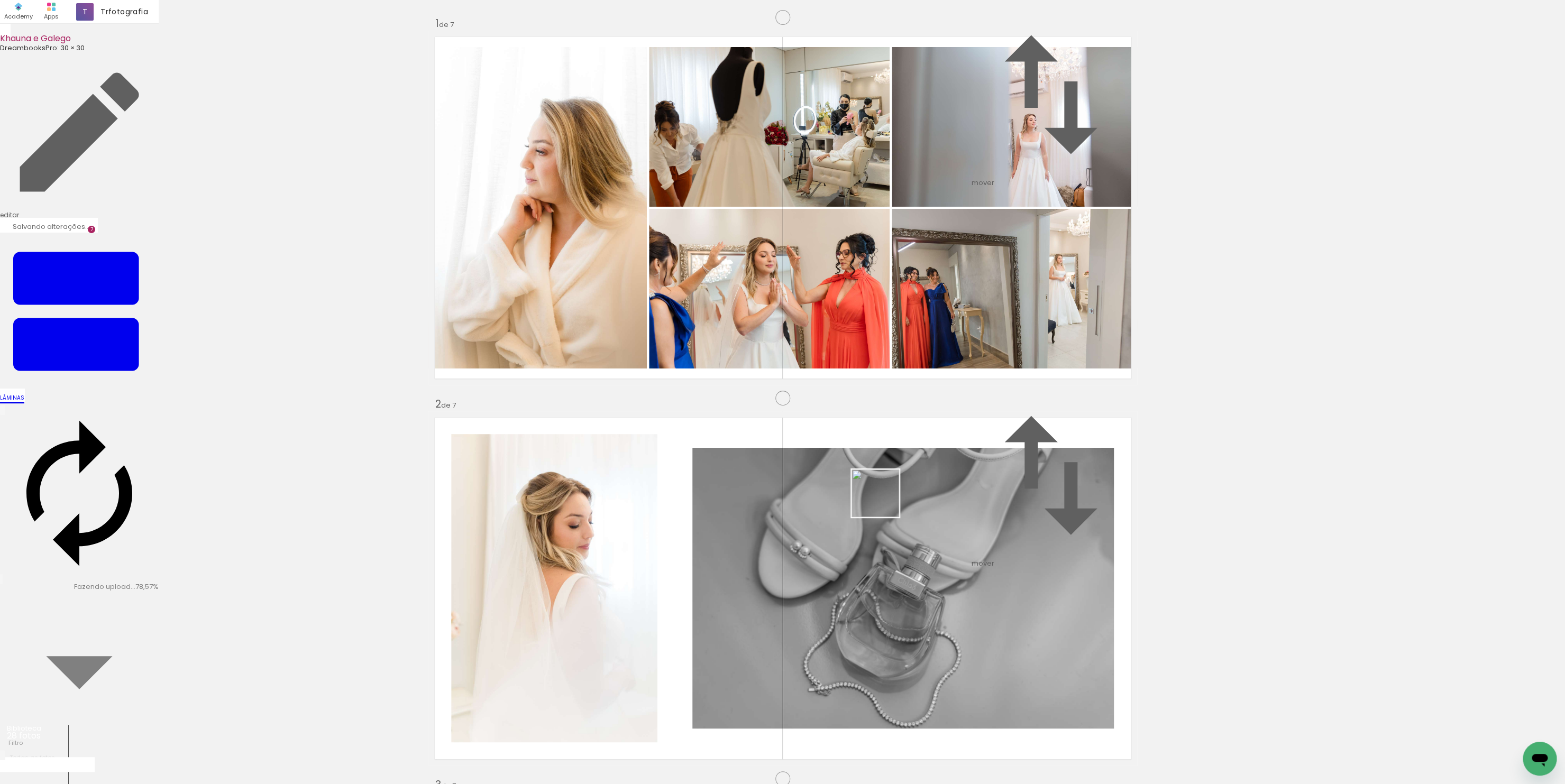
drag, startPoint x: 920, startPoint y: 530, endPoint x: 863, endPoint y: 487, distance: 71.4
click at [869, 490] on quentale-workspace at bounding box center [782, 392] width 1565 height 784
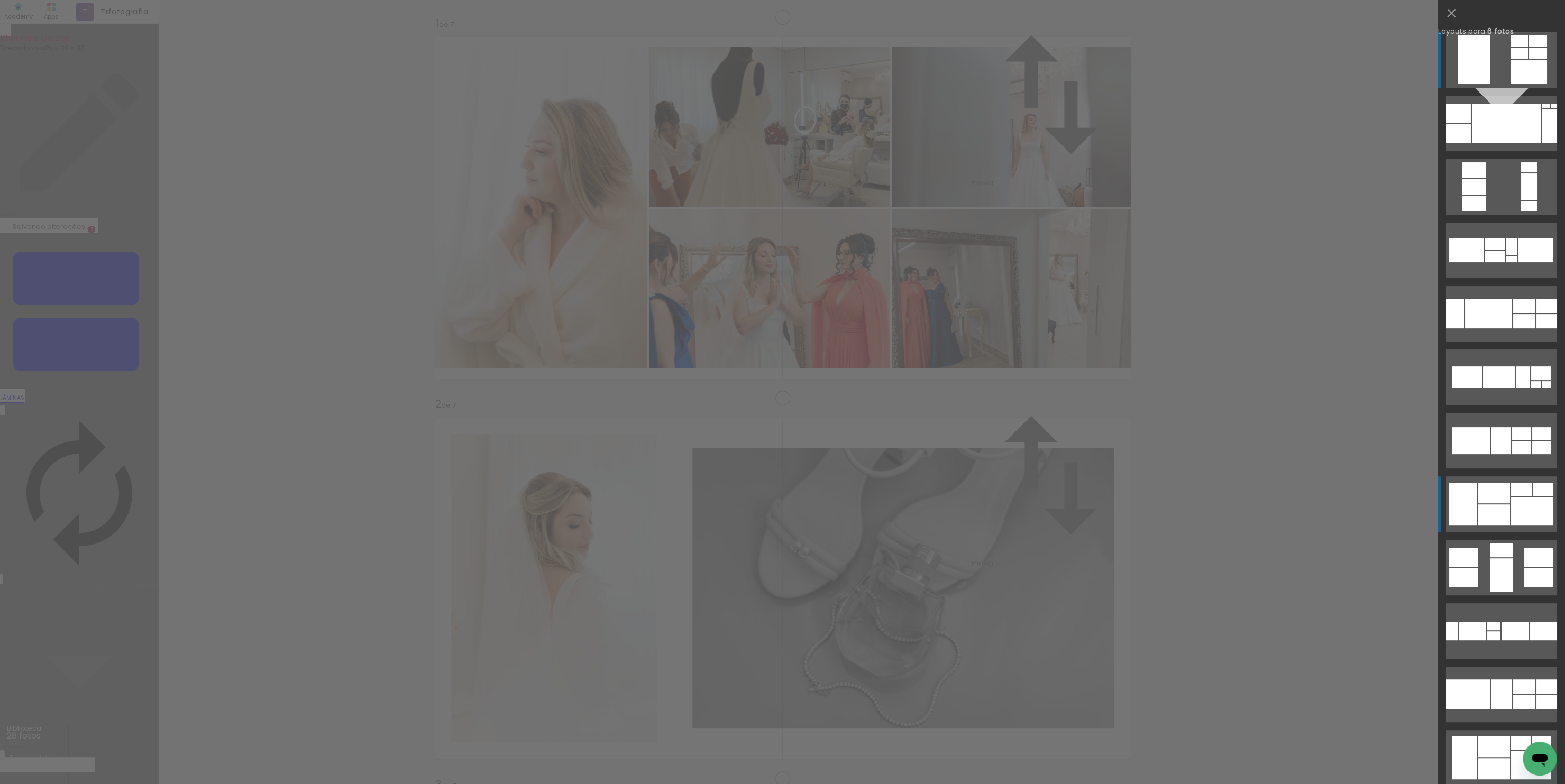
click at [1505, 499] on div at bounding box center [1494, 492] width 32 height 21
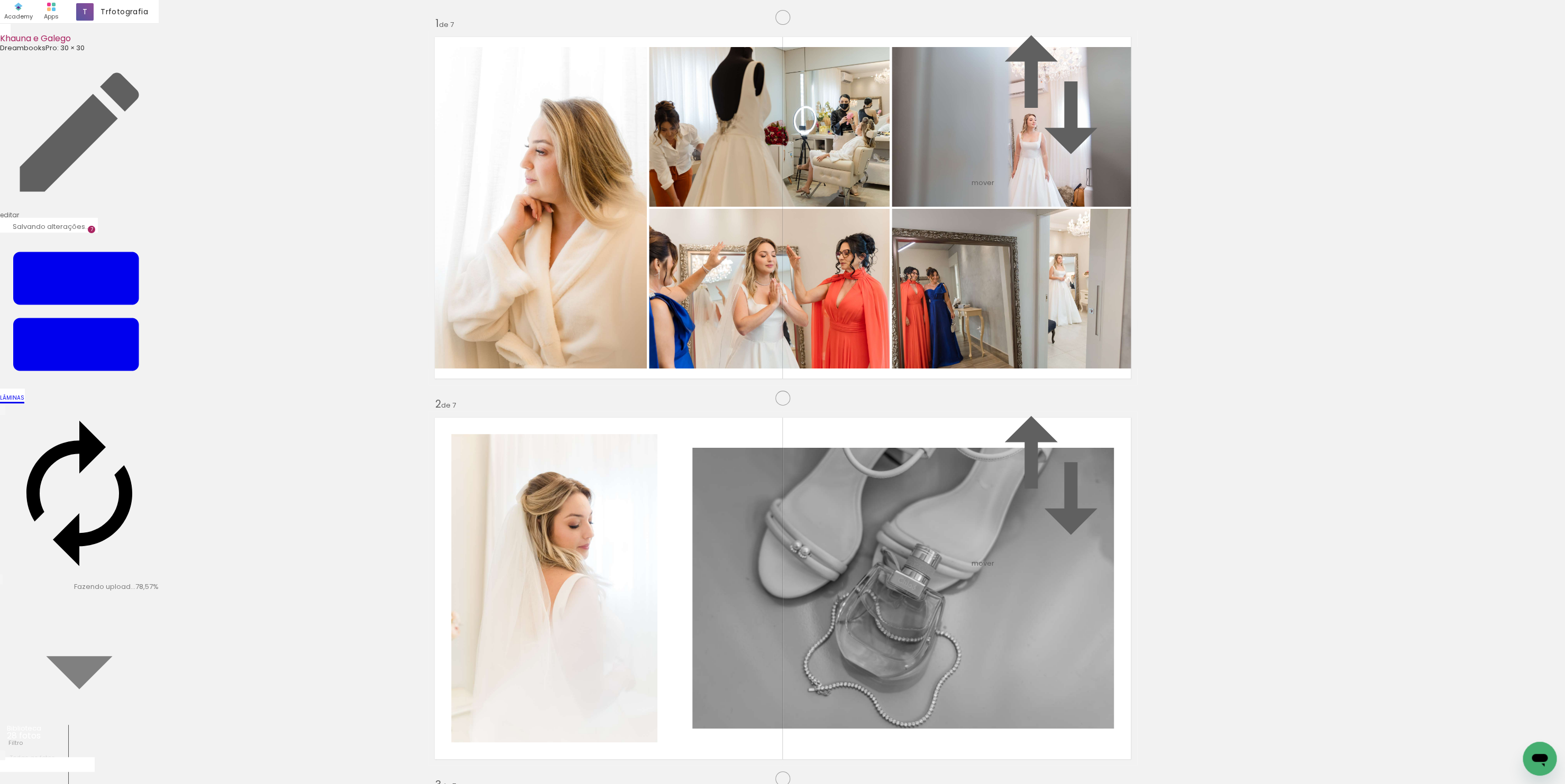
scroll to position [2369, 0]
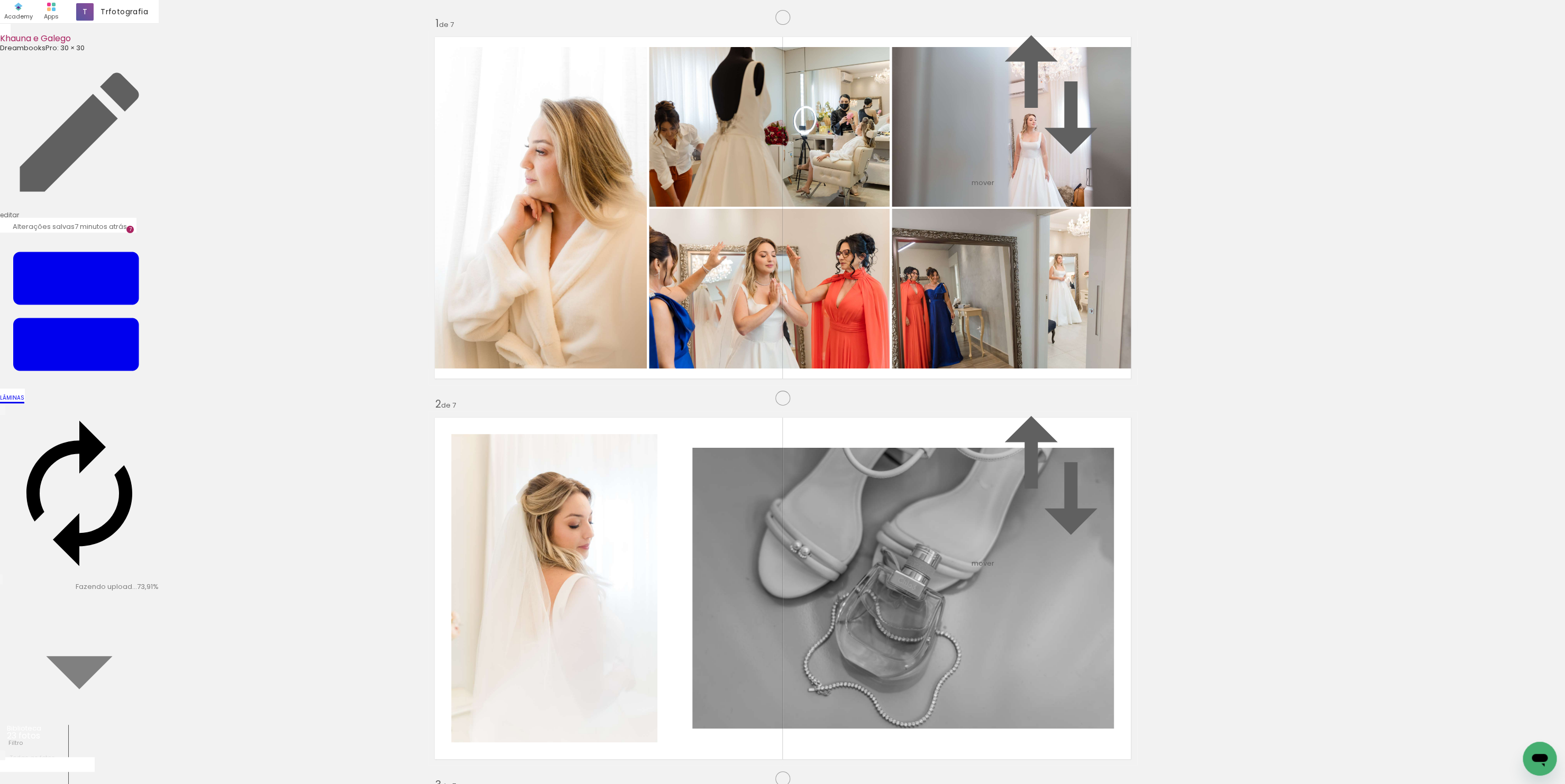
scroll to position [2421, 0]
click at [663, 566] on quentale-workspace at bounding box center [782, 392] width 1565 height 784
drag, startPoint x: 788, startPoint y: 655, endPoint x: 825, endPoint y: 413, distance: 244.8
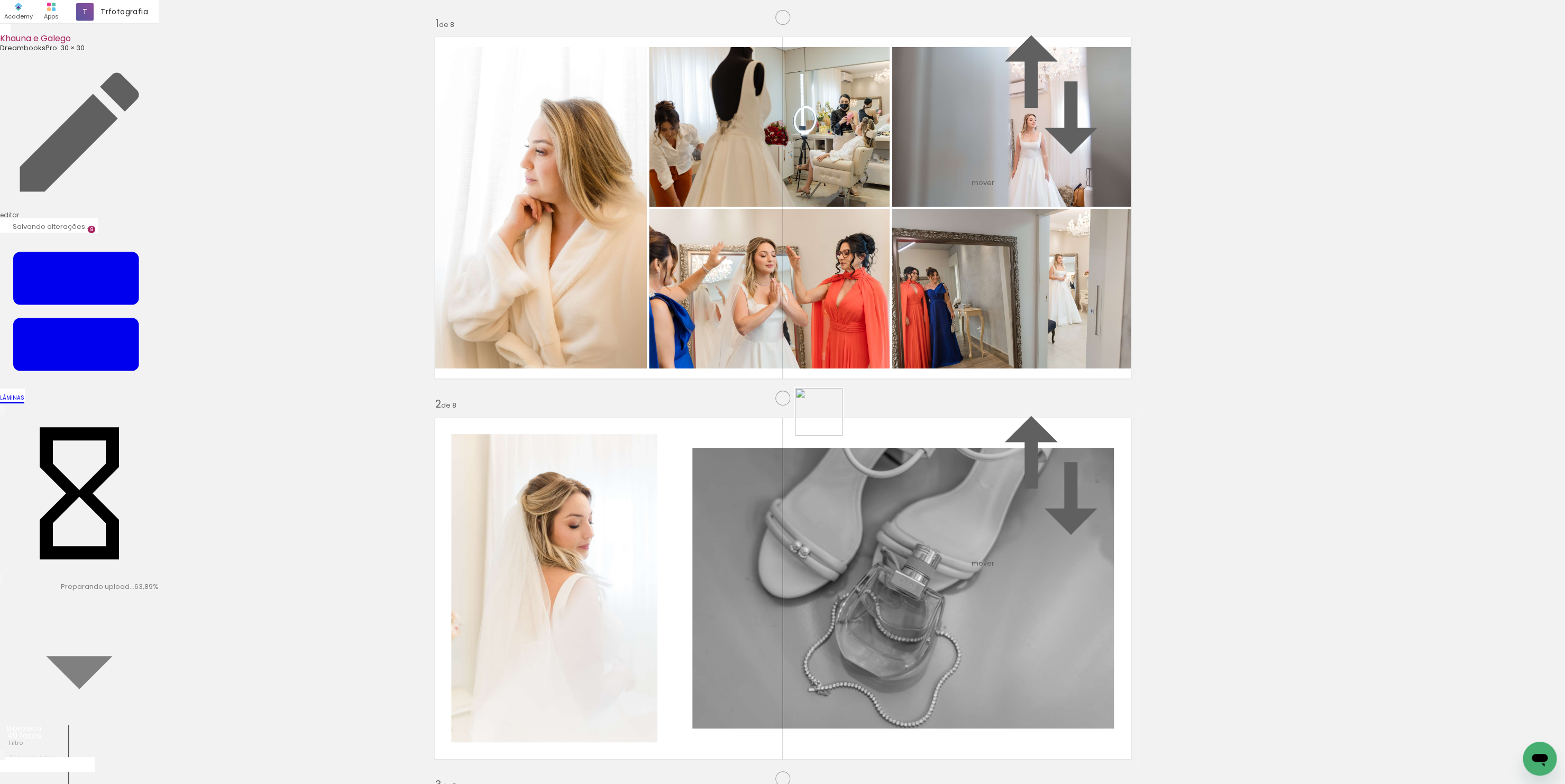
click at [825, 413] on quentale-workspace at bounding box center [782, 392] width 1565 height 784
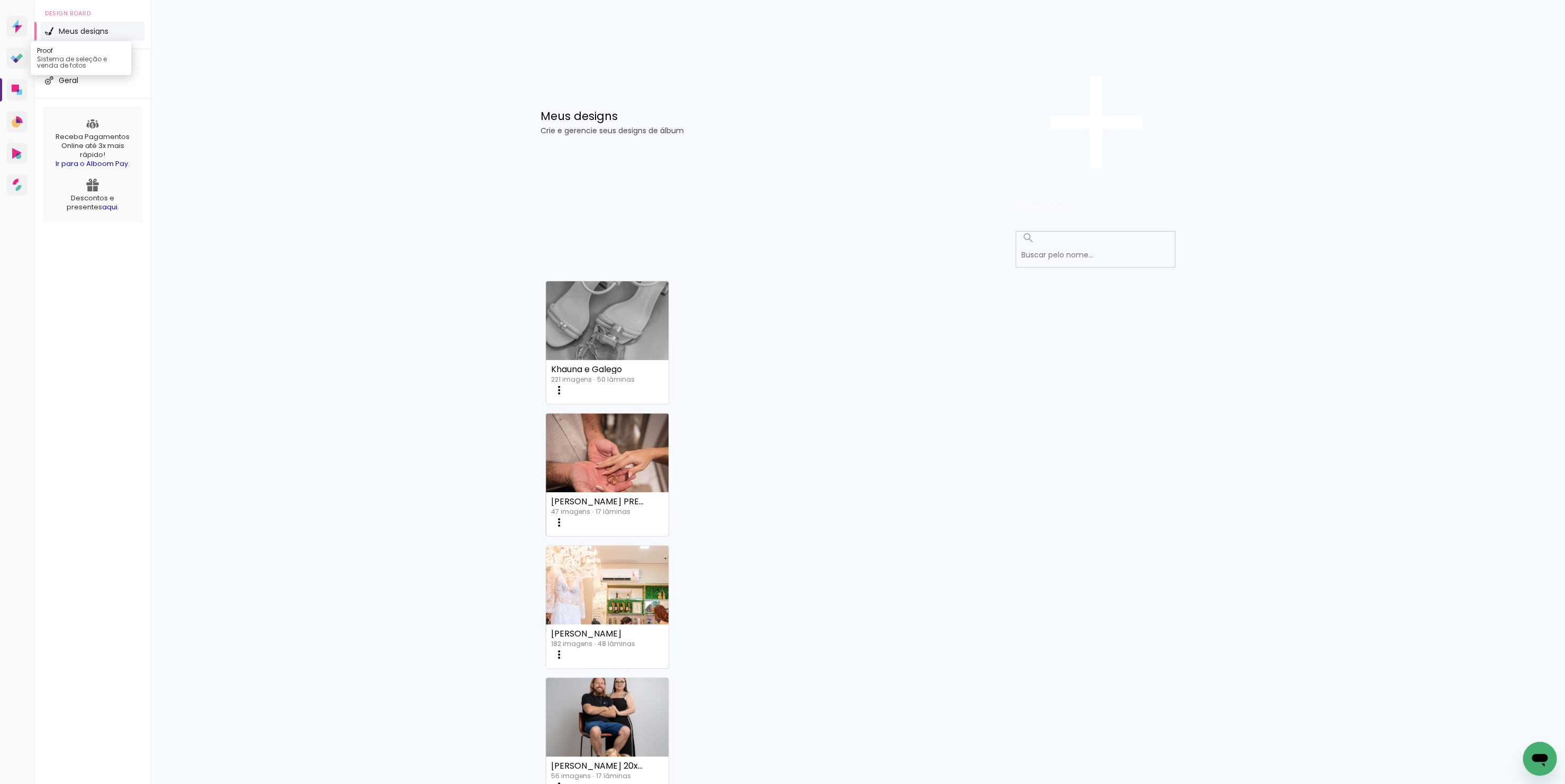
click at [16, 63] on icon at bounding box center [16, 60] width 5 height 5
